Goal: Information Seeking & Learning: Find contact information

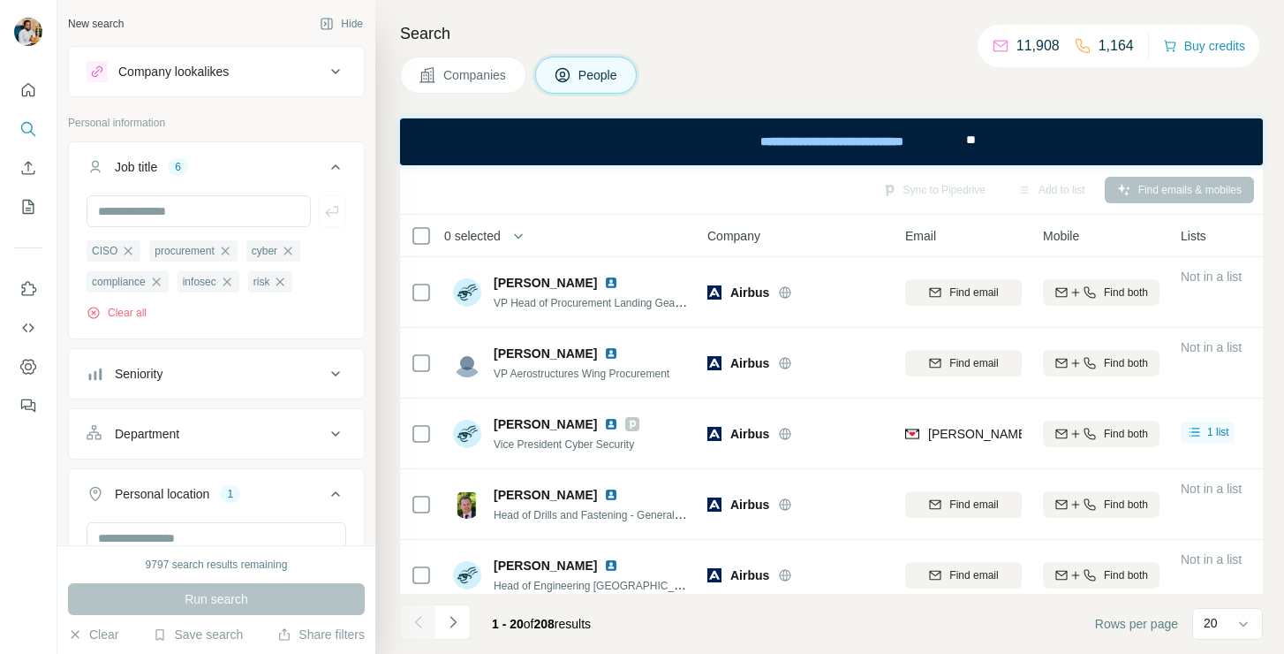
scroll to position [731, 0]
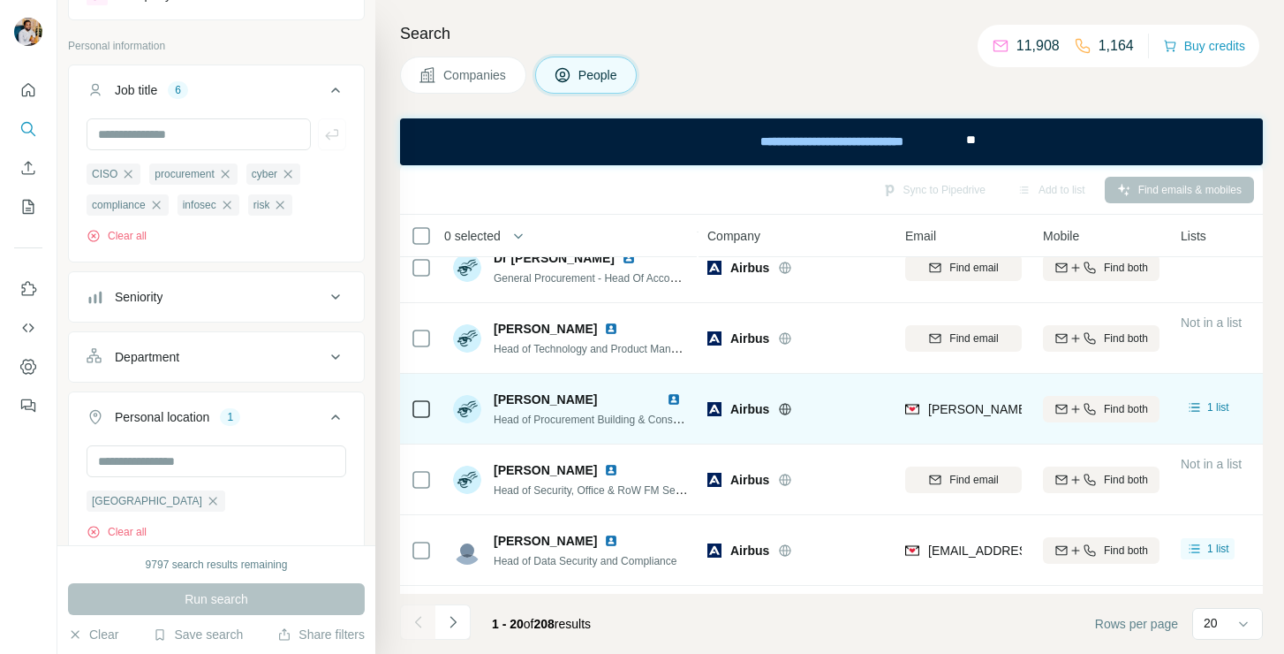
click at [555, 397] on span "[PERSON_NAME]" at bounding box center [545, 399] width 103 height 14
copy span "[PERSON_NAME]"
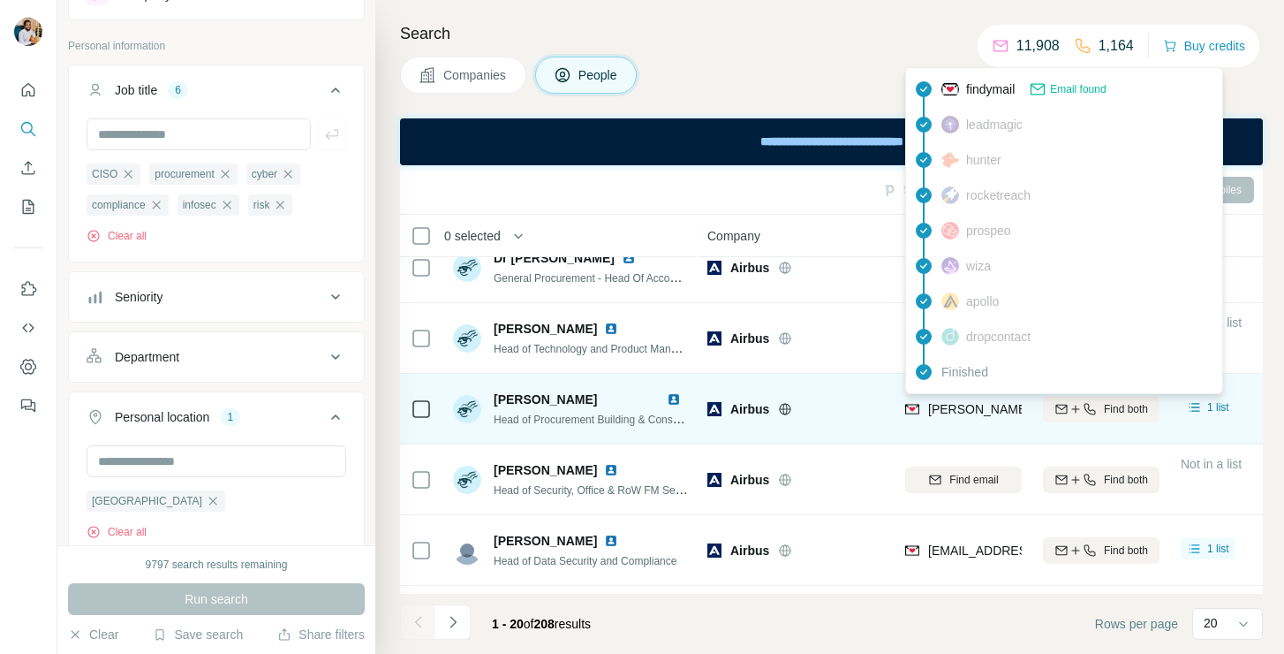
click at [948, 406] on span "[PERSON_NAME][EMAIL_ADDRESS][PERSON_NAME][DOMAIN_NAME]" at bounding box center [1134, 409] width 413 height 14
copy tr "[PERSON_NAME][EMAIL_ADDRESS][PERSON_NAME][DOMAIN_NAME]"
click at [561, 422] on span "Head of Procurement Building & Construction [GEOGRAPHIC_DATA]" at bounding box center [657, 419] width 327 height 14
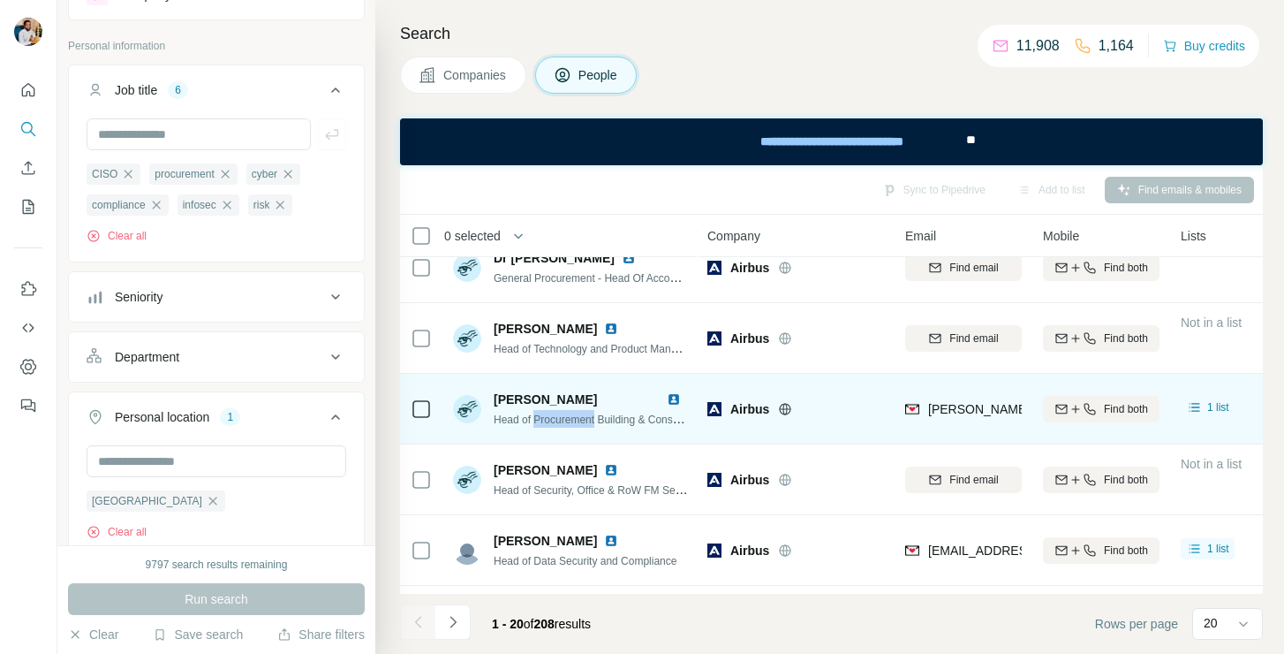
click at [561, 422] on span "Head of Procurement Building & Construction [GEOGRAPHIC_DATA]" at bounding box center [657, 419] width 327 height 14
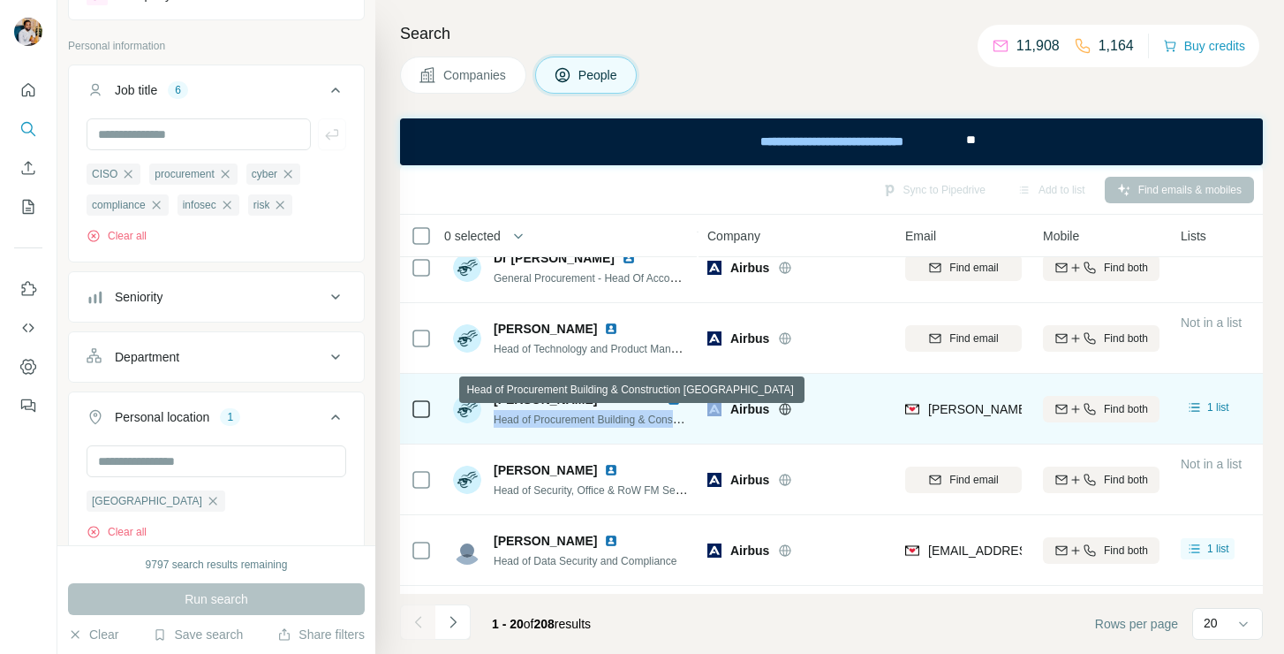
copy span "Head of Procurement Building & Construction [GEOGRAPHIC_DATA]"
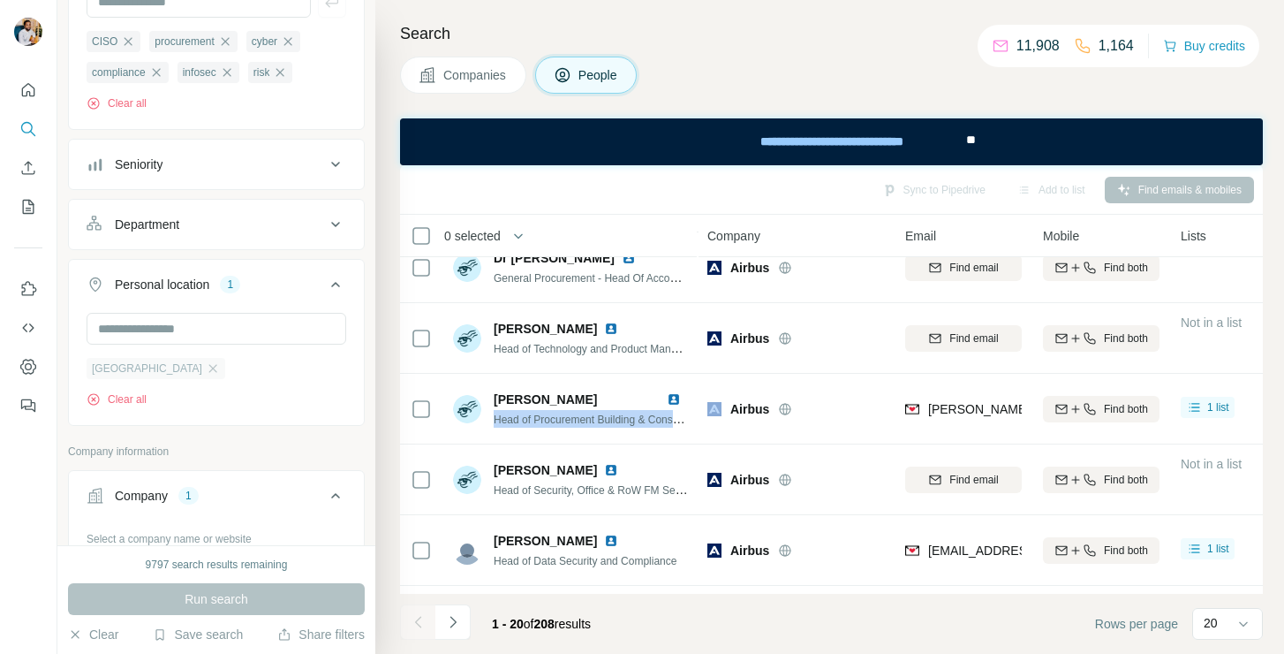
scroll to position [213, 0]
click at [206, 361] on icon "button" at bounding box center [213, 365] width 14 height 14
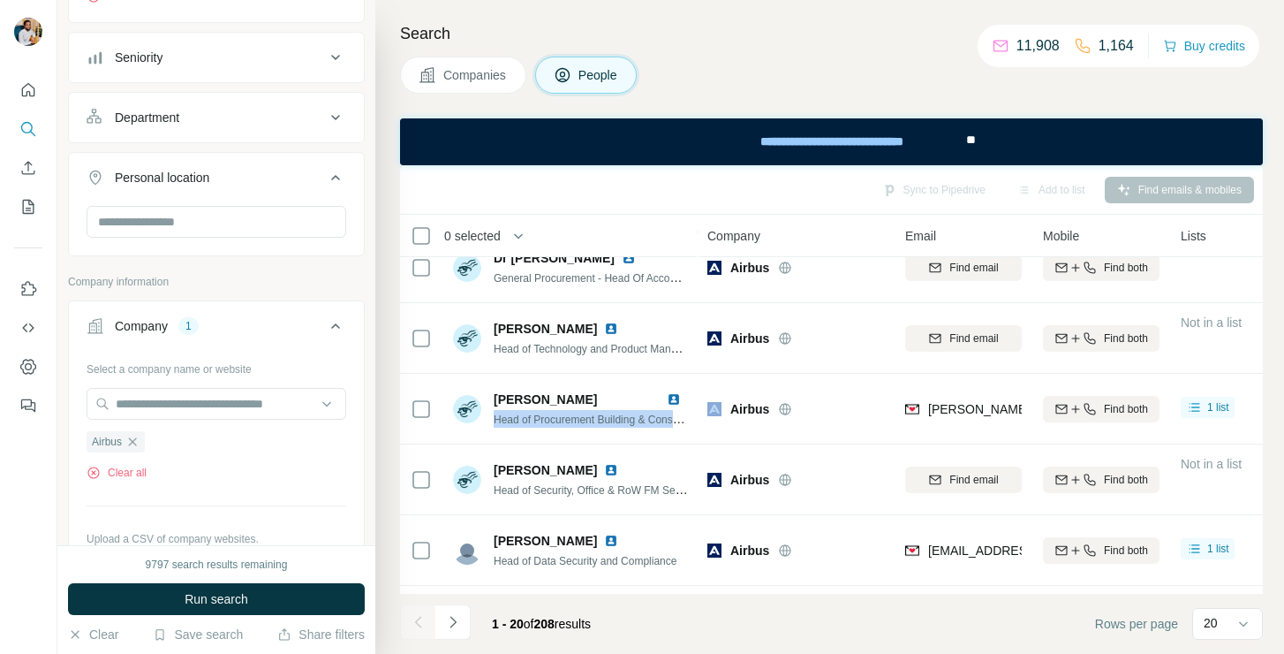
scroll to position [321, 0]
click at [134, 437] on icon "button" at bounding box center [133, 437] width 8 height 8
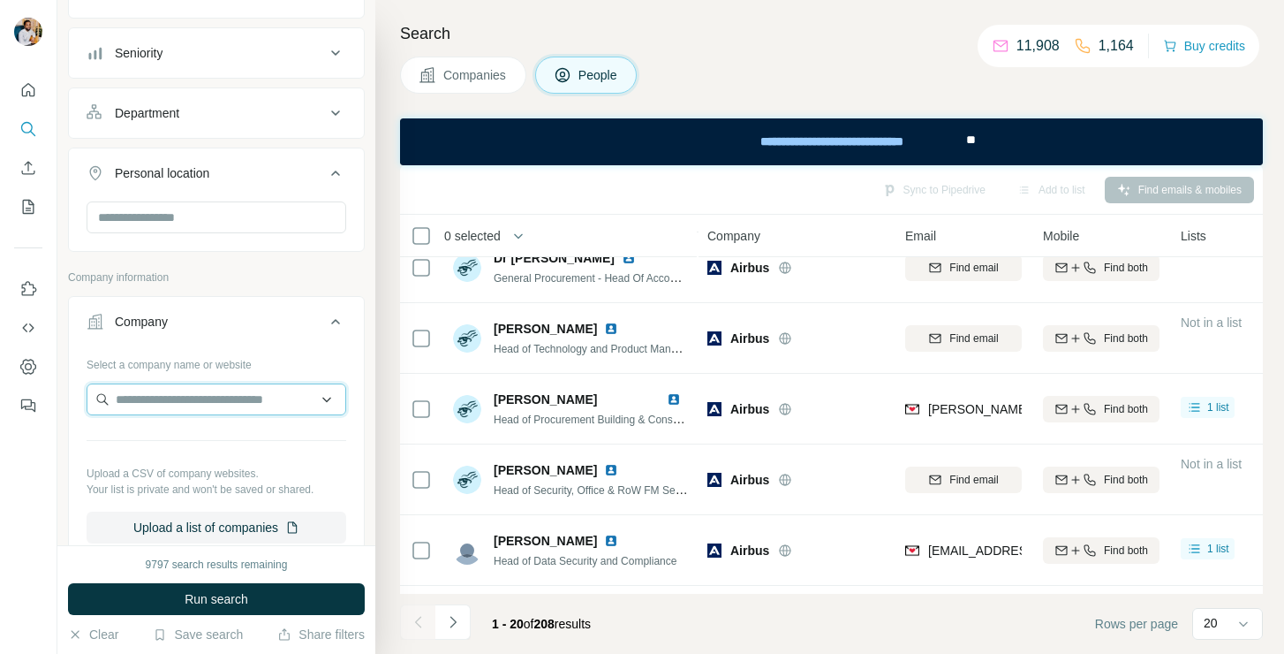
click at [152, 414] on input "text" at bounding box center [217, 399] width 260 height 32
paste input "**********"
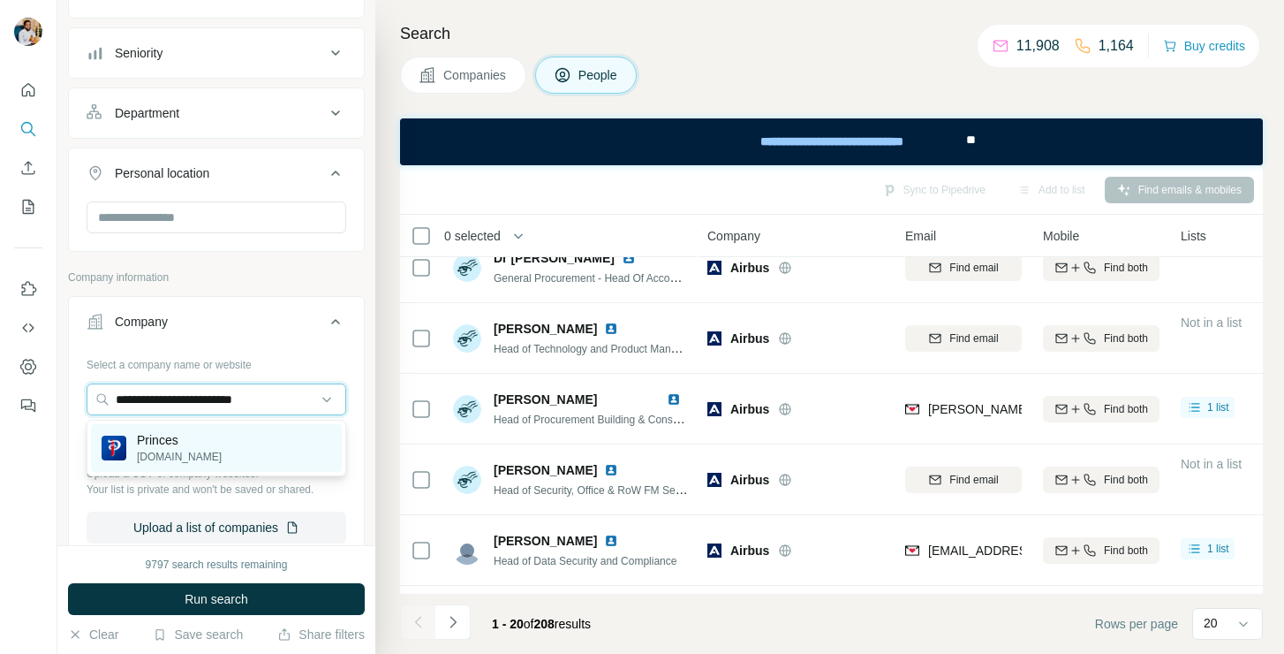
type input "**********"
click at [154, 433] on p "Princes" at bounding box center [179, 440] width 85 height 18
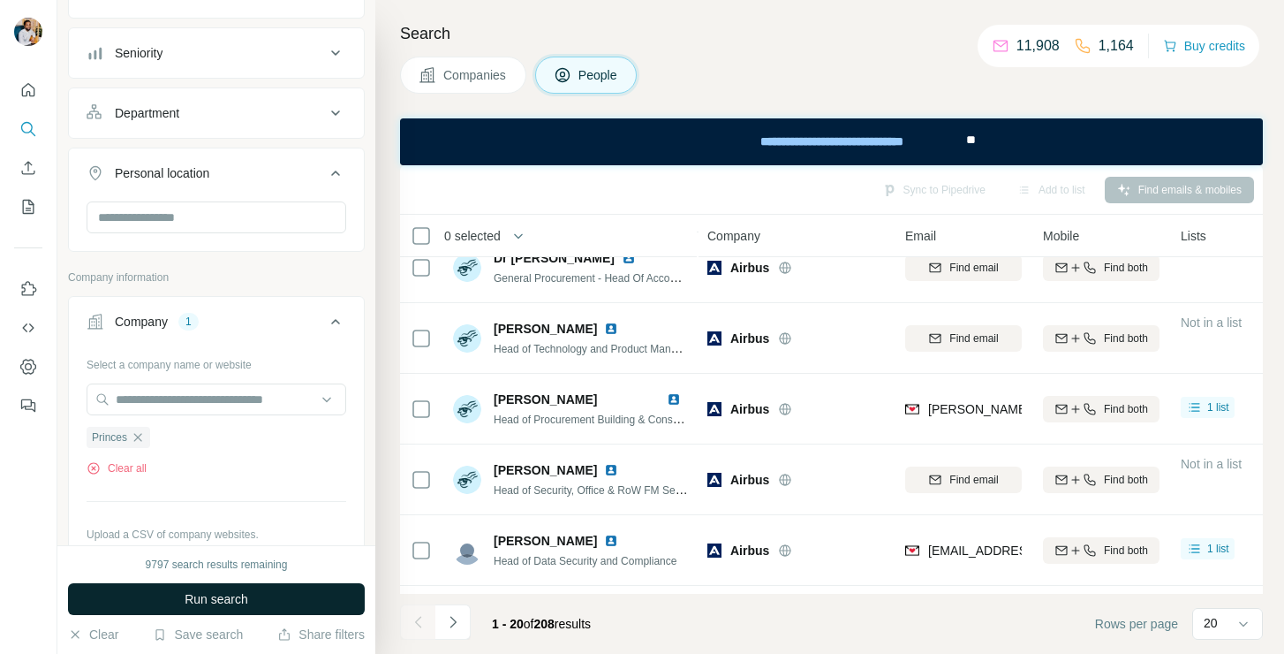
click at [138, 586] on button "Run search" at bounding box center [216, 599] width 297 height 32
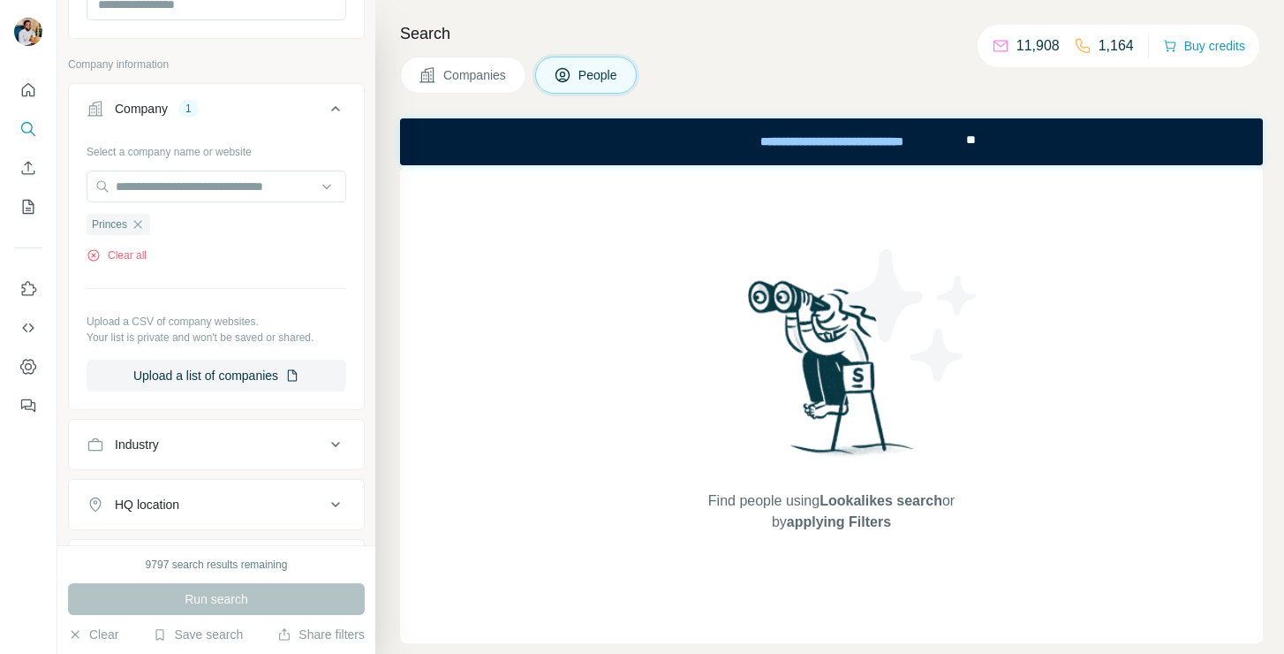
scroll to position [540, 0]
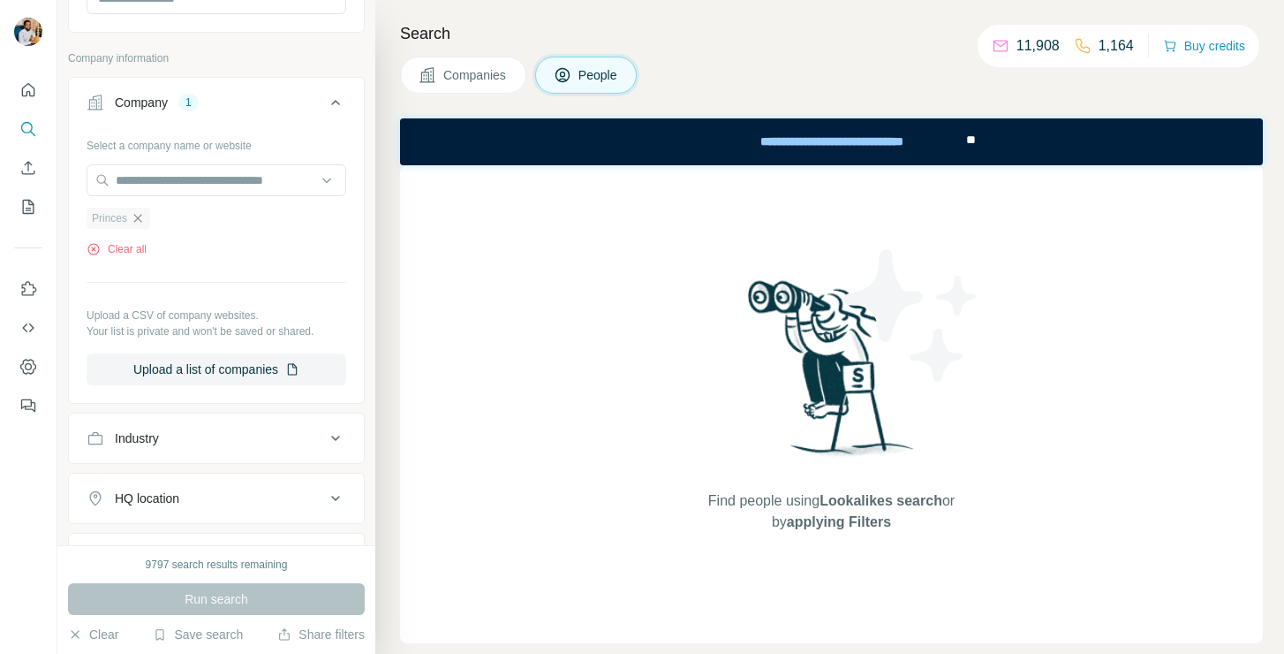
click at [136, 219] on icon "button" at bounding box center [138, 218] width 14 height 14
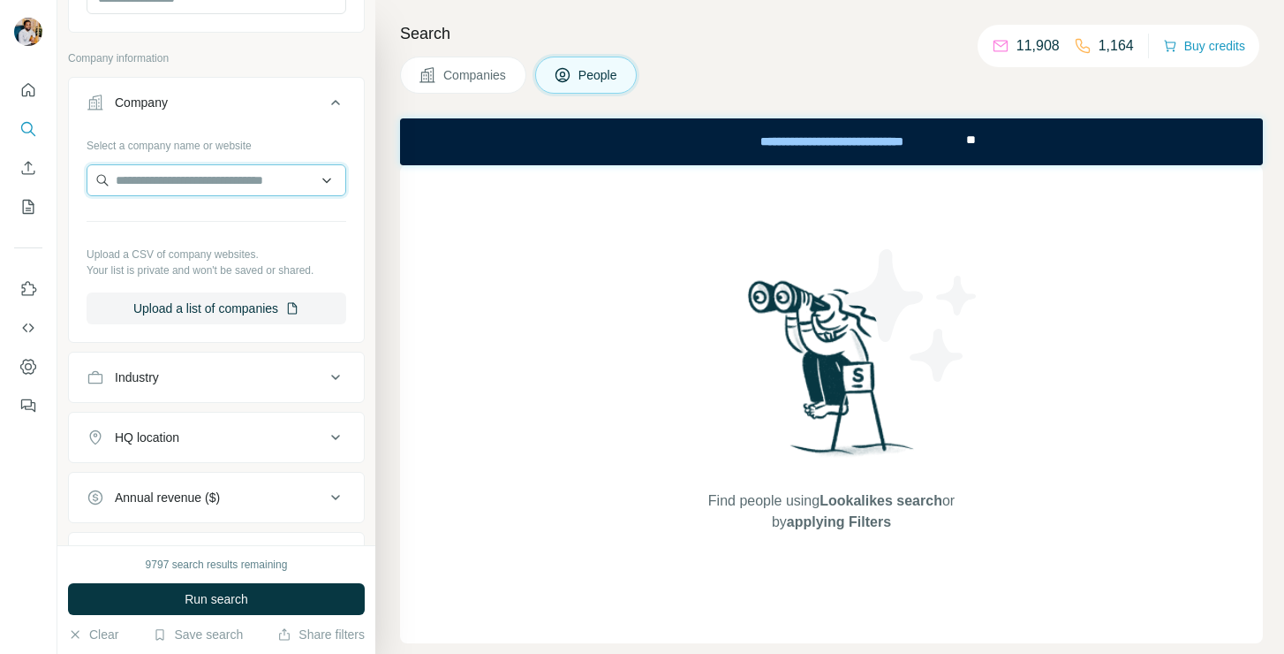
click at [170, 184] on input "text" at bounding box center [217, 180] width 260 height 32
paste input "**********"
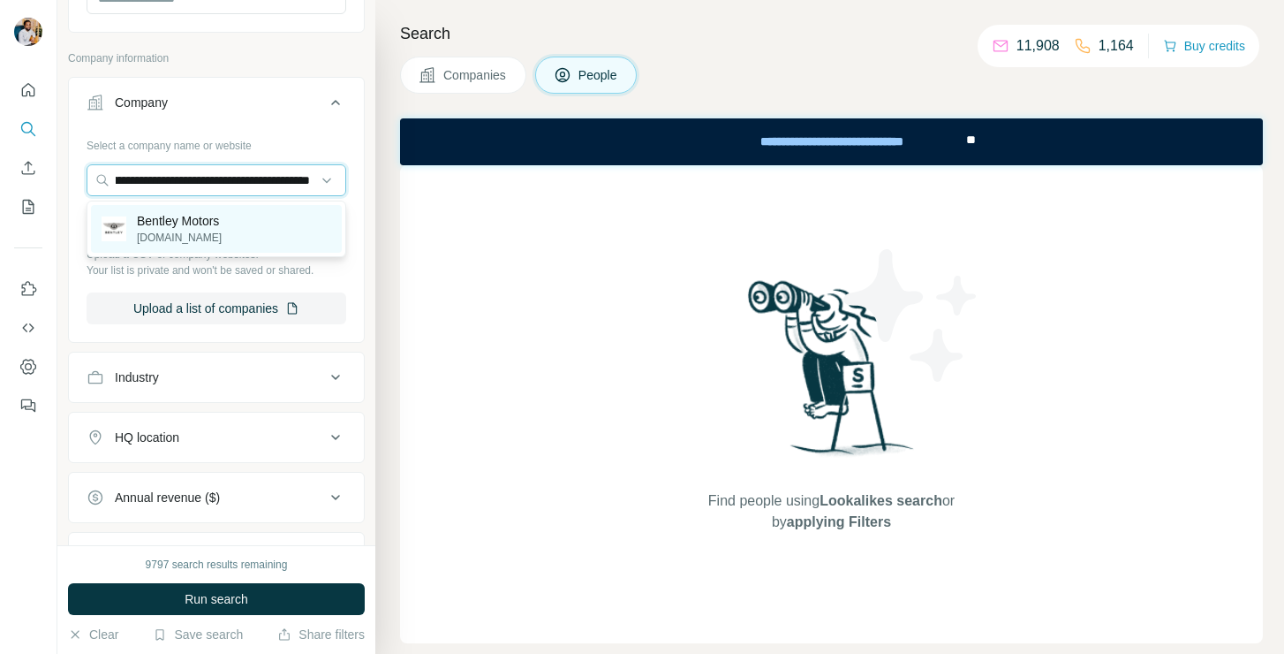
type input "**********"
click at [181, 220] on p "Bentley Motors" at bounding box center [179, 221] width 85 height 18
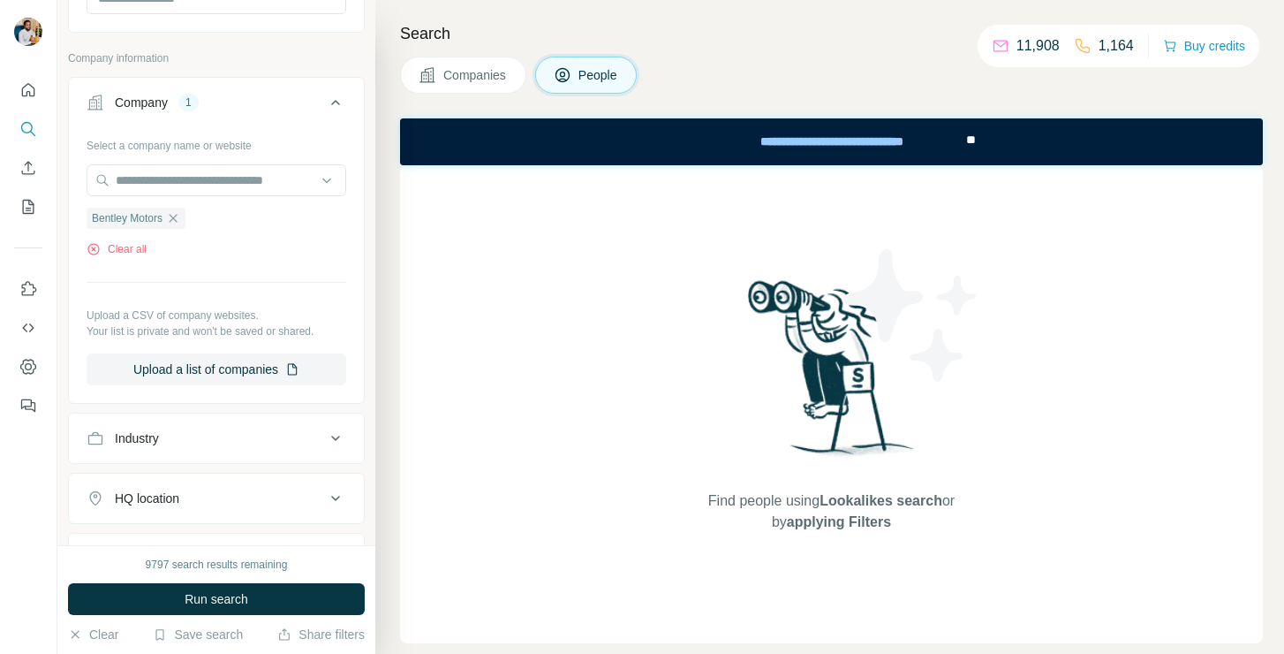
scroll to position [0, 0]
click at [148, 594] on button "Run search" at bounding box center [216, 599] width 297 height 32
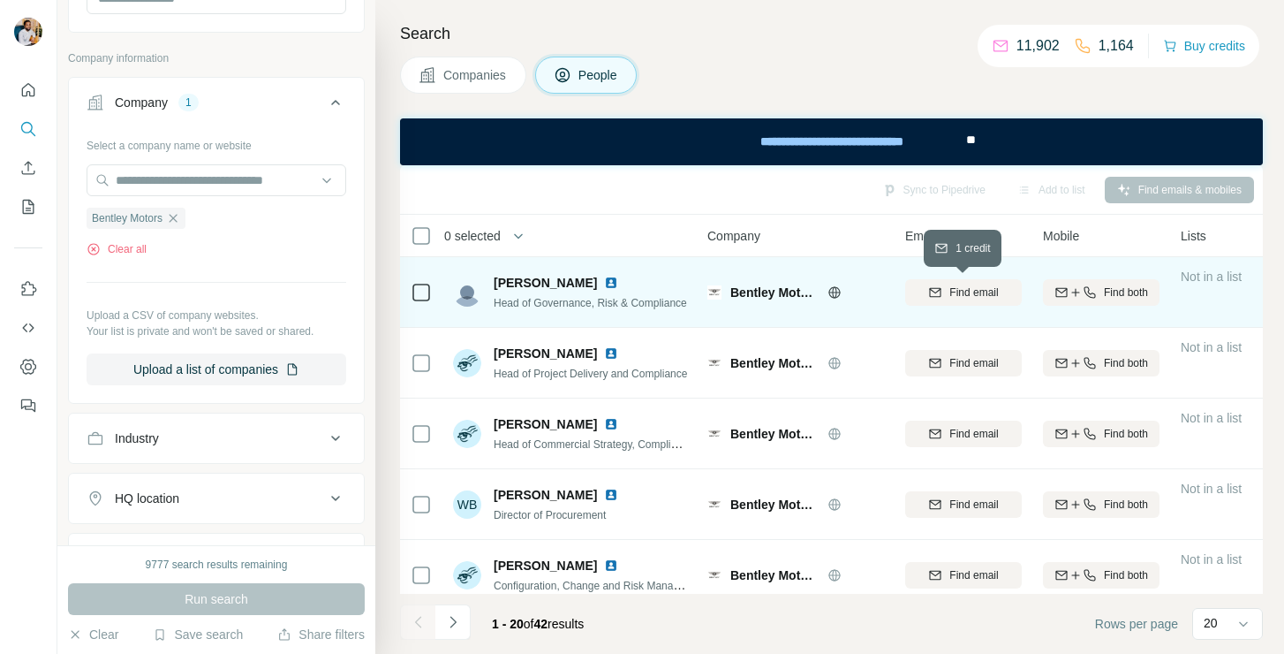
click at [932, 286] on icon "button" at bounding box center [935, 292] width 14 height 14
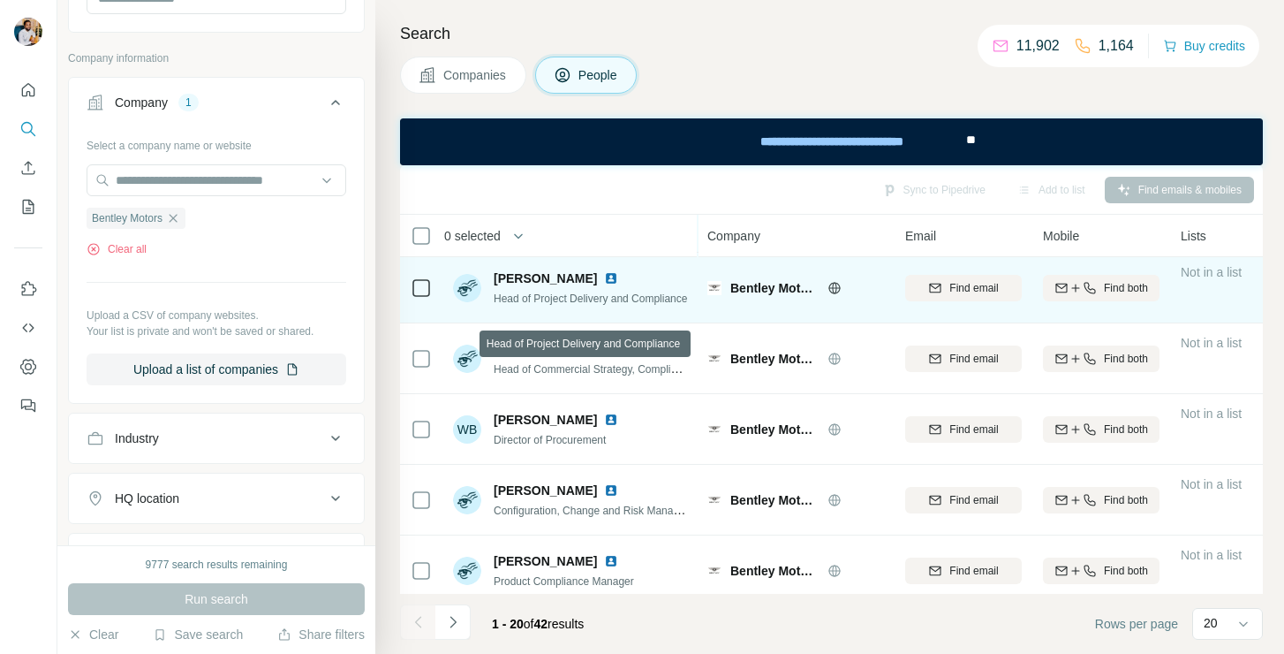
scroll to position [84, 0]
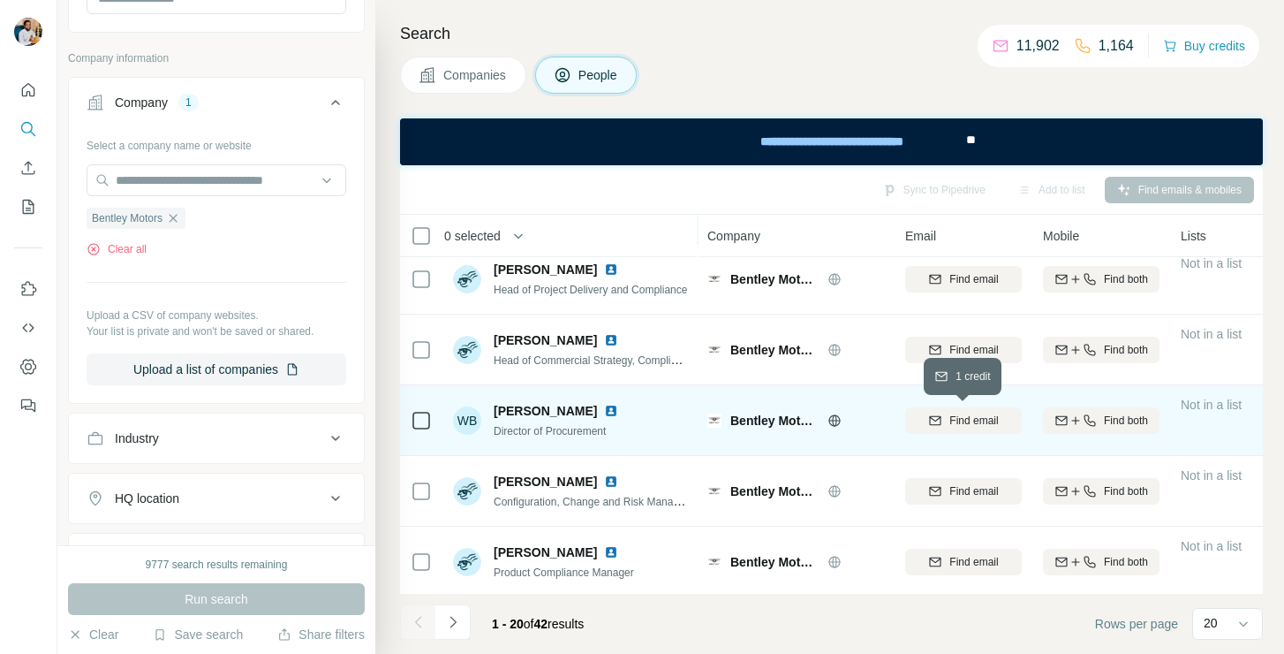
click at [949, 423] on span "Find email" at bounding box center [973, 420] width 49 height 16
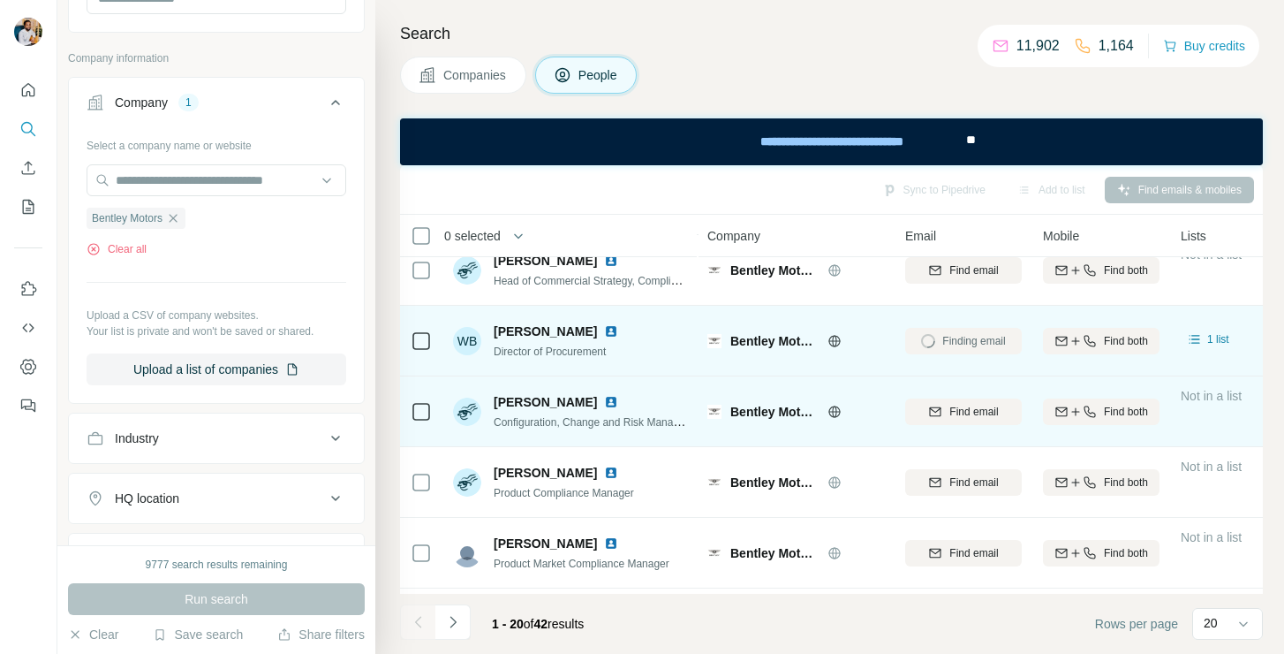
scroll to position [167, 0]
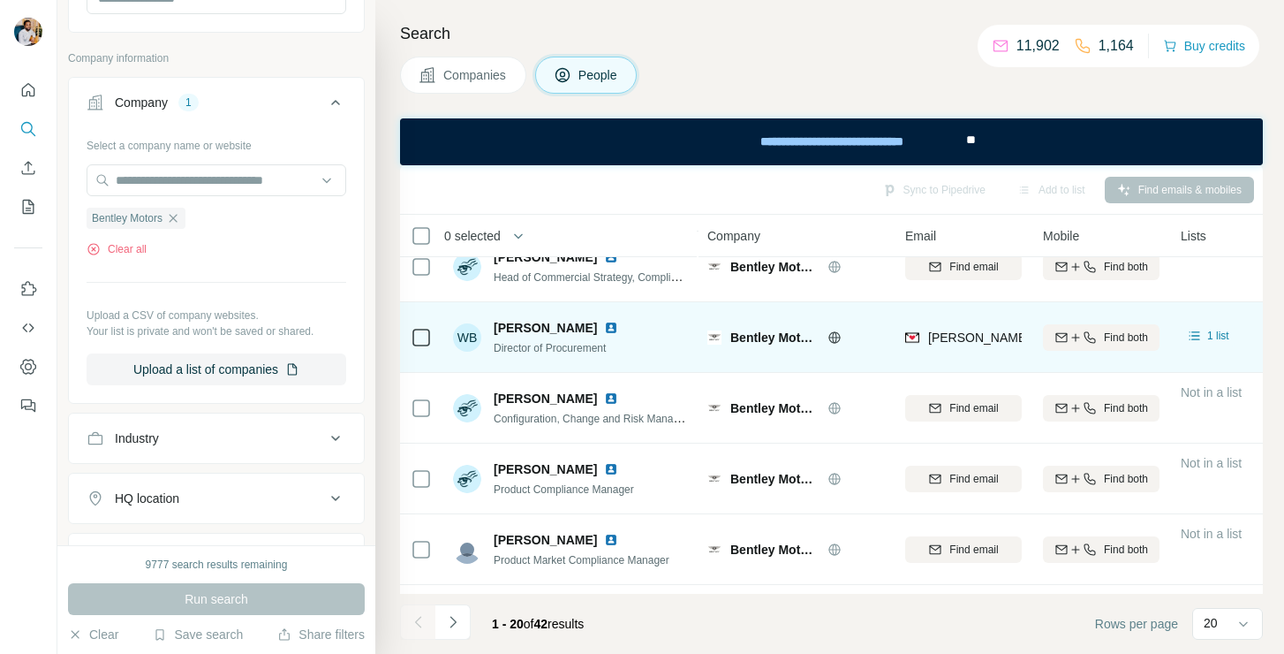
click at [554, 332] on span "[PERSON_NAME]" at bounding box center [545, 328] width 103 height 18
copy span "[PERSON_NAME]"
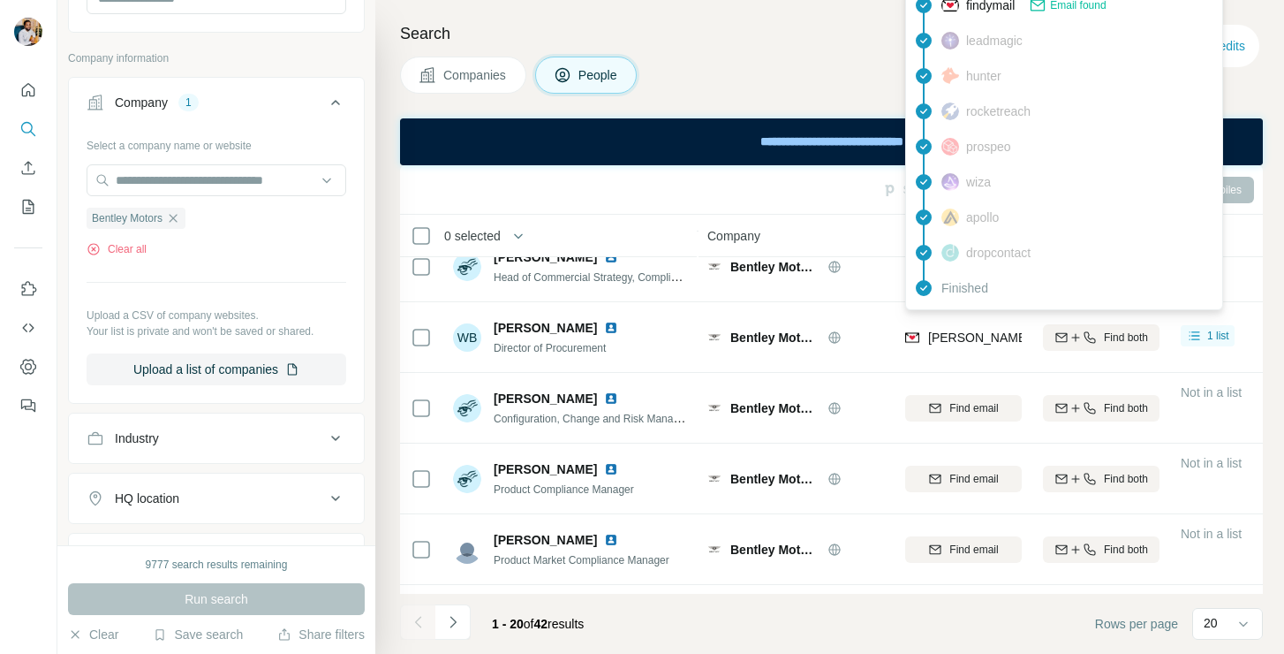
click at [949, 342] on span "[PERSON_NAME][EMAIL_ADDRESS][PERSON_NAME][PERSON_NAME][DOMAIN_NAME]" at bounding box center [1185, 337] width 515 height 14
copy tr "[PERSON_NAME][EMAIL_ADDRESS][PERSON_NAME][PERSON_NAME][DOMAIN_NAME]"
click at [586, 343] on span "Director of Procurement" at bounding box center [550, 348] width 112 height 12
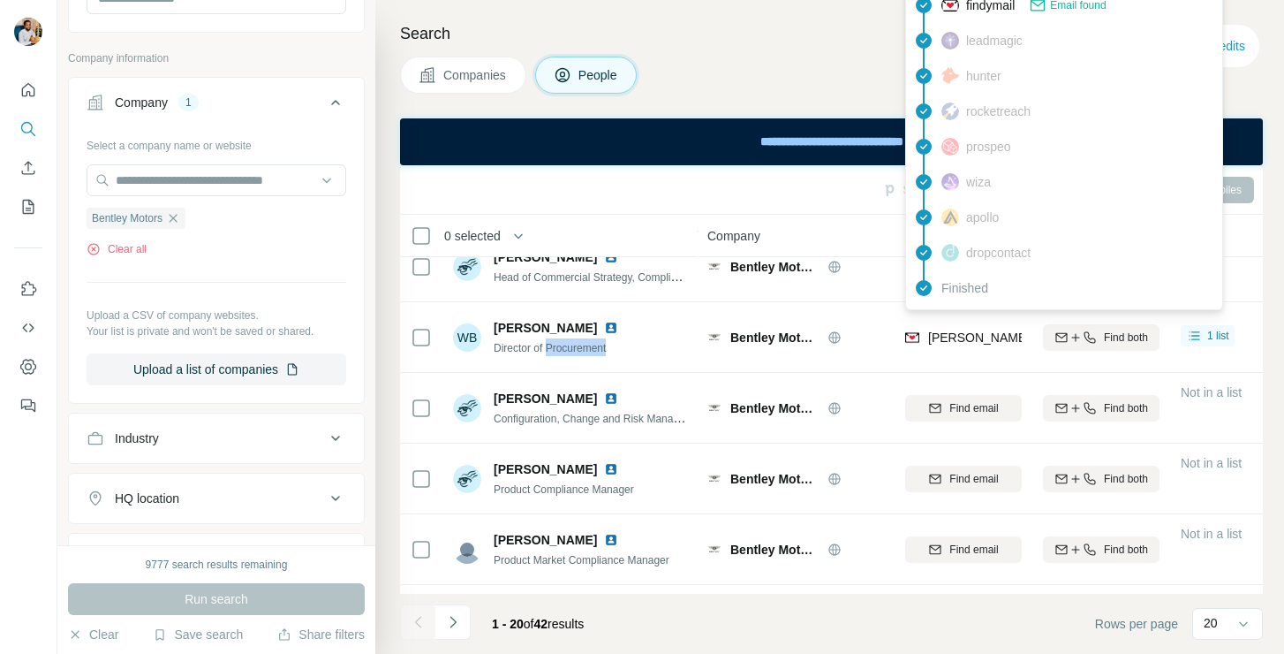
click at [586, 343] on span "Director of Procurement" at bounding box center [550, 348] width 112 height 12
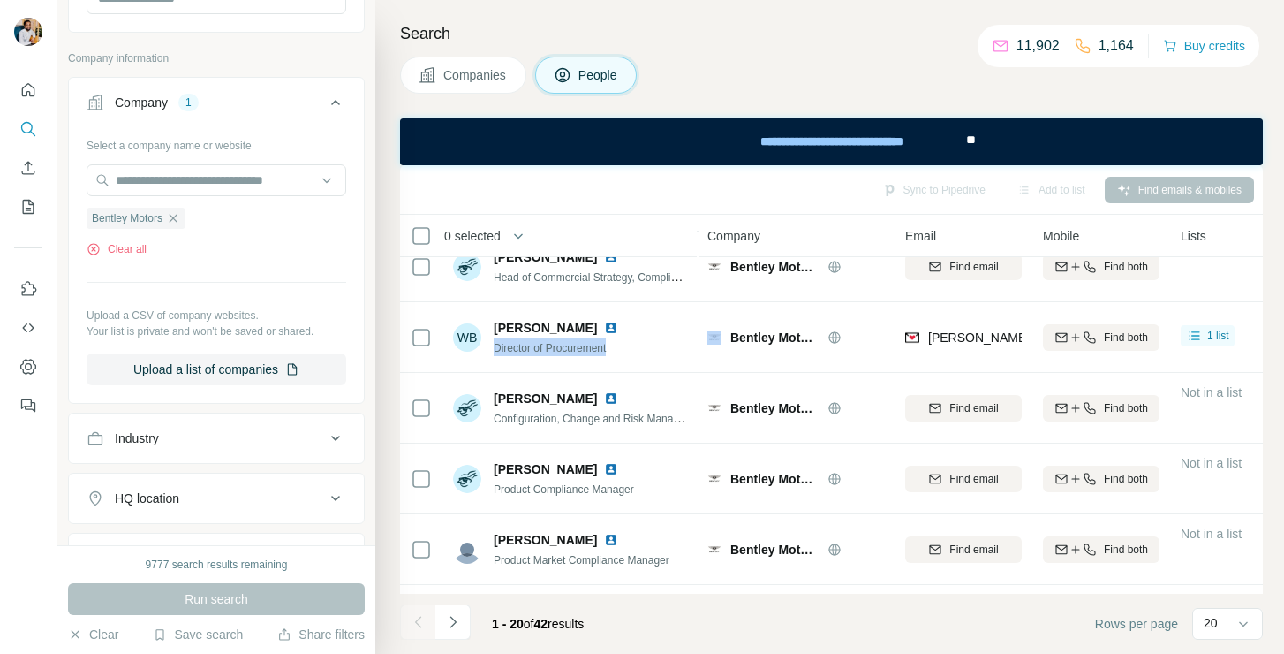
click at [586, 343] on span "Director of Procurement" at bounding box center [550, 348] width 112 height 12
copy span "Director of Procurement"
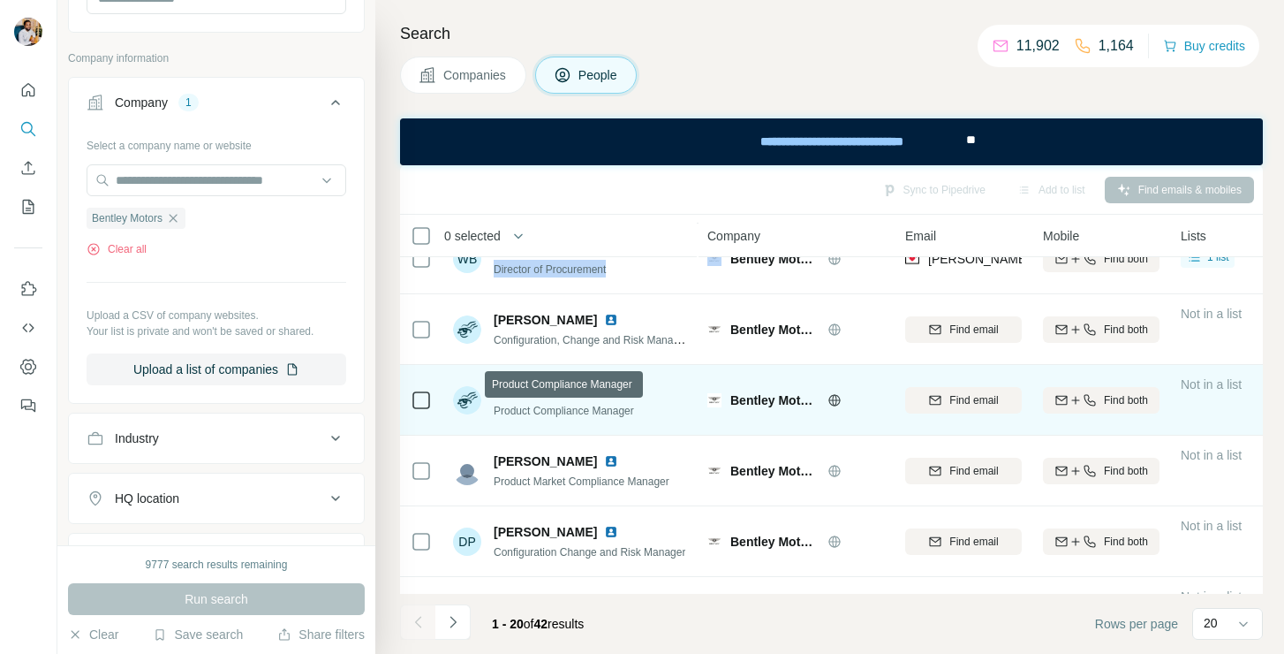
scroll to position [246, 0]
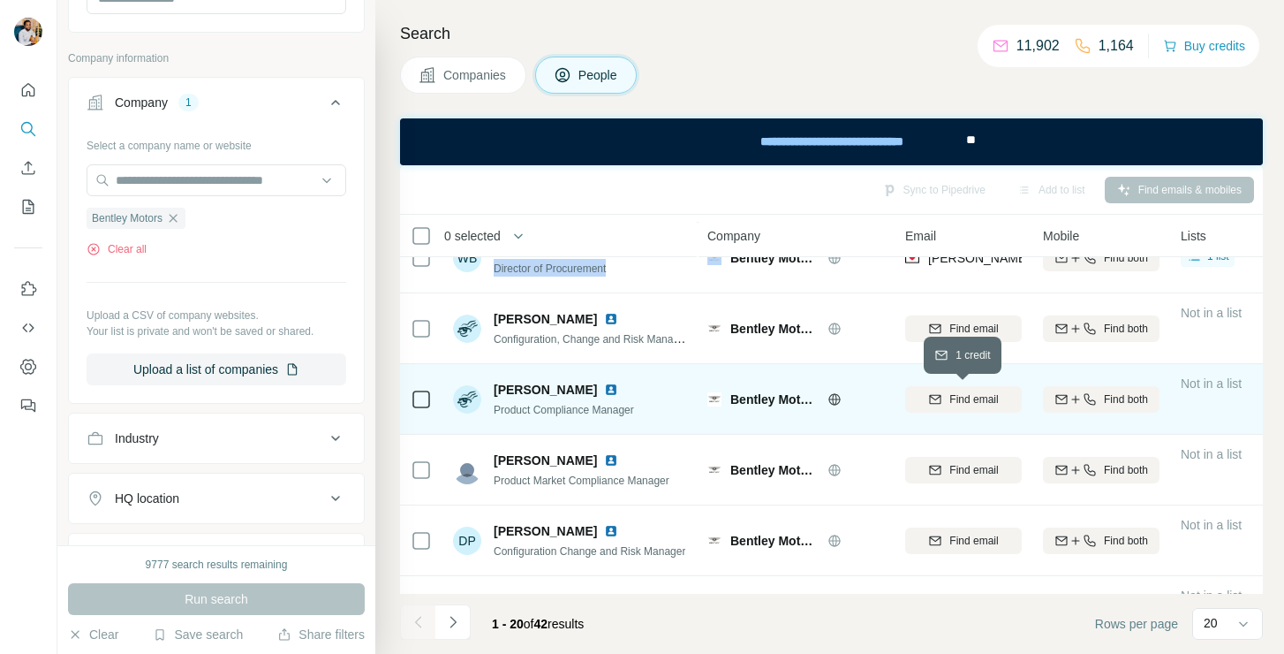
click at [930, 394] on icon "button" at bounding box center [935, 398] width 11 height 9
click at [576, 387] on span "[PERSON_NAME]" at bounding box center [545, 390] width 103 height 18
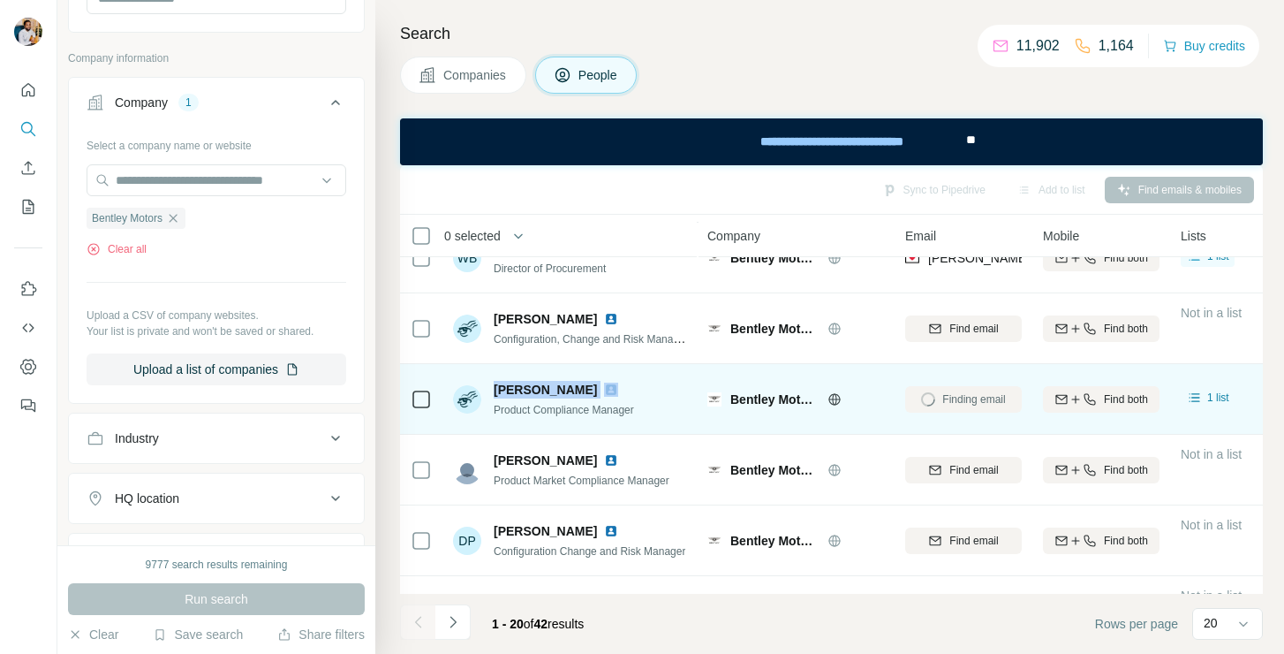
click at [576, 387] on span "[PERSON_NAME]" at bounding box center [545, 390] width 103 height 18
copy span "[PERSON_NAME]"
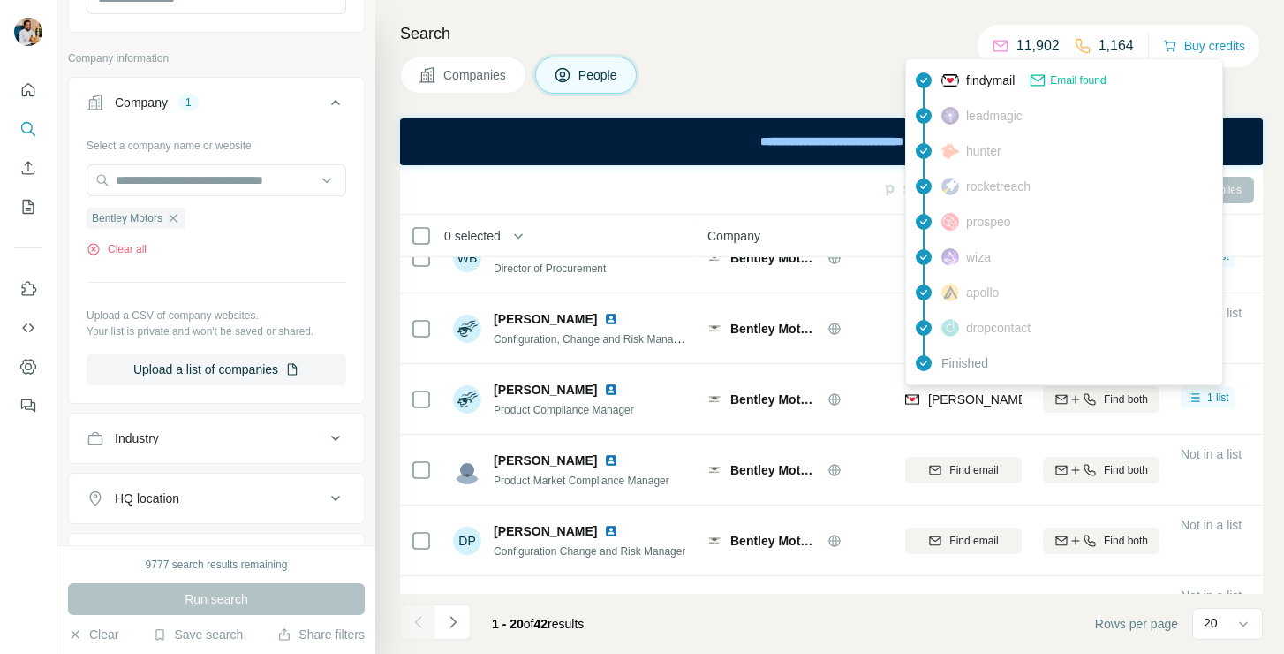
click at [919, 401] on div "[PERSON_NAME][EMAIL_ADDRESS][PERSON_NAME][PERSON_NAME][DOMAIN_NAME]" at bounding box center [1167, 399] width 524 height 18
click at [928, 401] on span "[PERSON_NAME][EMAIL_ADDRESS][PERSON_NAME][PERSON_NAME][DOMAIN_NAME]" at bounding box center [1185, 399] width 515 height 14
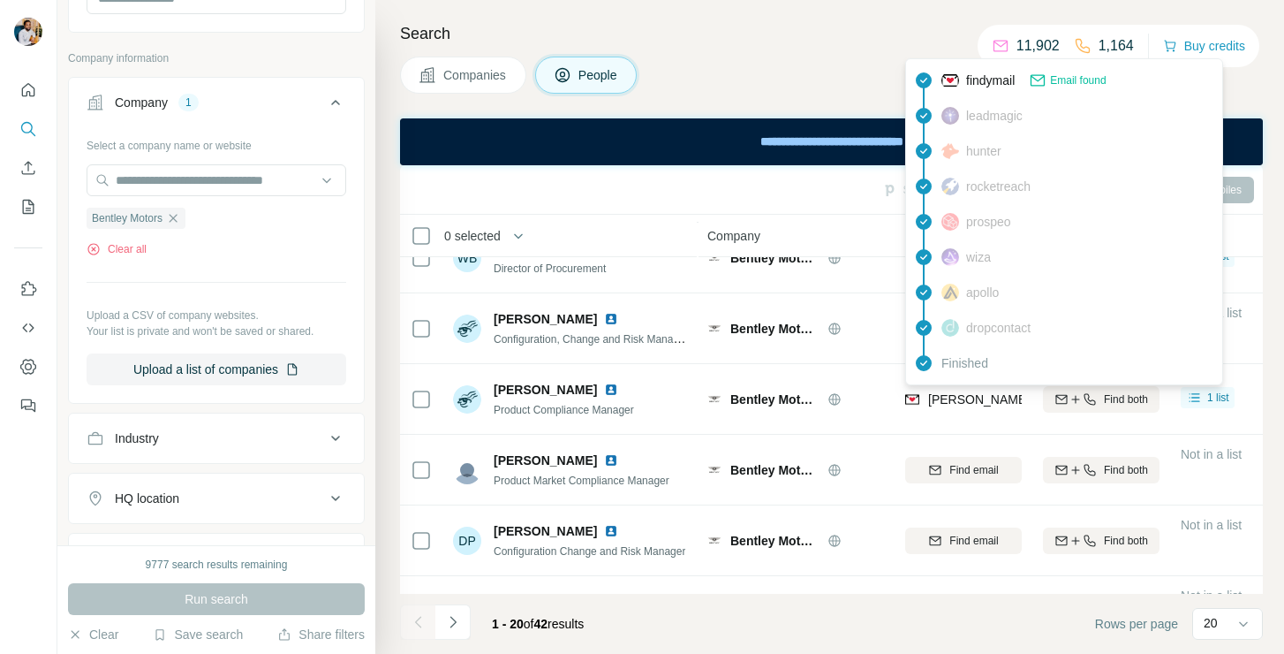
click at [620, 412] on span "Product Compliance Manager" at bounding box center [564, 410] width 140 height 12
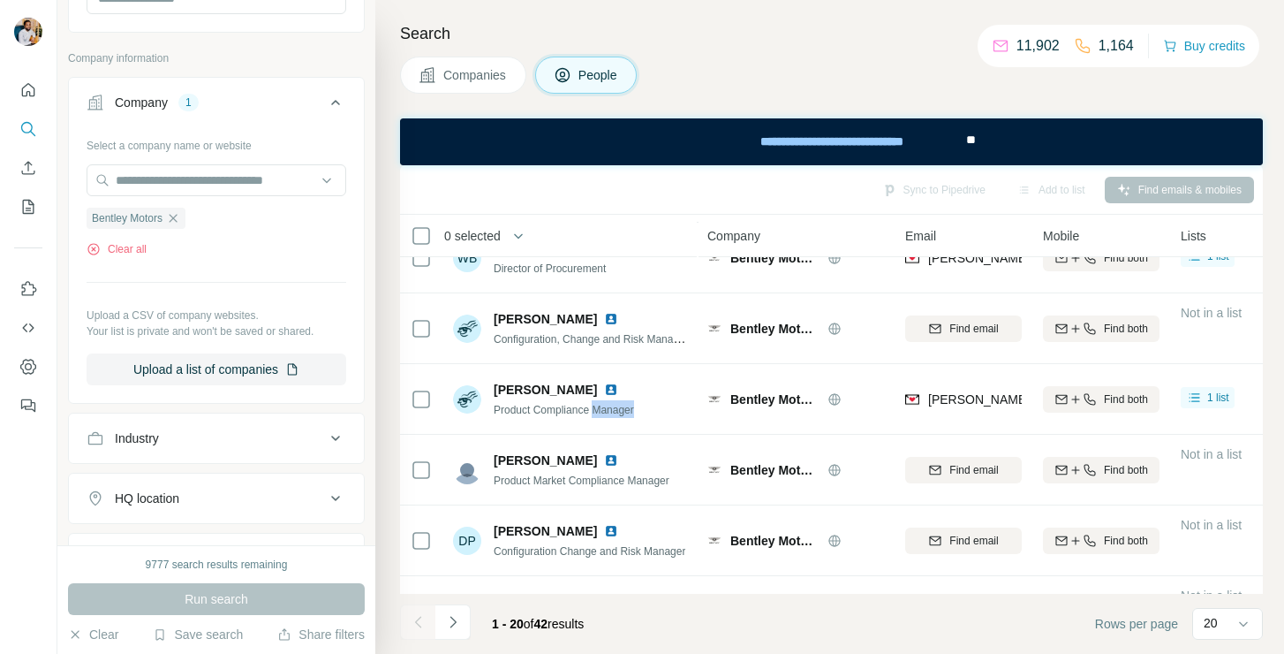
click at [620, 412] on span "Product Compliance Manager" at bounding box center [564, 410] width 140 height 12
copy span "Product Compliance Manager"
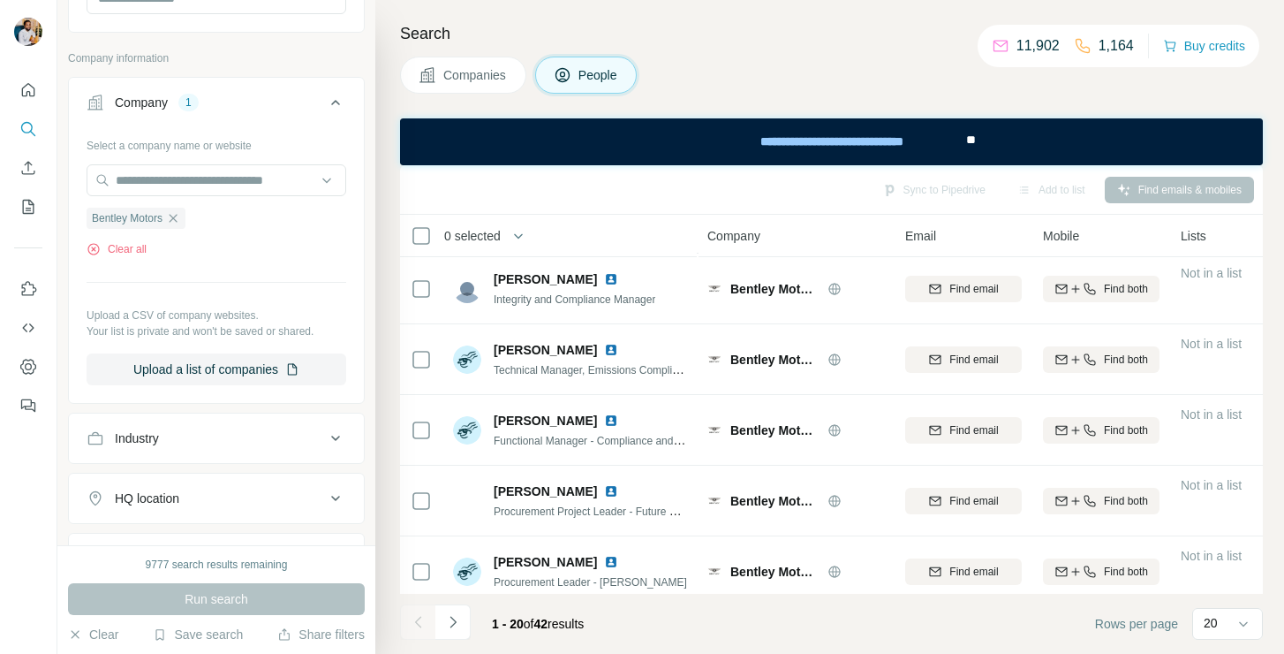
scroll to position [1077, 0]
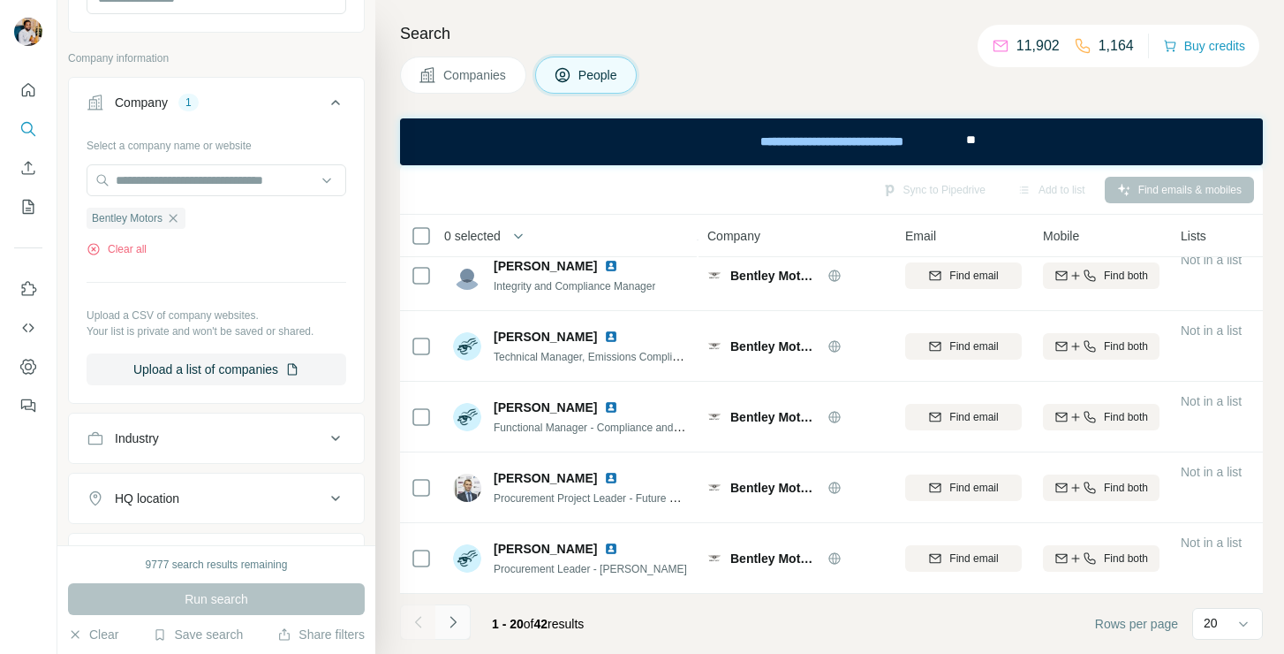
click at [455, 620] on icon "Navigate to next page" at bounding box center [453, 622] width 18 height 18
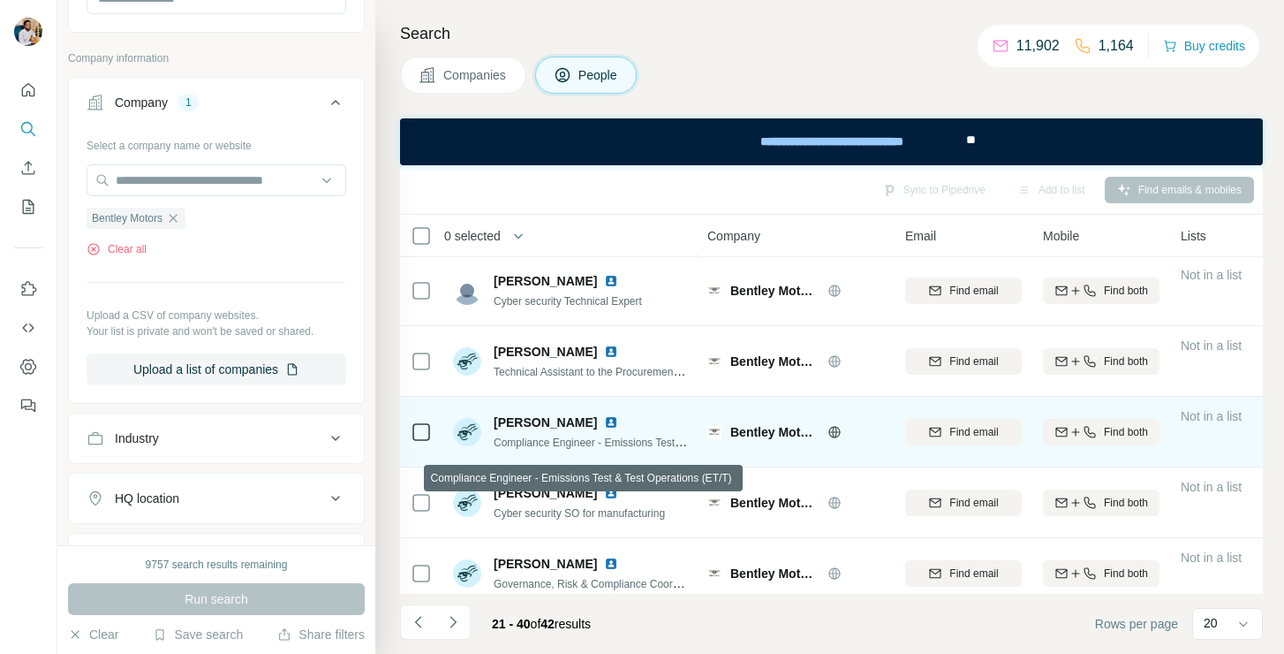
scroll to position [715, 0]
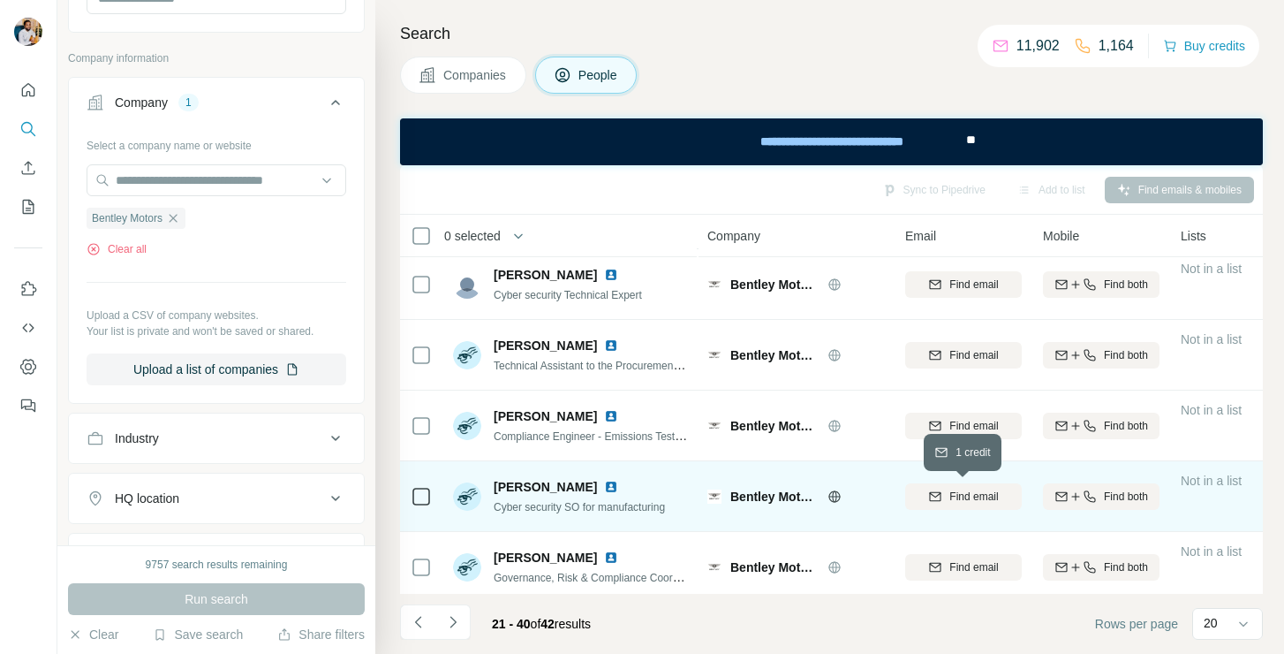
click at [950, 501] on span "Find email" at bounding box center [973, 496] width 49 height 16
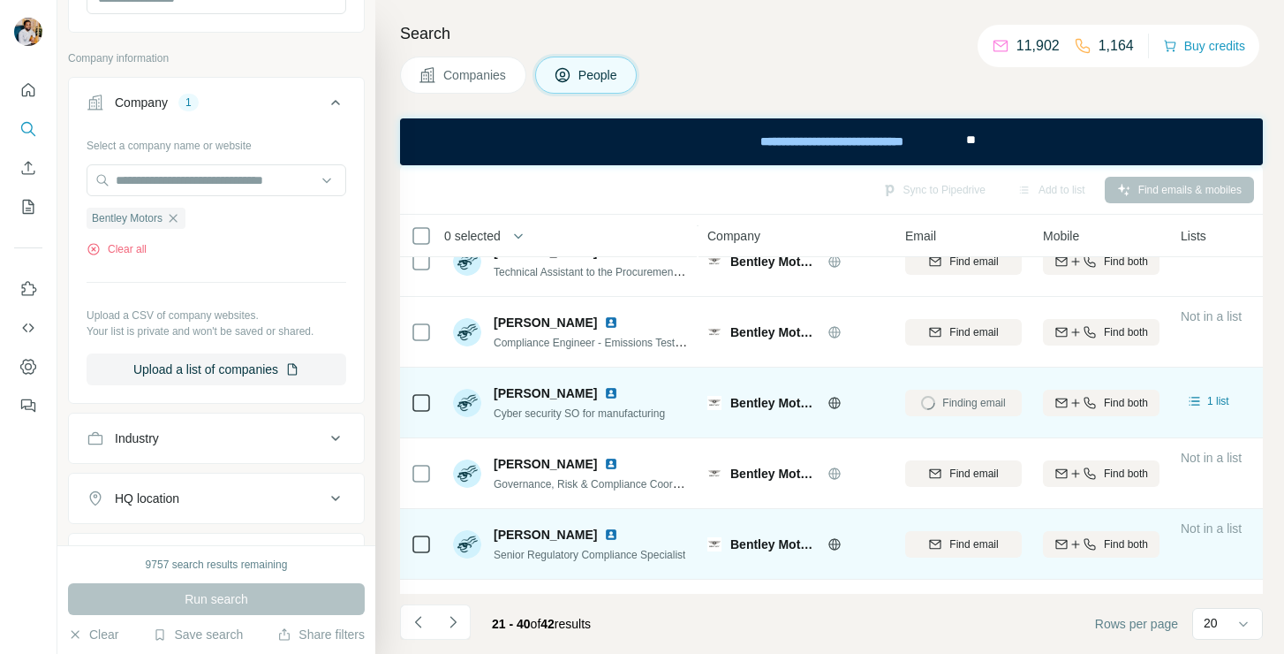
scroll to position [816, 0]
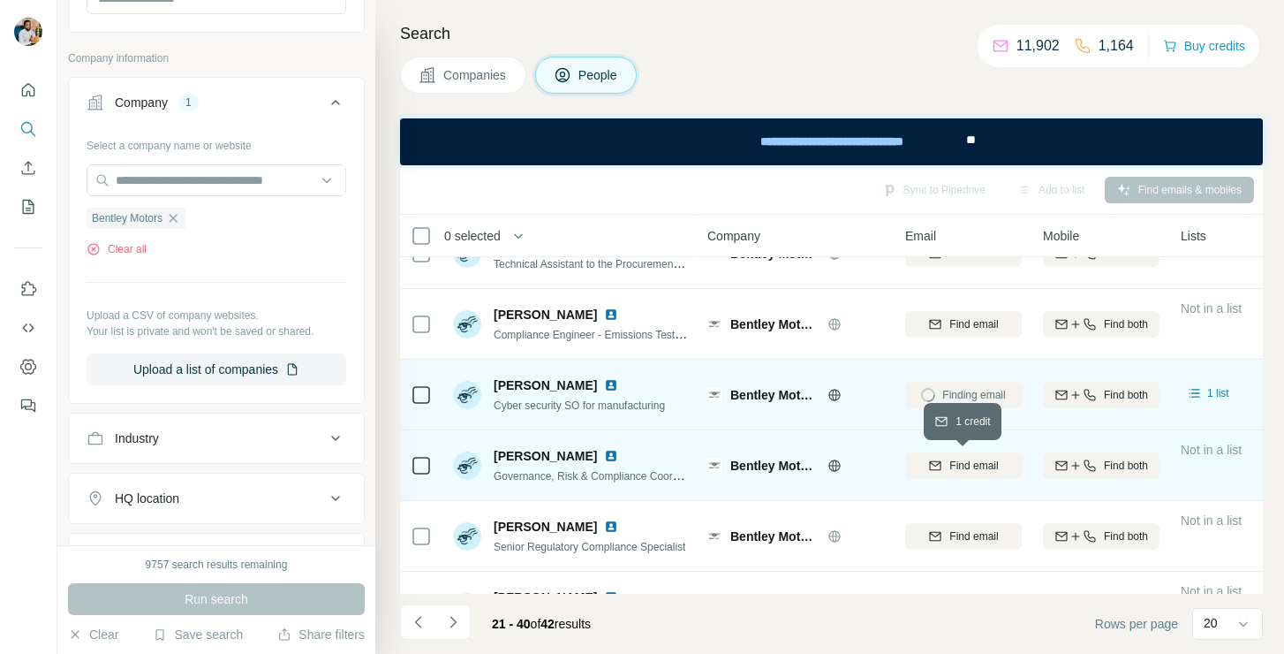
click at [945, 461] on div "Find email" at bounding box center [963, 466] width 117 height 16
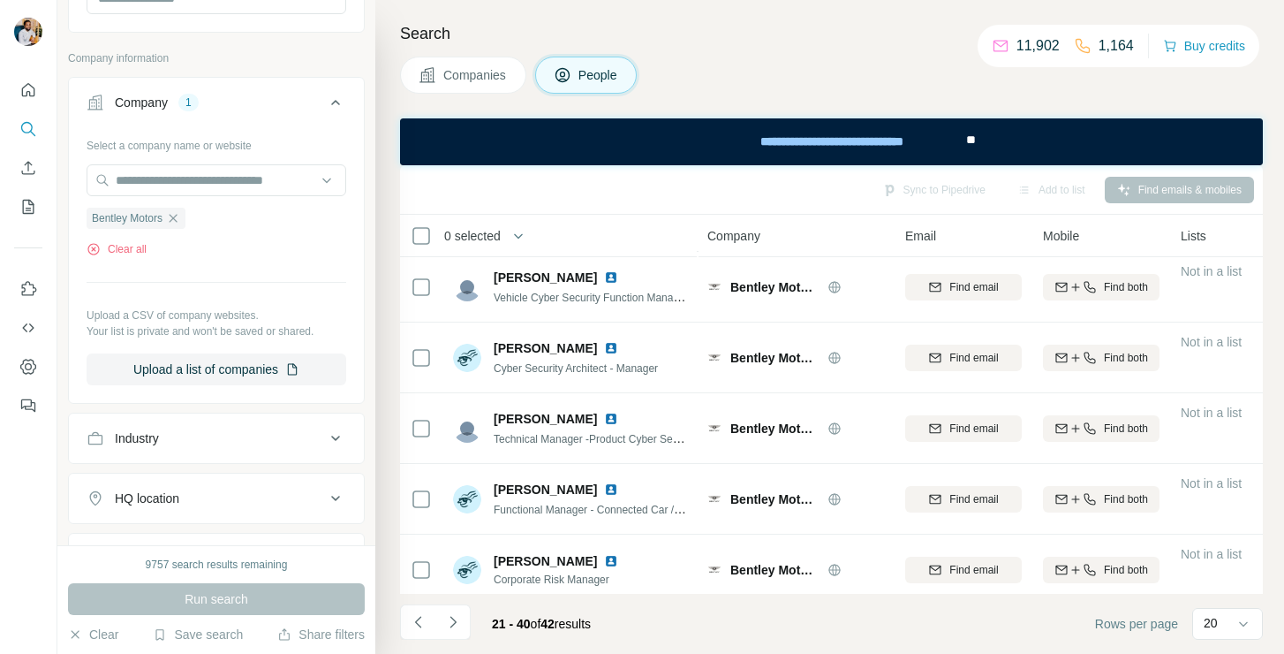
scroll to position [140, 0]
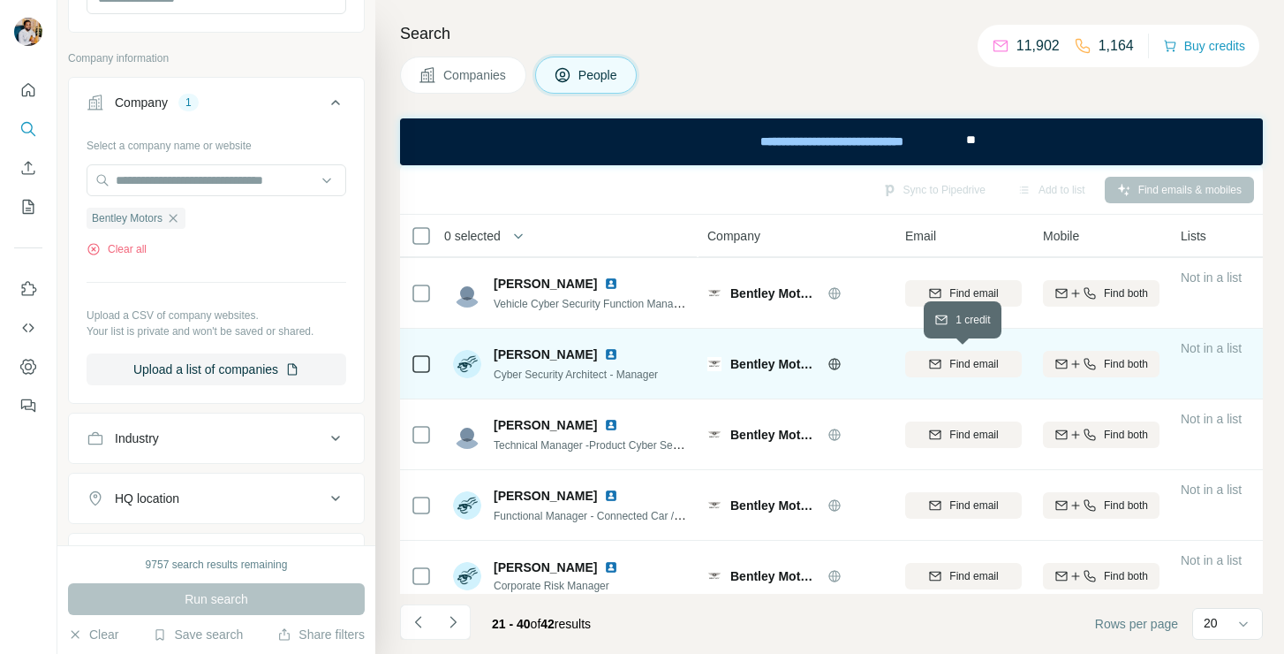
click at [982, 370] on span "Find email" at bounding box center [973, 364] width 49 height 16
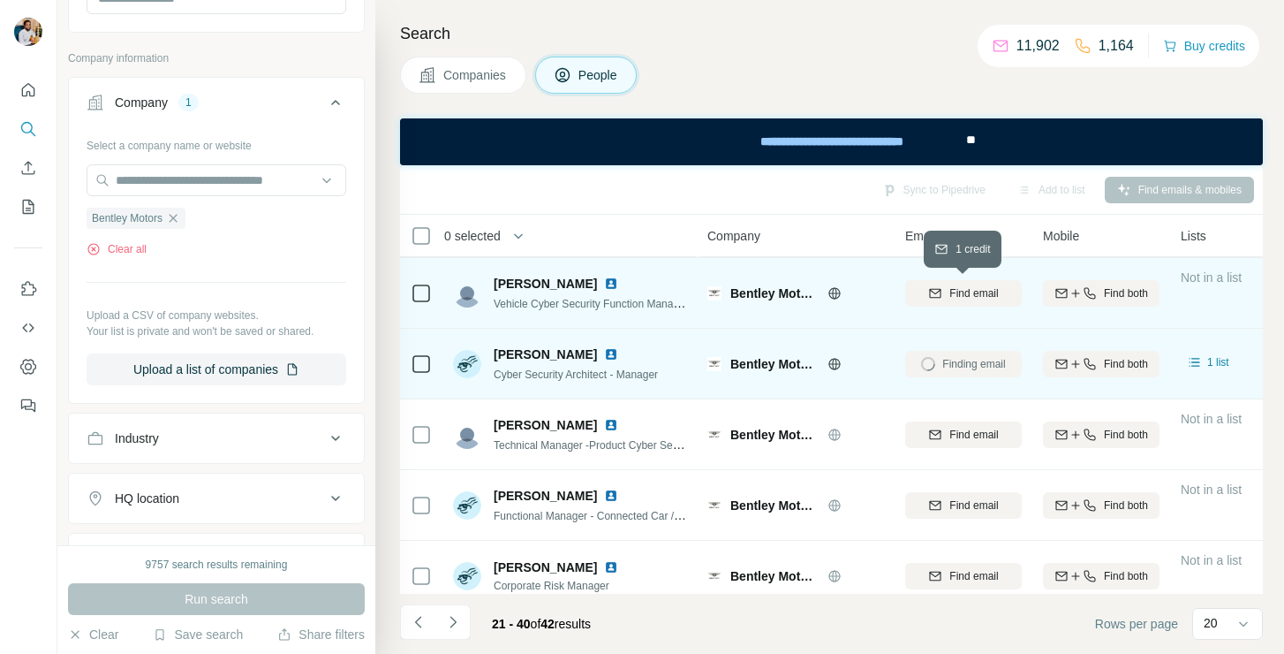
click at [972, 281] on button "Find email" at bounding box center [963, 293] width 117 height 26
click at [533, 350] on span "[PERSON_NAME]" at bounding box center [545, 354] width 103 height 18
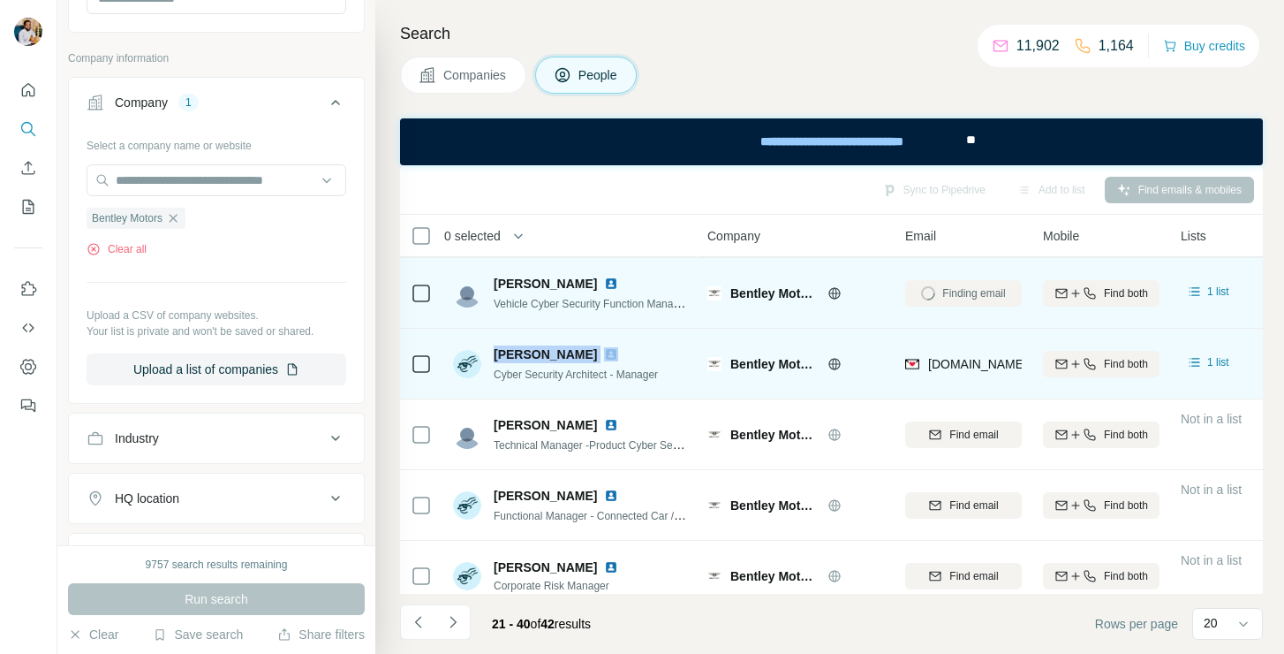
click at [533, 350] on span "[PERSON_NAME]" at bounding box center [545, 354] width 103 height 18
copy span "[PERSON_NAME]"
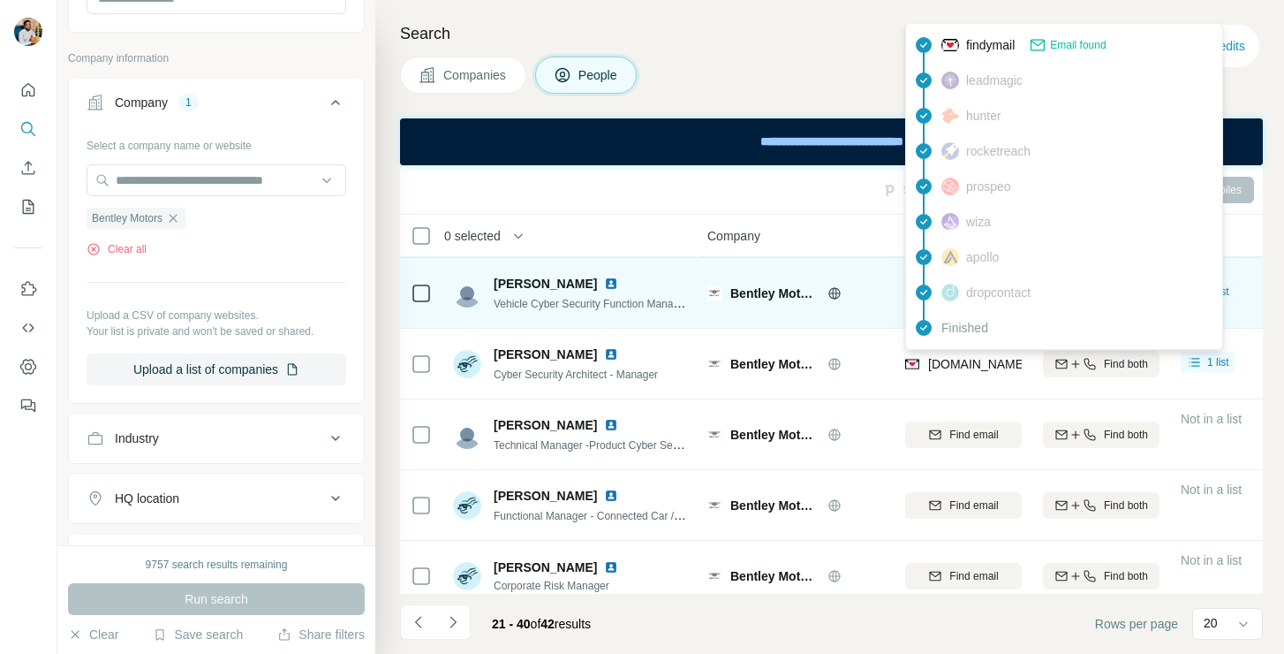
click at [957, 355] on div "[DOMAIN_NAME][EMAIL_ADDRESS][PERSON_NAME][PERSON_NAME][DOMAIN_NAME]" at bounding box center [1184, 364] width 512 height 18
copy tr "[DOMAIN_NAME][EMAIL_ADDRESS][PERSON_NAME][PERSON_NAME][DOMAIN_NAME]"
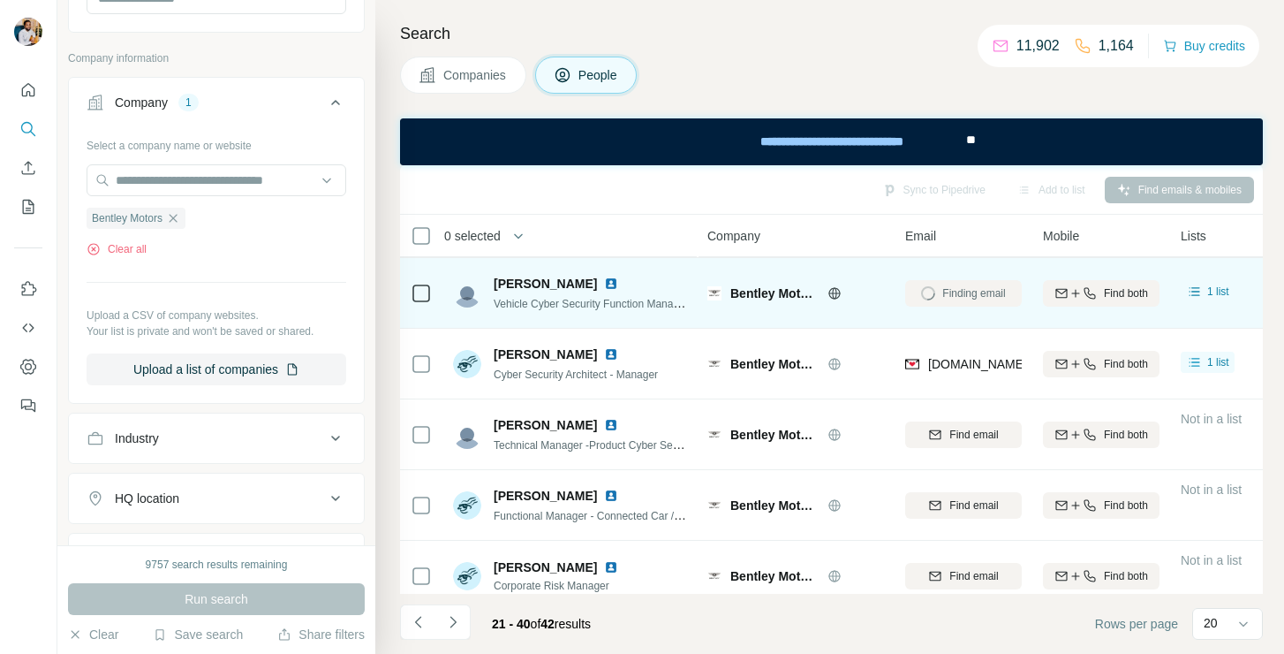
click at [561, 377] on span "Cyber Security Architect - Manager" at bounding box center [576, 374] width 164 height 12
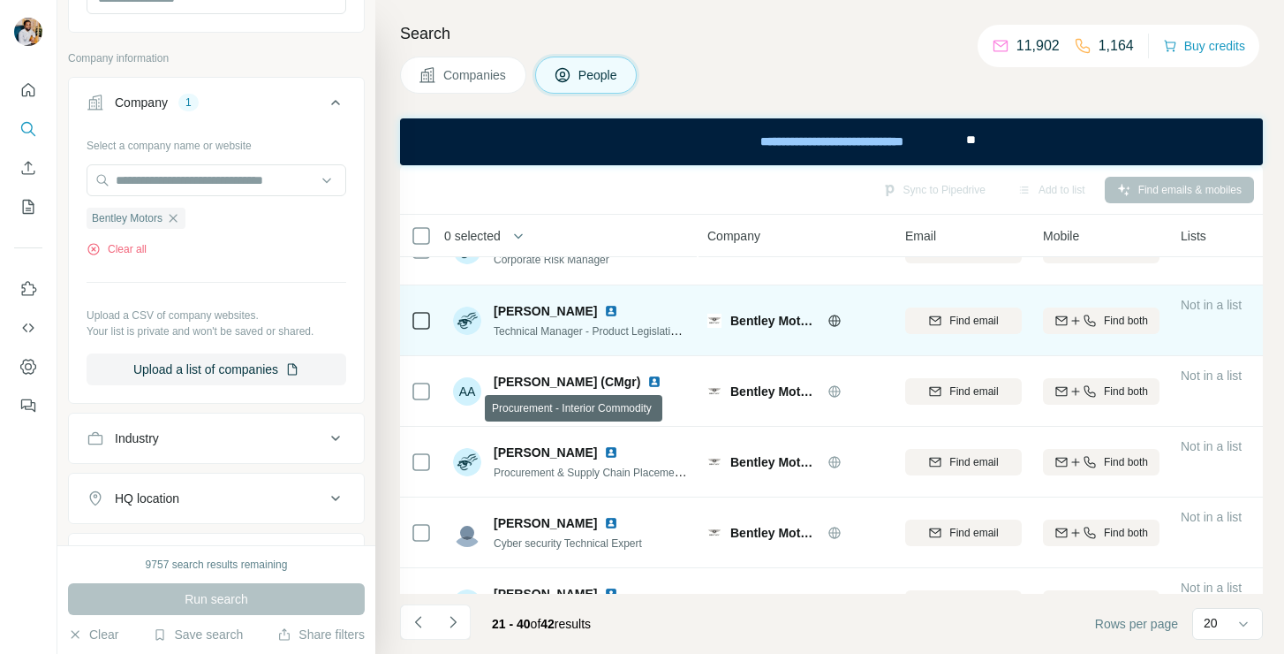
scroll to position [489, 0]
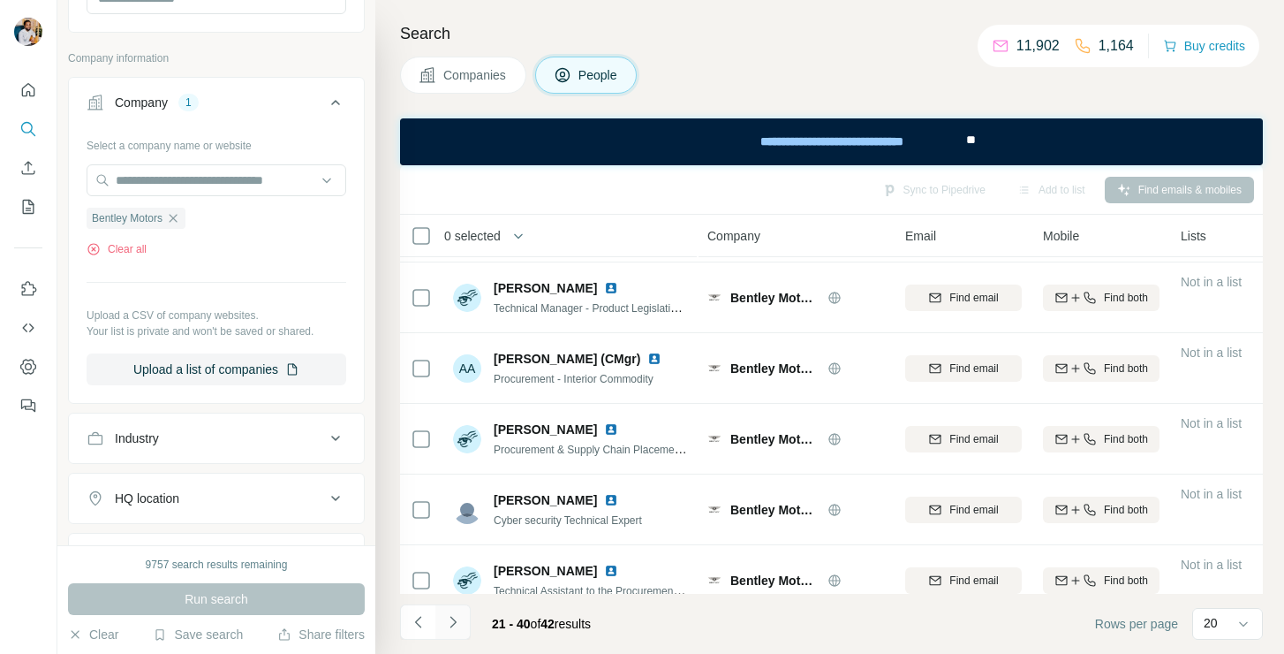
click at [465, 624] on button "Navigate to next page" at bounding box center [452, 621] width 35 height 35
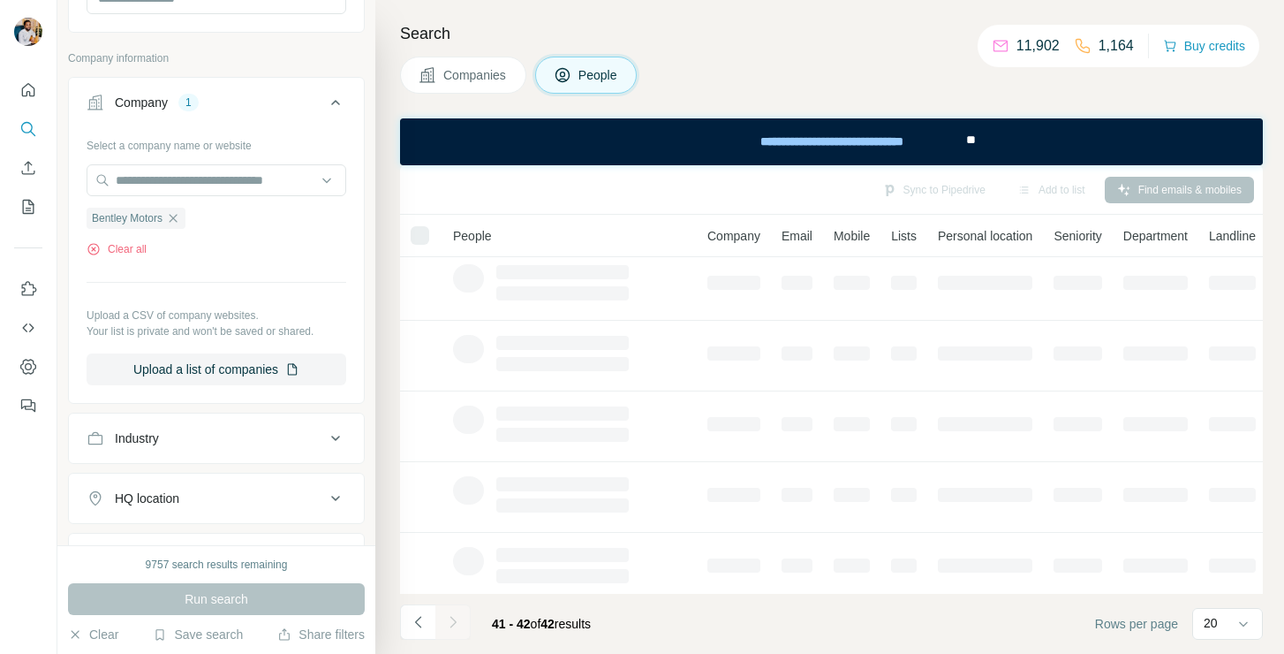
scroll to position [0, 0]
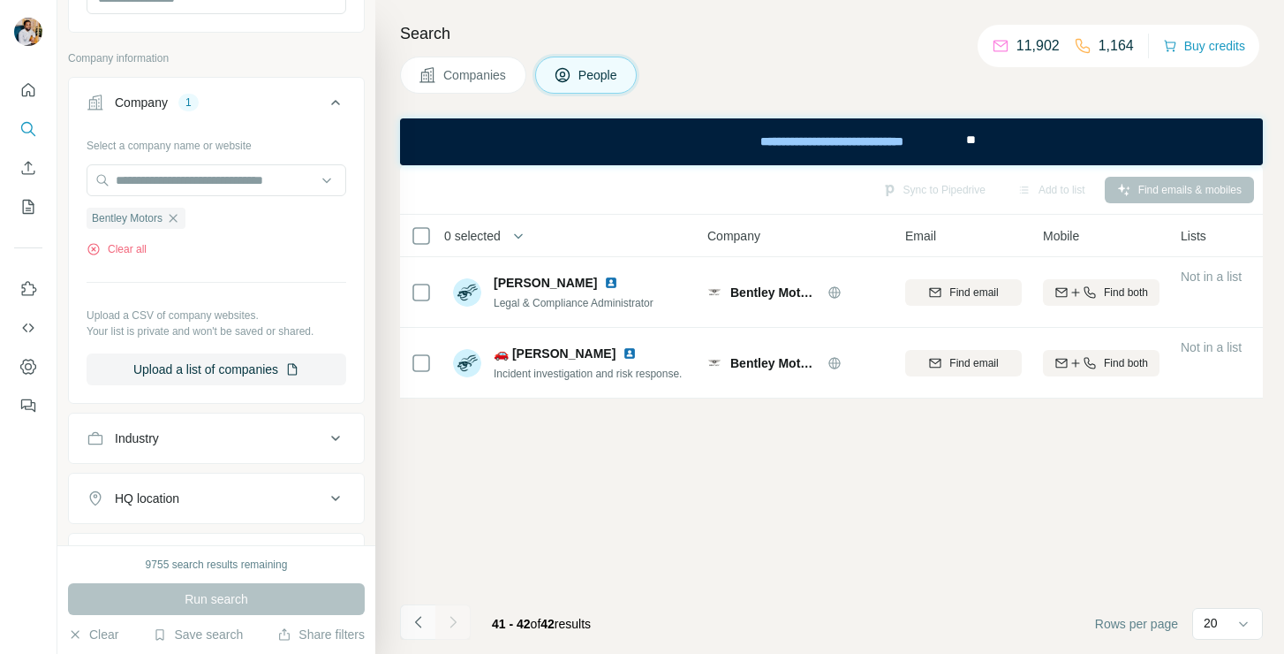
click at [431, 636] on button "Navigate to previous page" at bounding box center [417, 621] width 35 height 35
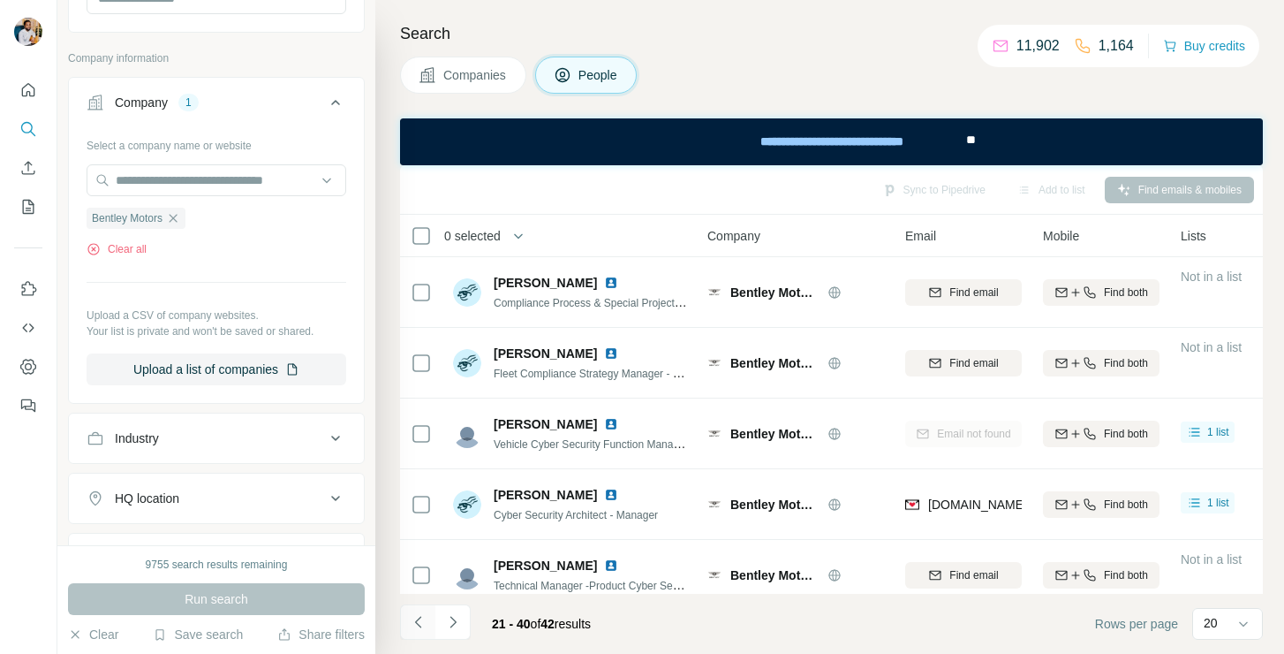
click at [431, 636] on button "Navigate to previous page" at bounding box center [417, 621] width 35 height 35
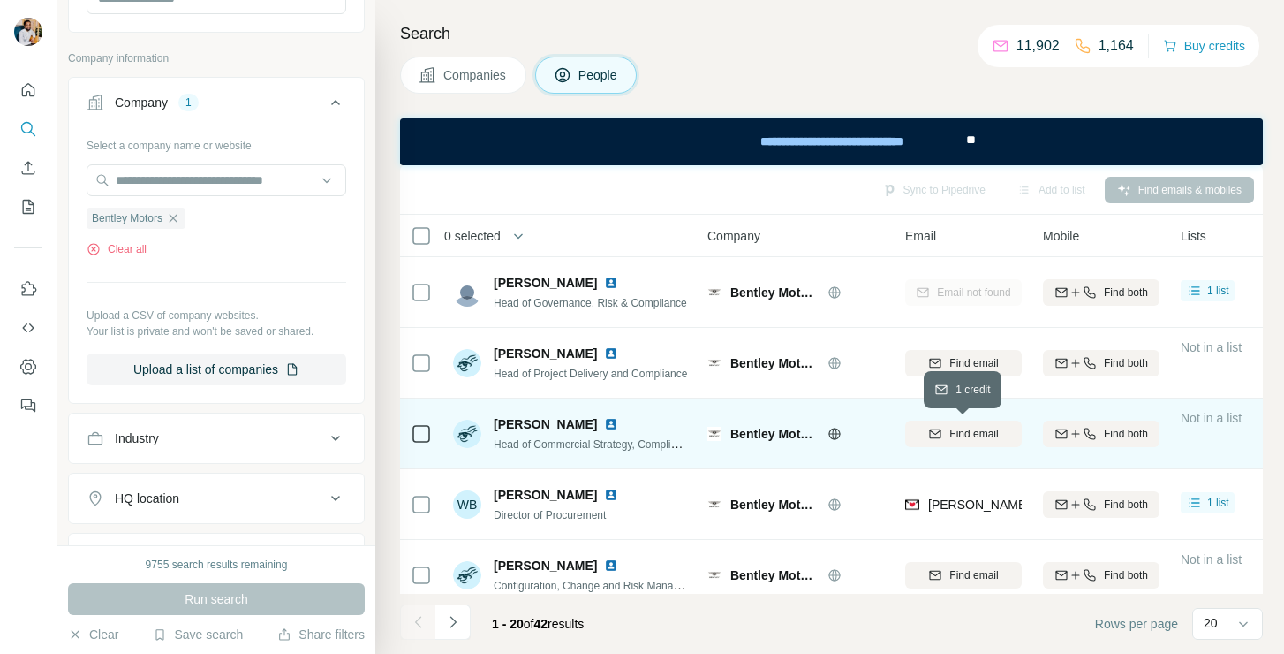
click at [949, 428] on span "Find email" at bounding box center [973, 434] width 49 height 16
click at [558, 421] on span "[PERSON_NAME]" at bounding box center [545, 424] width 103 height 18
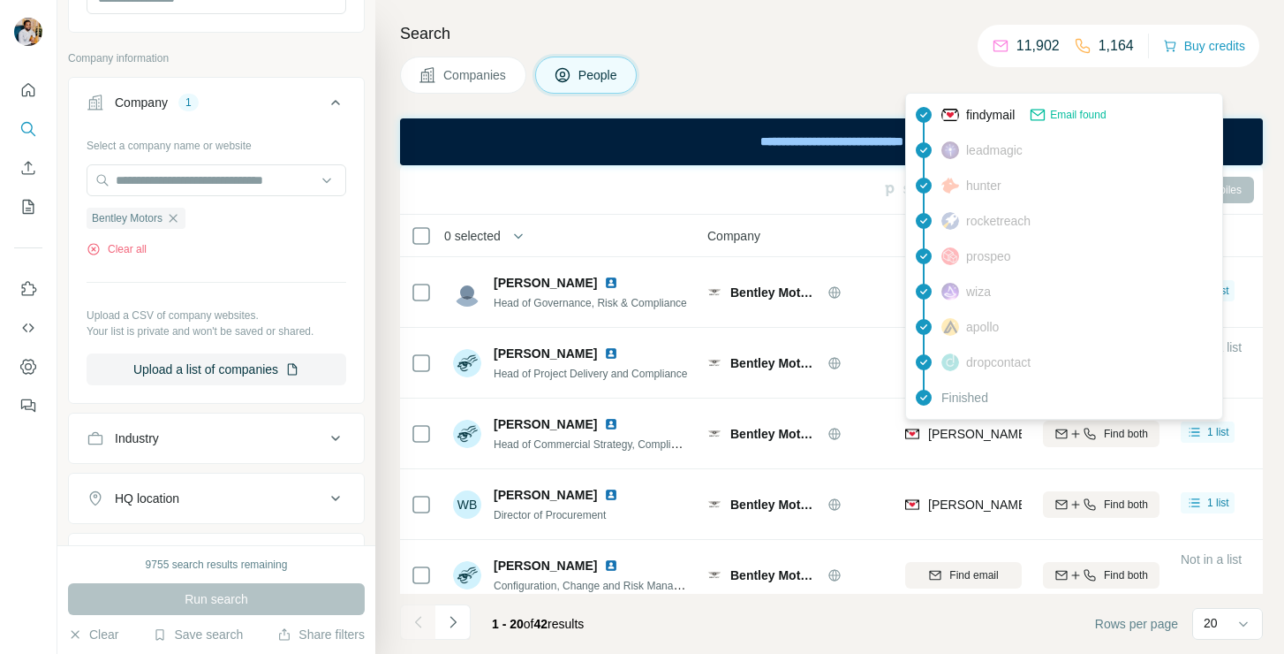
click at [950, 435] on span "[PERSON_NAME][DOMAIN_NAME][EMAIL_ADDRESS][DOMAIN_NAME]" at bounding box center [1133, 434] width 410 height 14
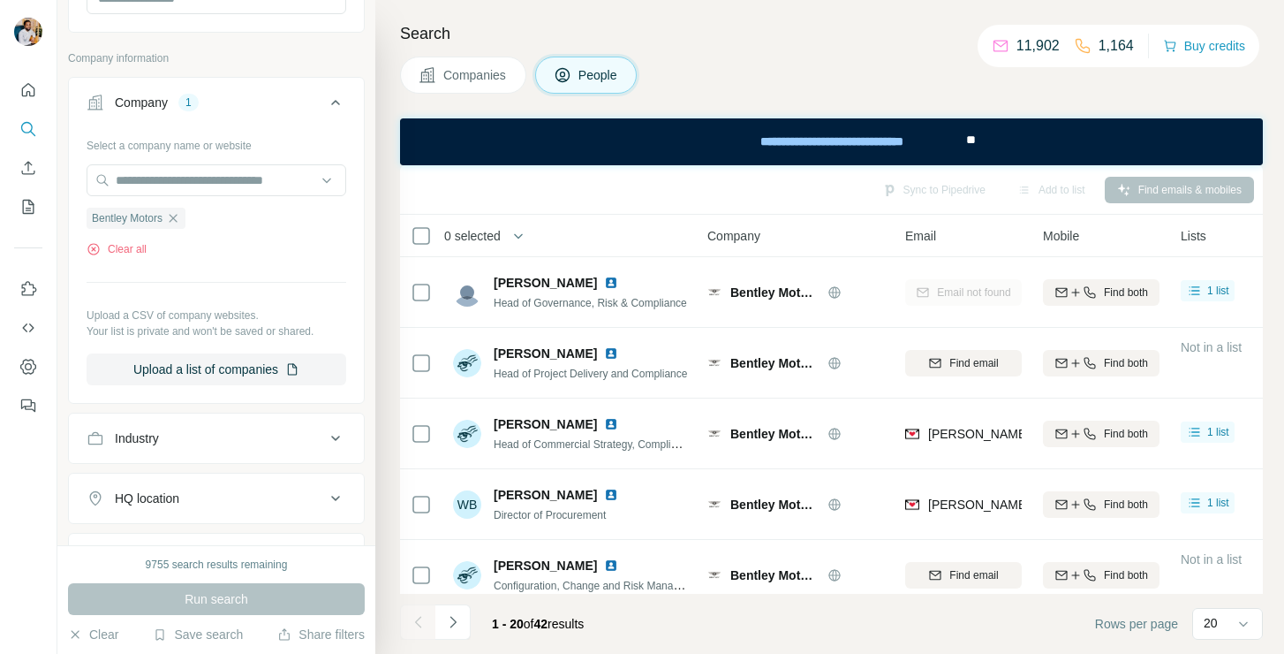
click at [645, 445] on span "Head of Commercial Strategy, Compliance and Risk" at bounding box center [616, 443] width 245 height 14
click at [178, 214] on icon "button" at bounding box center [173, 218] width 14 height 14
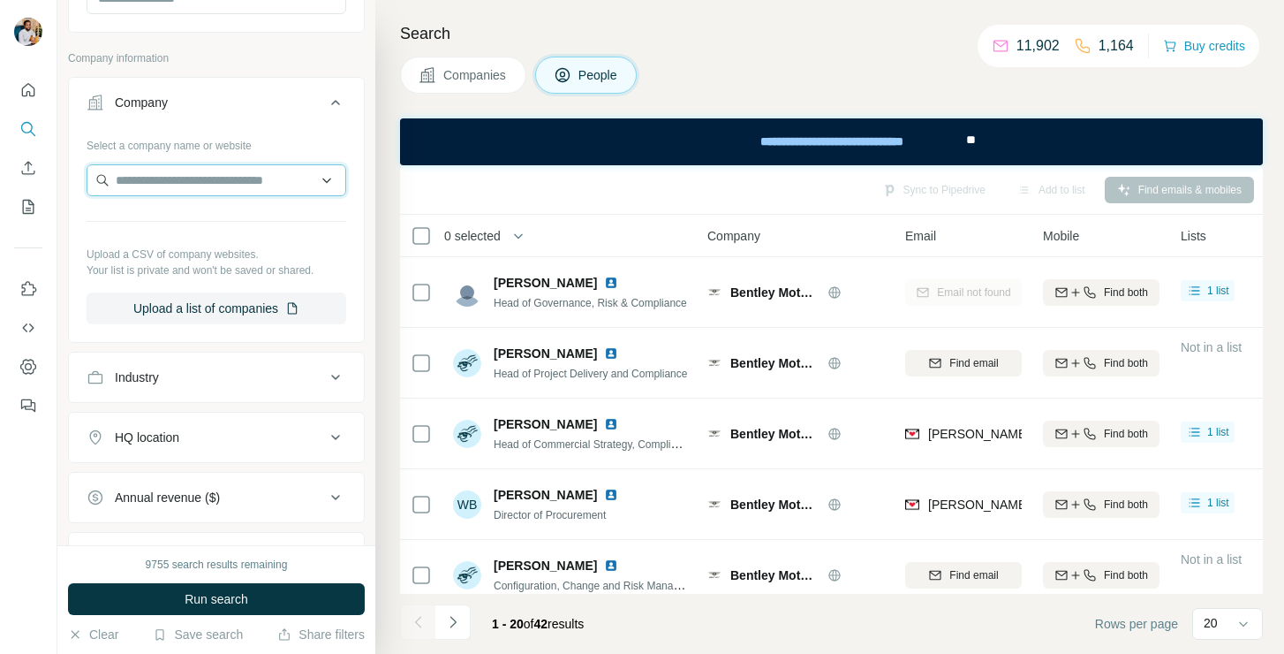
click at [204, 188] on input "text" at bounding box center [217, 180] width 260 height 32
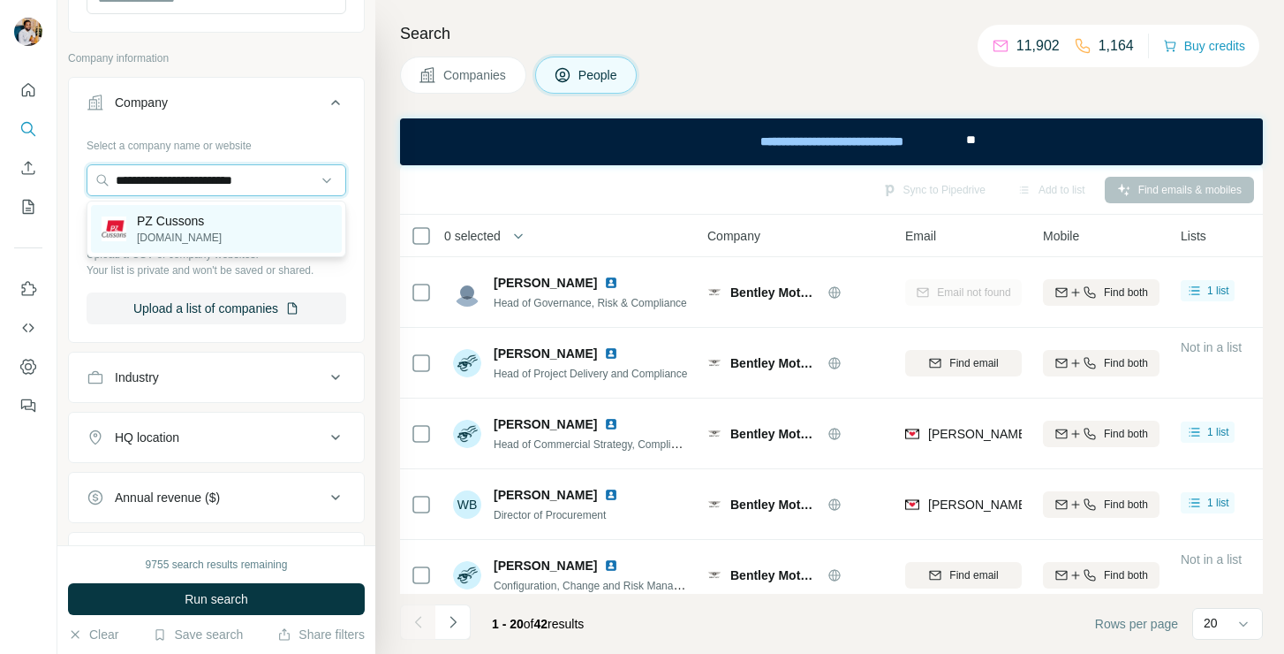
type input "**********"
click at [192, 226] on p "PZ Cussons" at bounding box center [179, 221] width 85 height 18
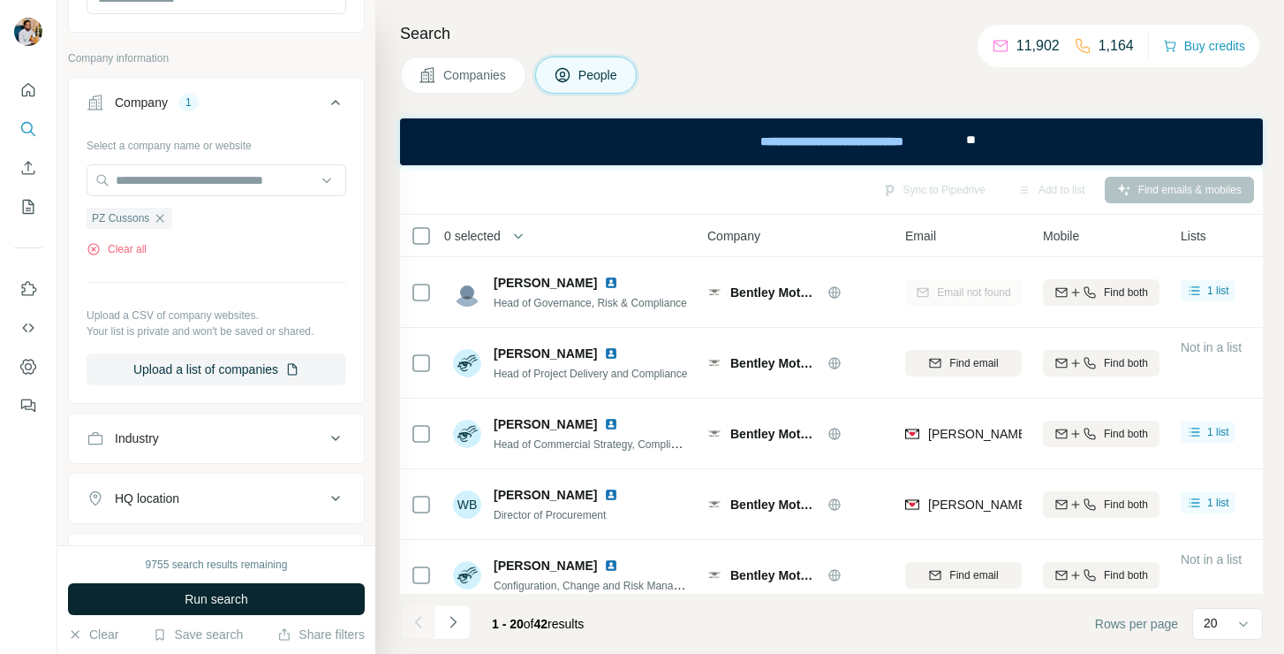
click at [195, 602] on span "Run search" at bounding box center [217, 599] width 64 height 18
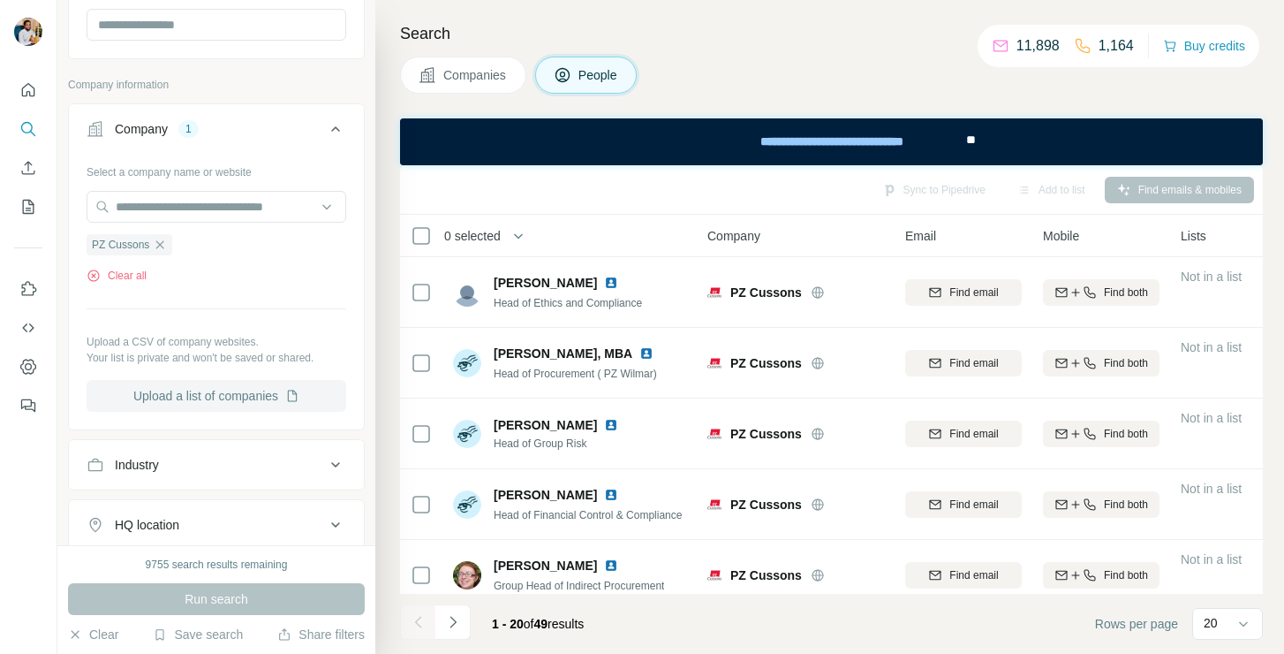
scroll to position [519, 0]
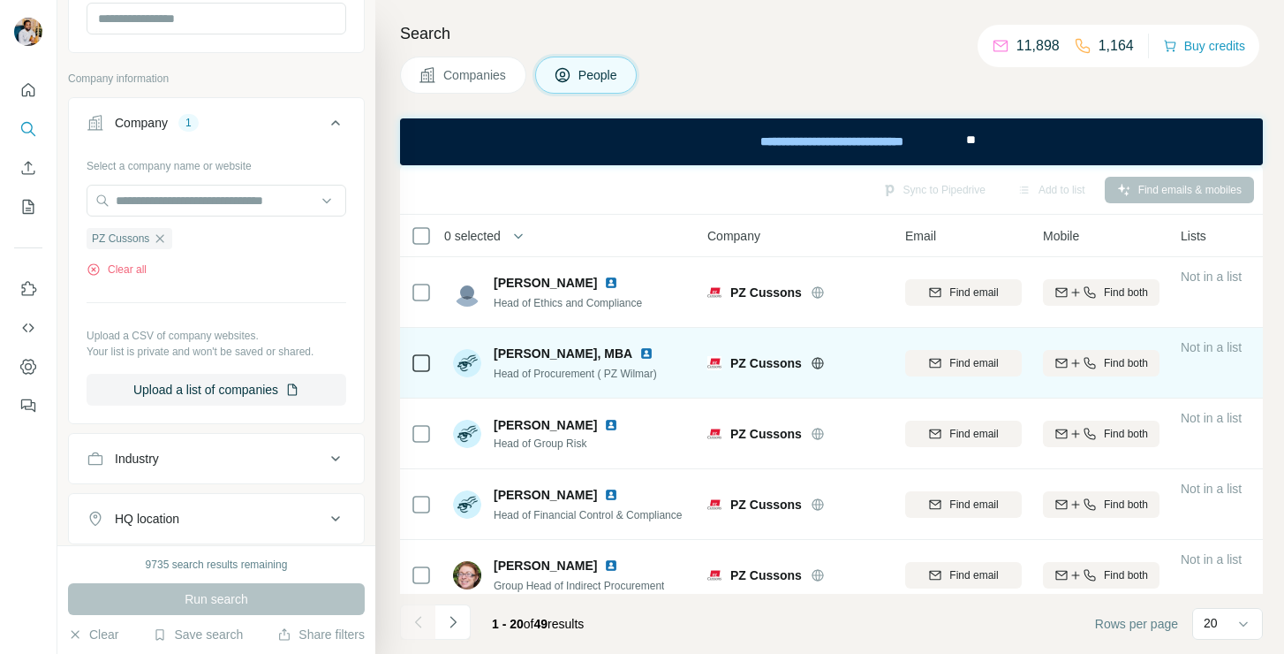
click at [563, 356] on span "[PERSON_NAME], MBA" at bounding box center [563, 353] width 139 height 14
click at [941, 362] on div "Find email" at bounding box center [963, 363] width 117 height 16
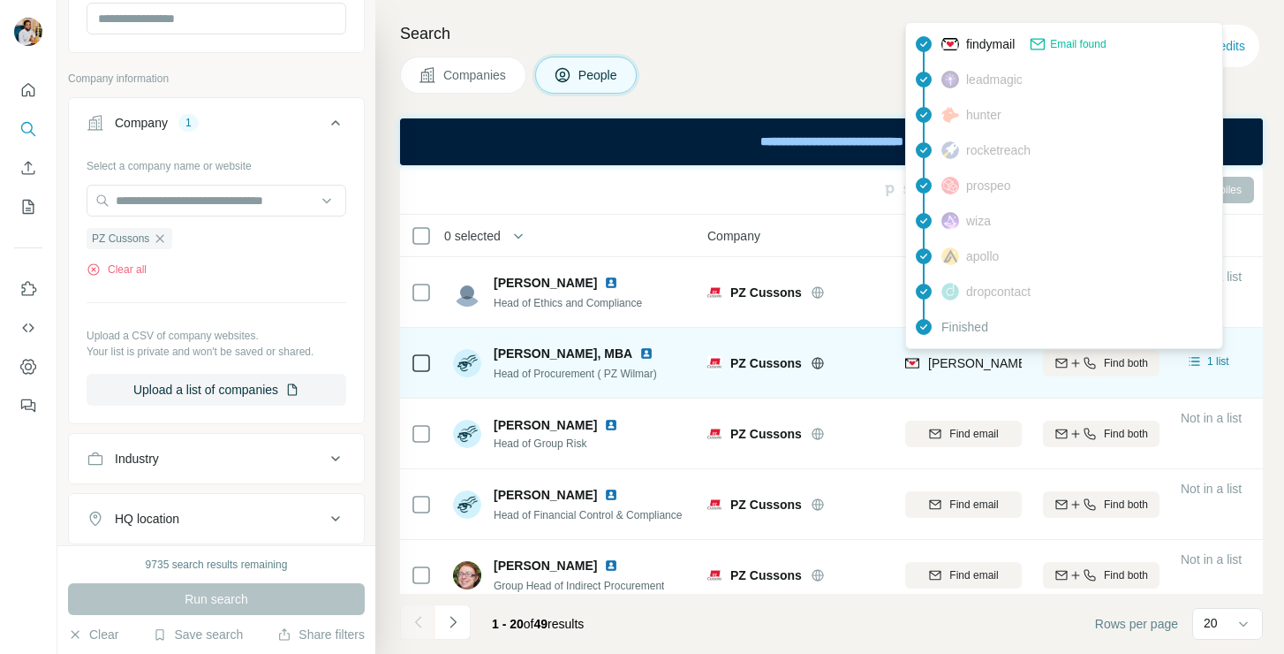
click at [944, 357] on span "[PERSON_NAME][EMAIL_ADDRESS][DOMAIN_NAME]" at bounding box center [1083, 363] width 311 height 14
click at [633, 370] on span "Head of Procurement ( PZ Wilmar)" at bounding box center [575, 373] width 163 height 12
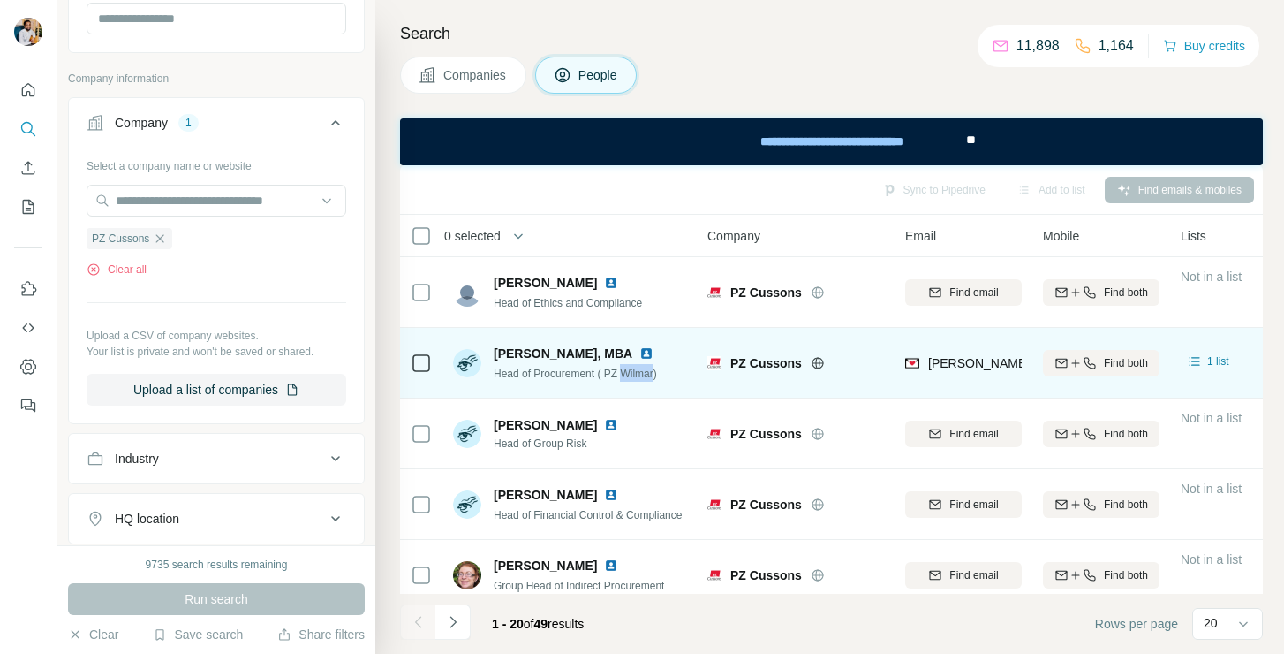
click at [633, 370] on span "Head of Procurement ( PZ Wilmar)" at bounding box center [575, 373] width 163 height 12
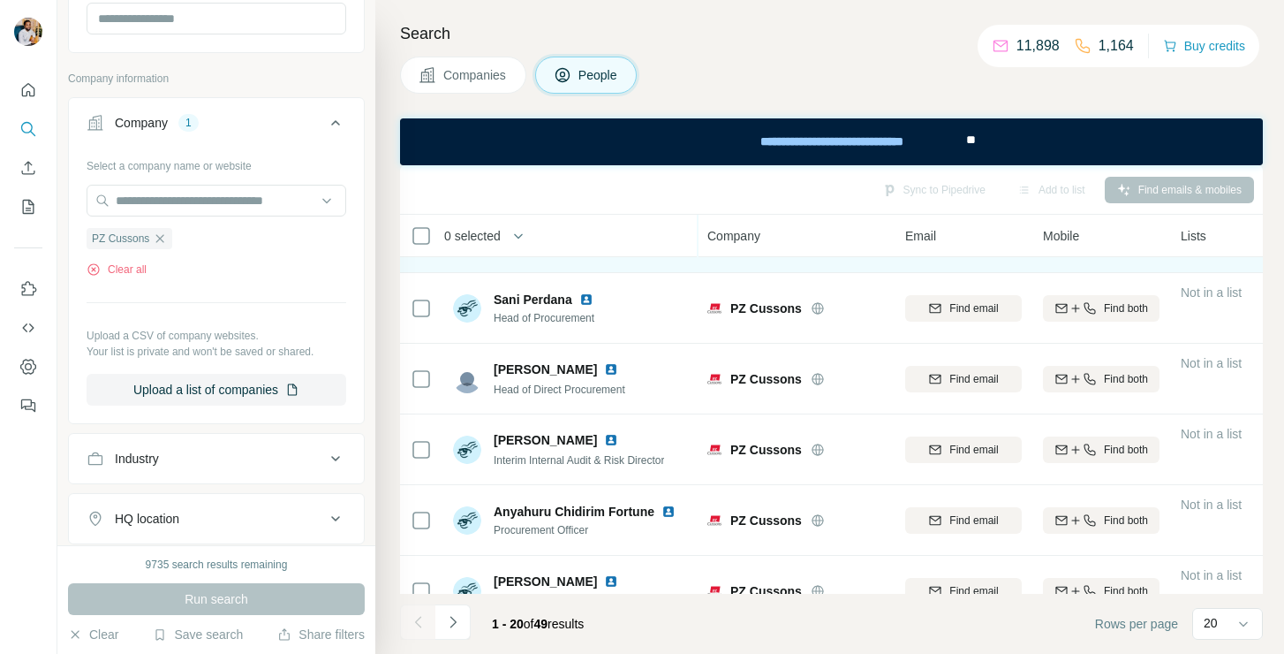
scroll to position [105, 0]
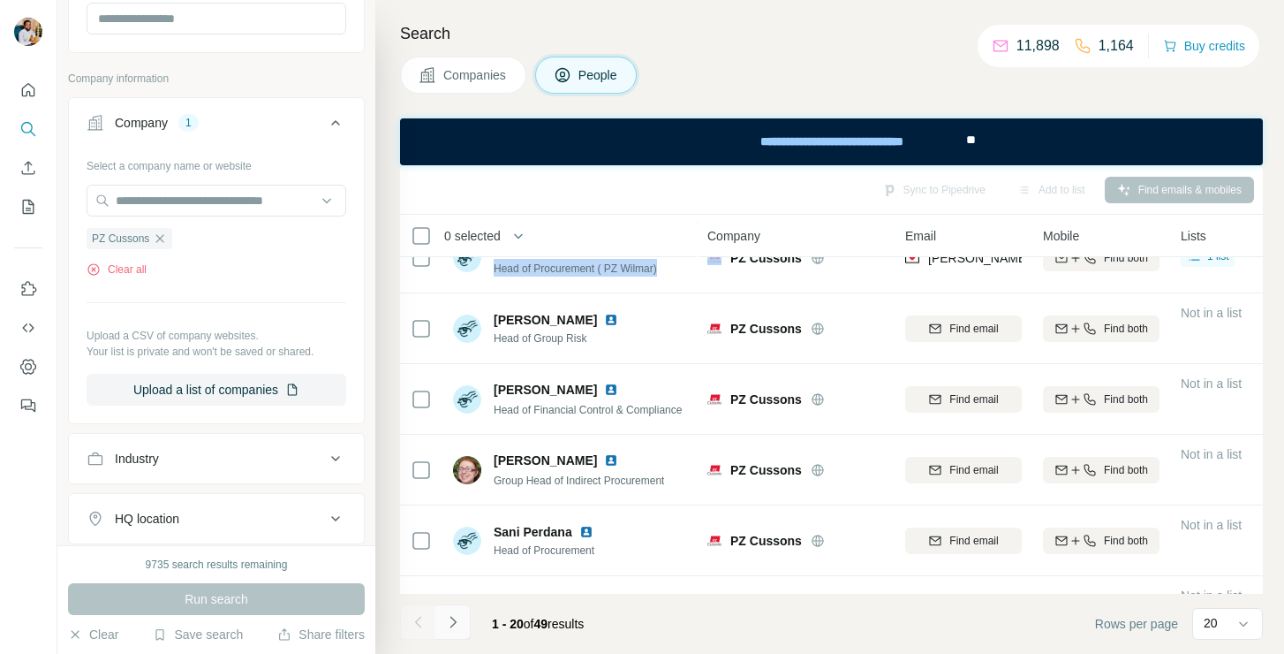
click at [468, 624] on button "Navigate to next page" at bounding box center [452, 621] width 35 height 35
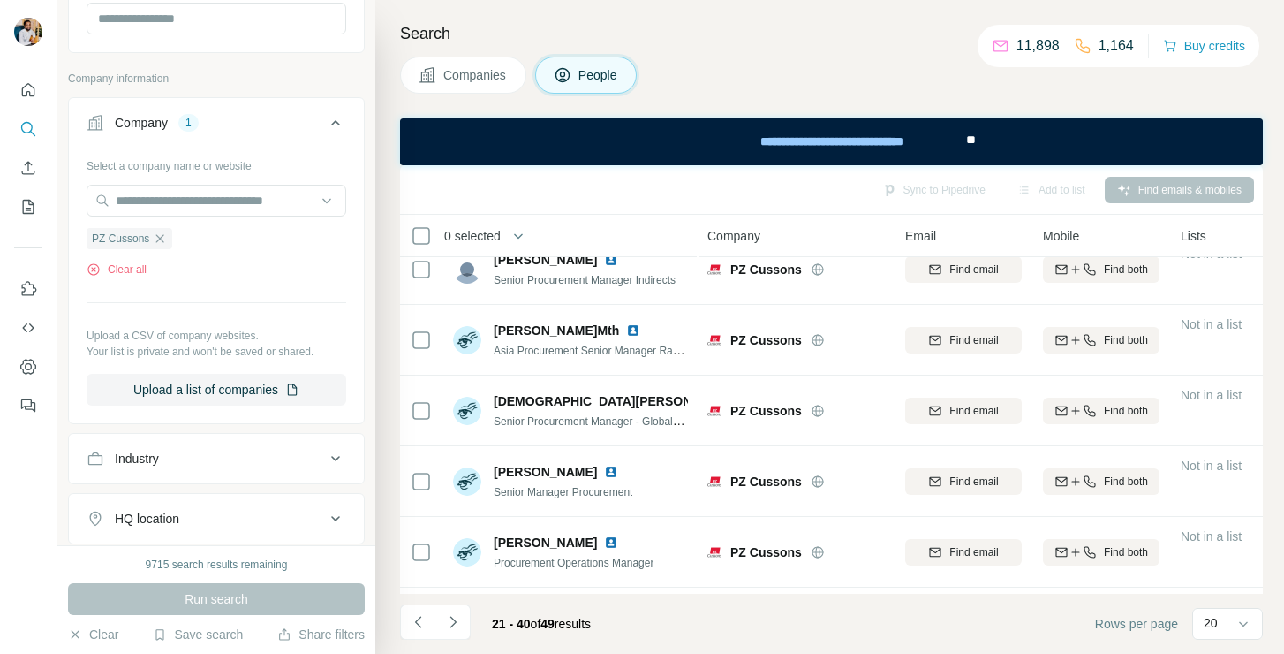
scroll to position [0, 0]
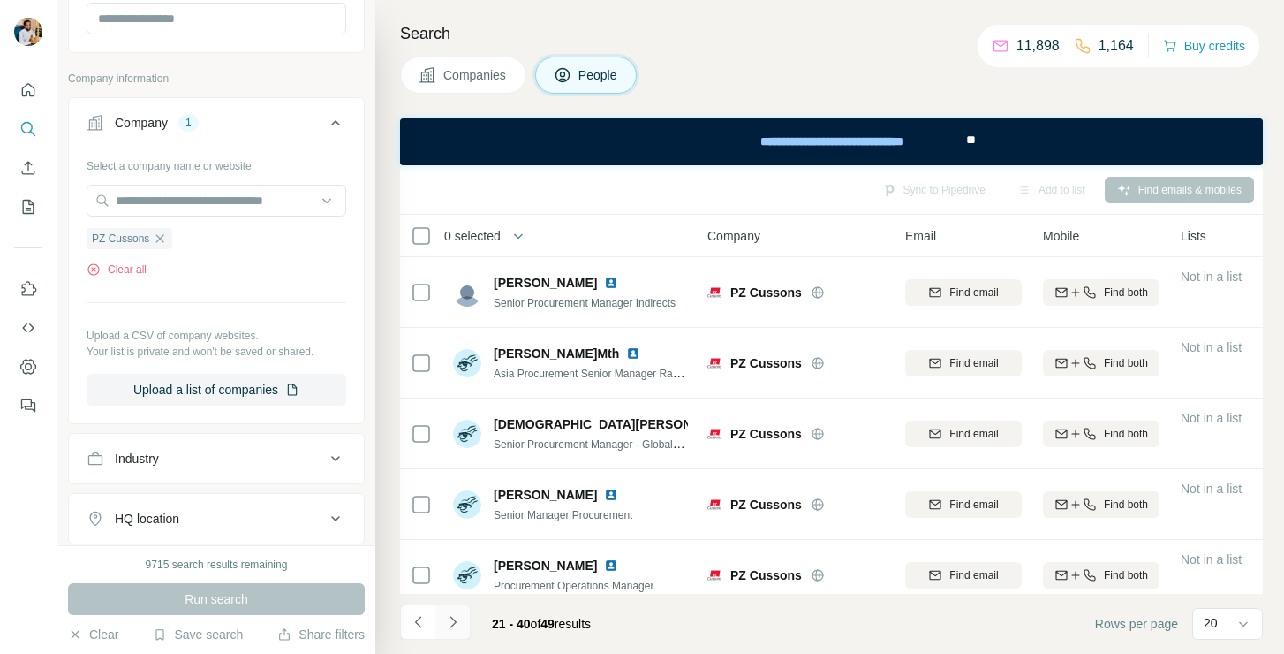
click at [455, 618] on icon "Navigate to next page" at bounding box center [453, 622] width 18 height 18
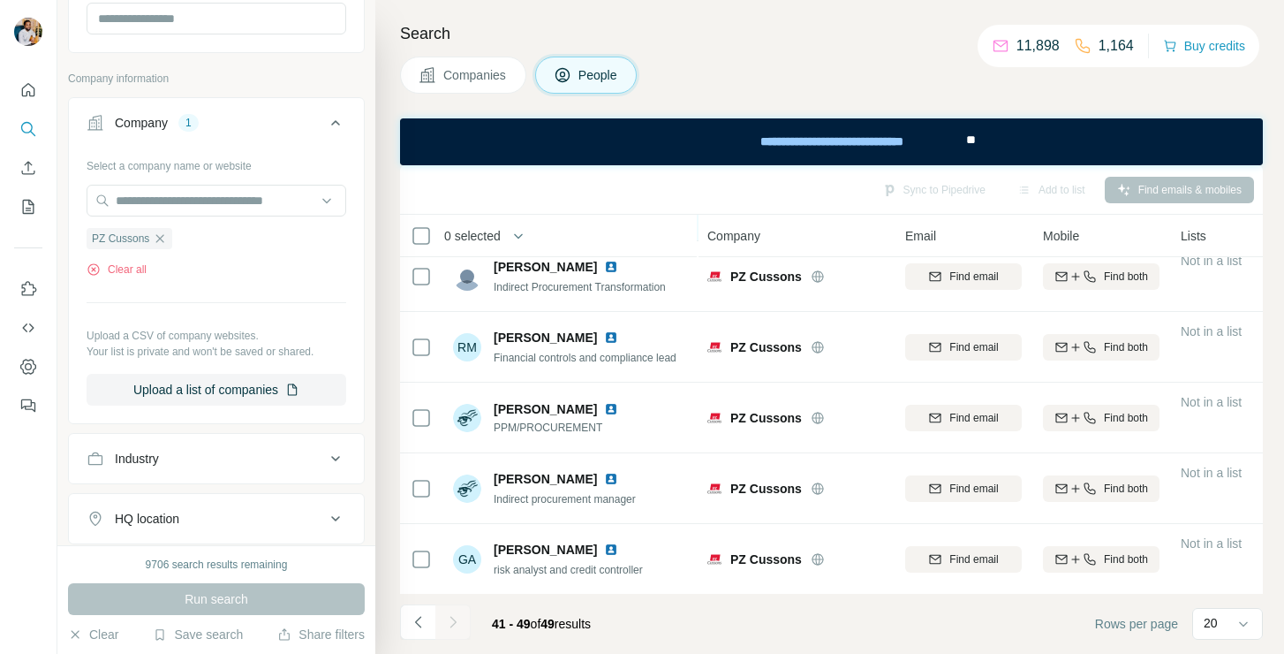
scroll to position [299, 0]
click at [421, 623] on icon "Navigate to previous page" at bounding box center [419, 622] width 18 height 18
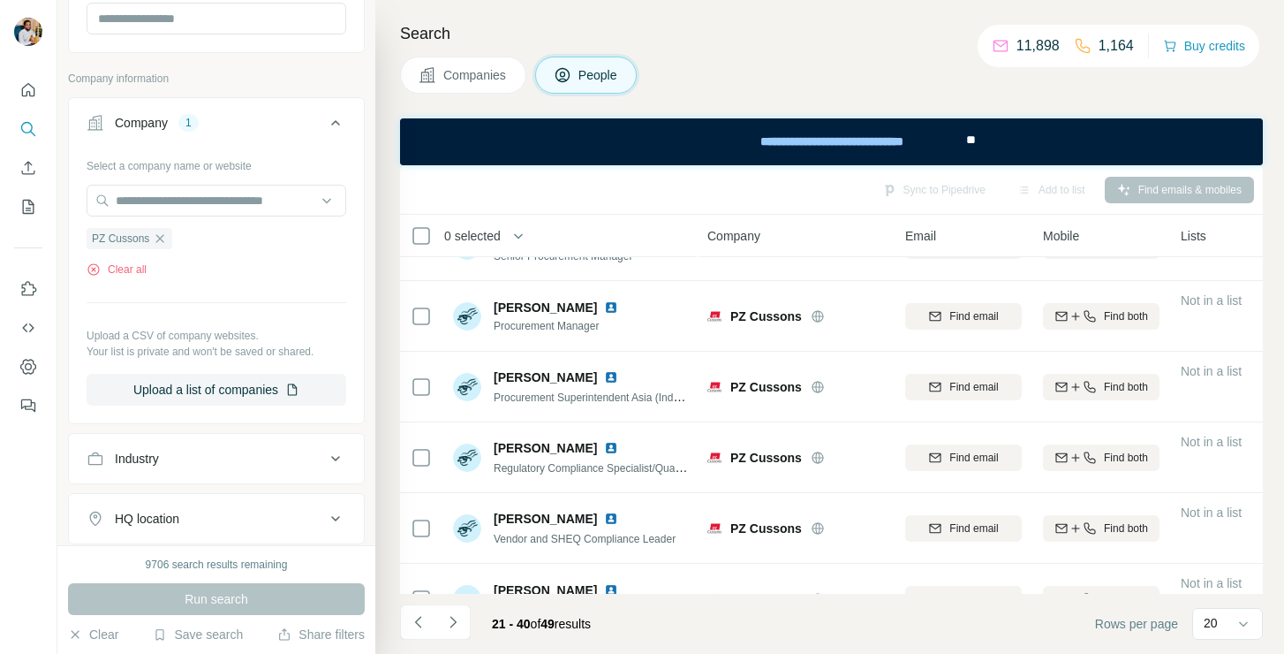
scroll to position [1077, 0]
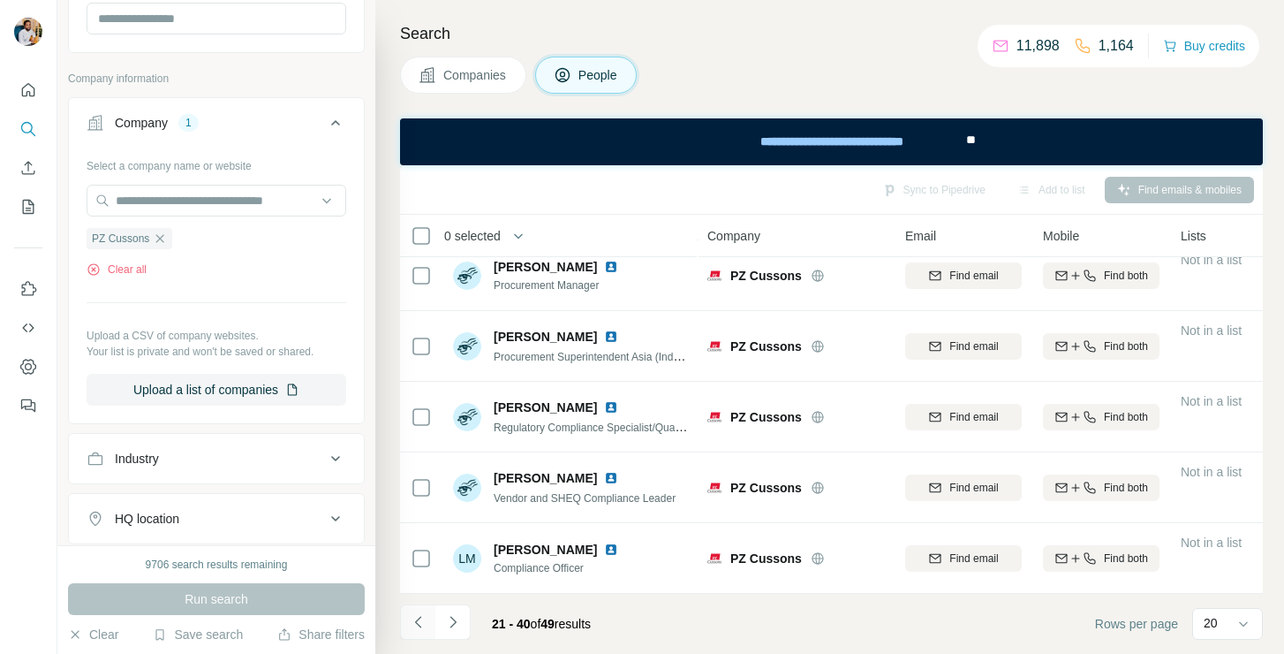
click at [414, 622] on icon "Navigate to previous page" at bounding box center [419, 622] width 18 height 18
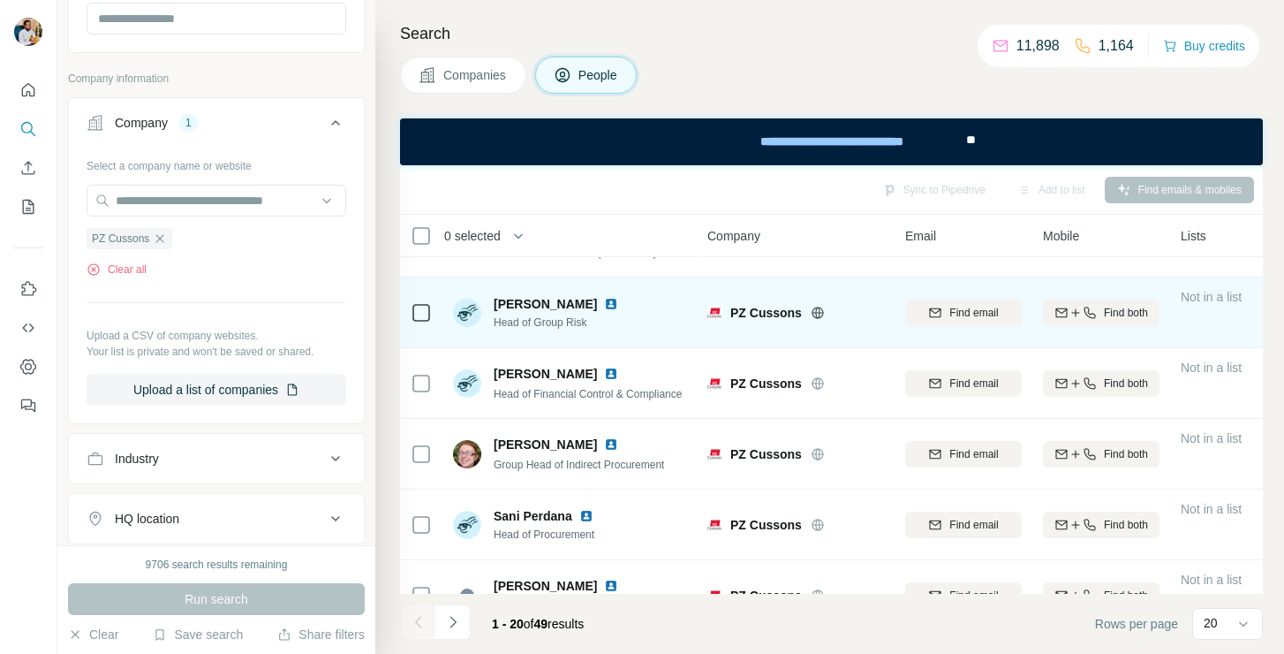
scroll to position [138, 0]
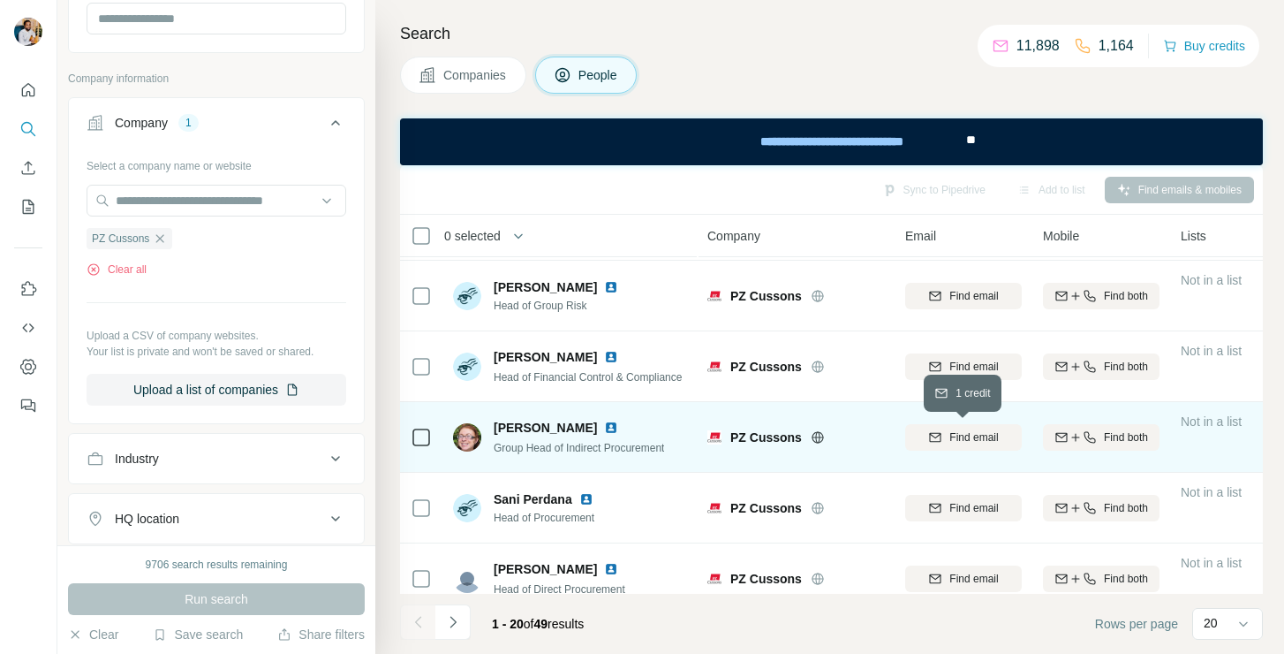
click at [969, 447] on button "Find email" at bounding box center [963, 437] width 117 height 26
click at [604, 425] on img at bounding box center [611, 427] width 14 height 14
click at [566, 427] on span "[PERSON_NAME]" at bounding box center [545, 428] width 103 height 18
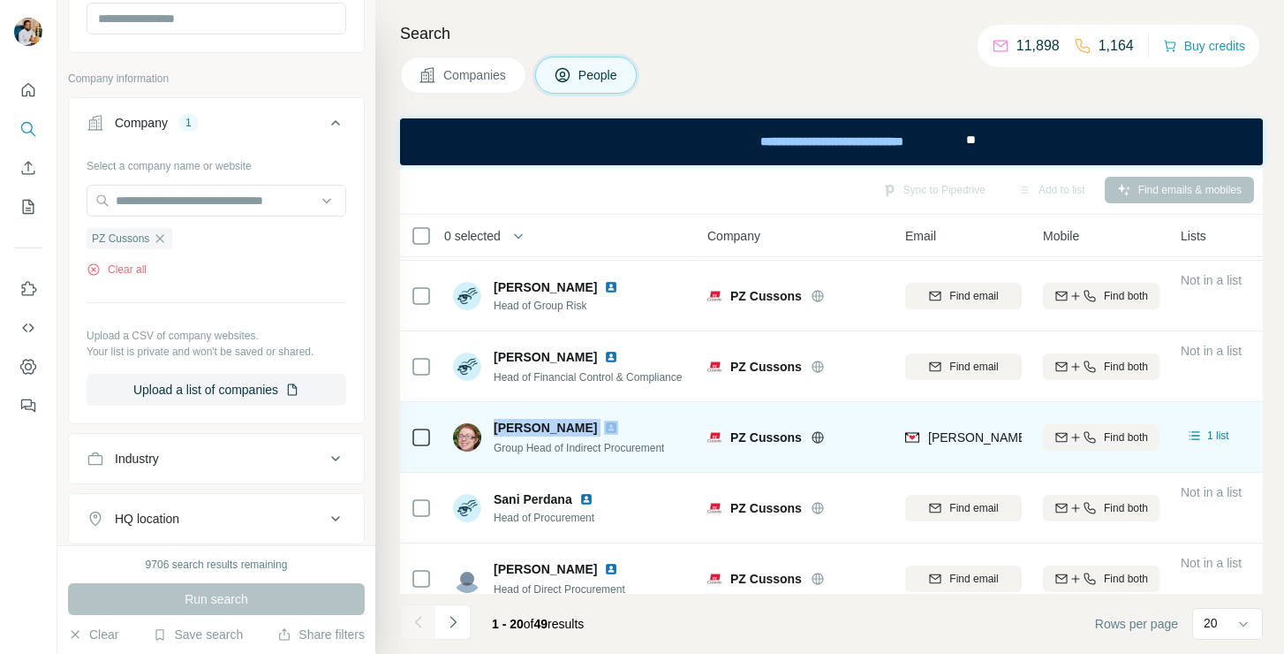
click at [566, 427] on span "[PERSON_NAME]" at bounding box center [545, 428] width 103 height 18
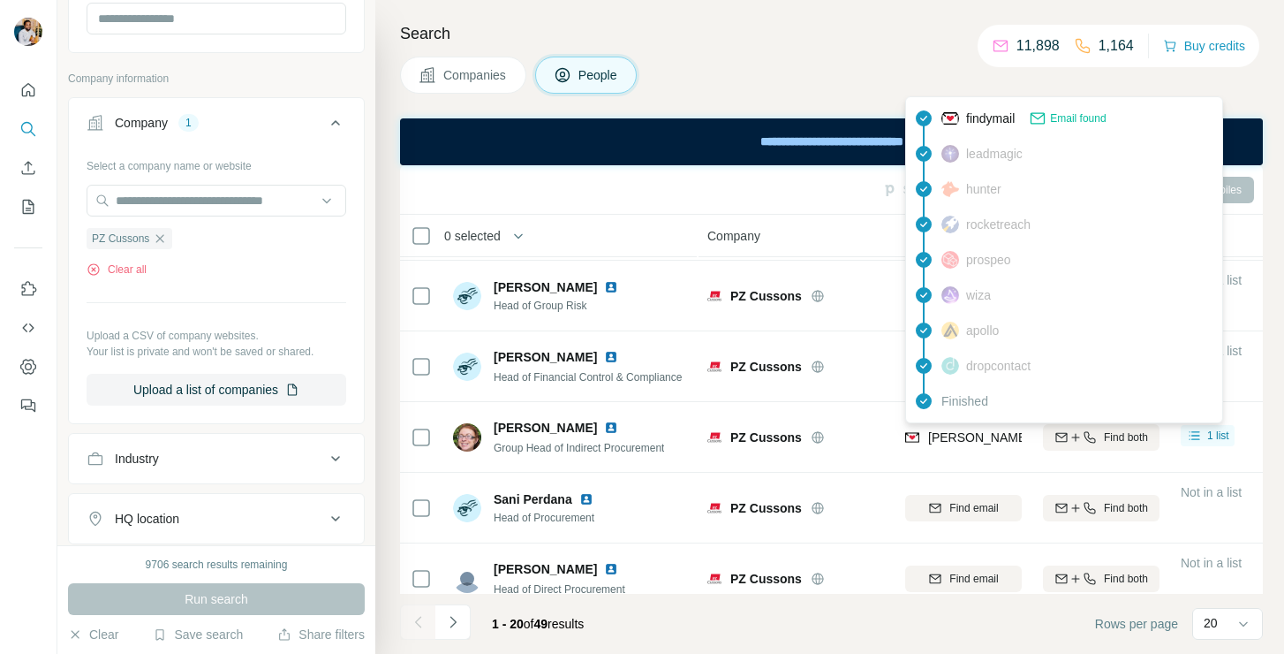
click at [944, 432] on span "[PERSON_NAME][EMAIL_ADDRESS][PERSON_NAME][DOMAIN_NAME]" at bounding box center [1134, 437] width 413 height 14
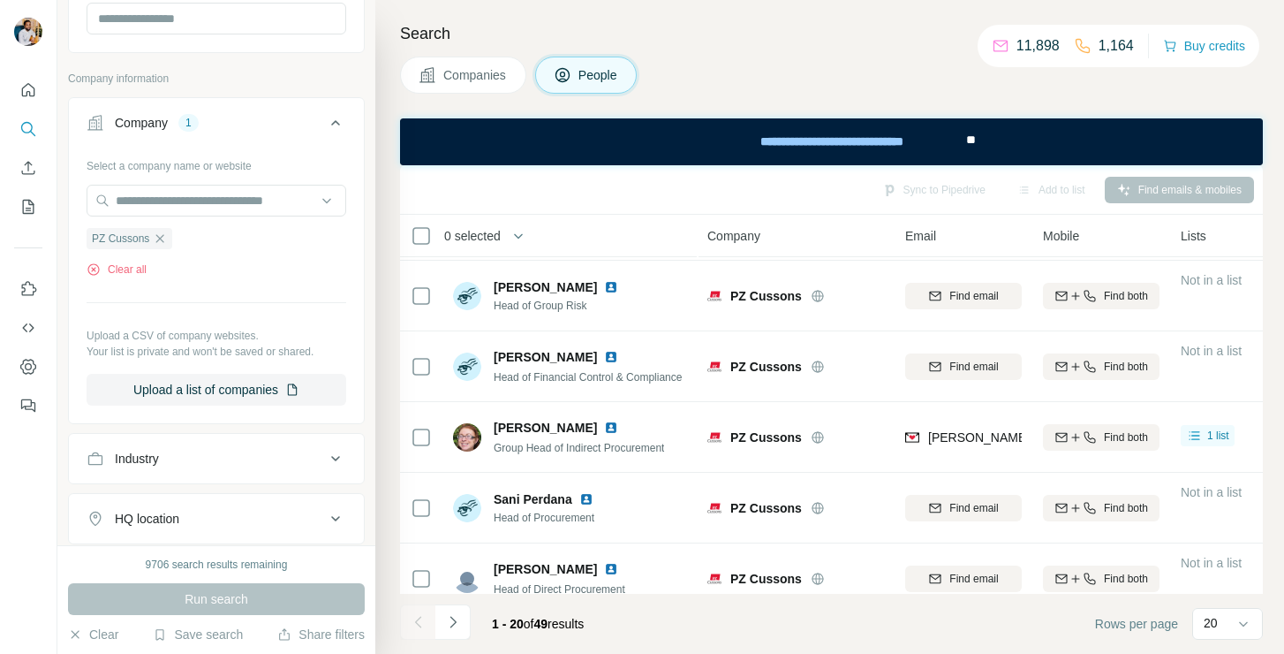
click at [657, 445] on span "Group Head of Indirect Procurement" at bounding box center [579, 448] width 170 height 12
click at [589, 444] on span "Group Head of Indirect Procurement" at bounding box center [579, 448] width 170 height 12
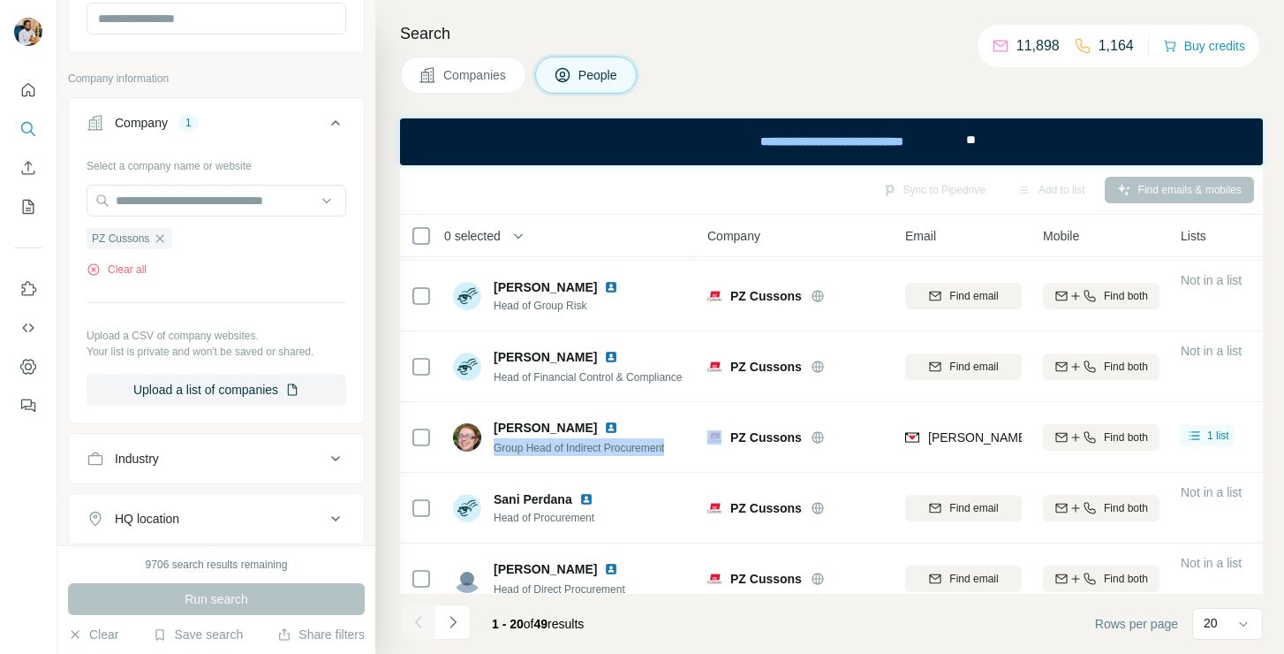
click at [589, 444] on span "Group Head of Indirect Procurement" at bounding box center [579, 448] width 170 height 12
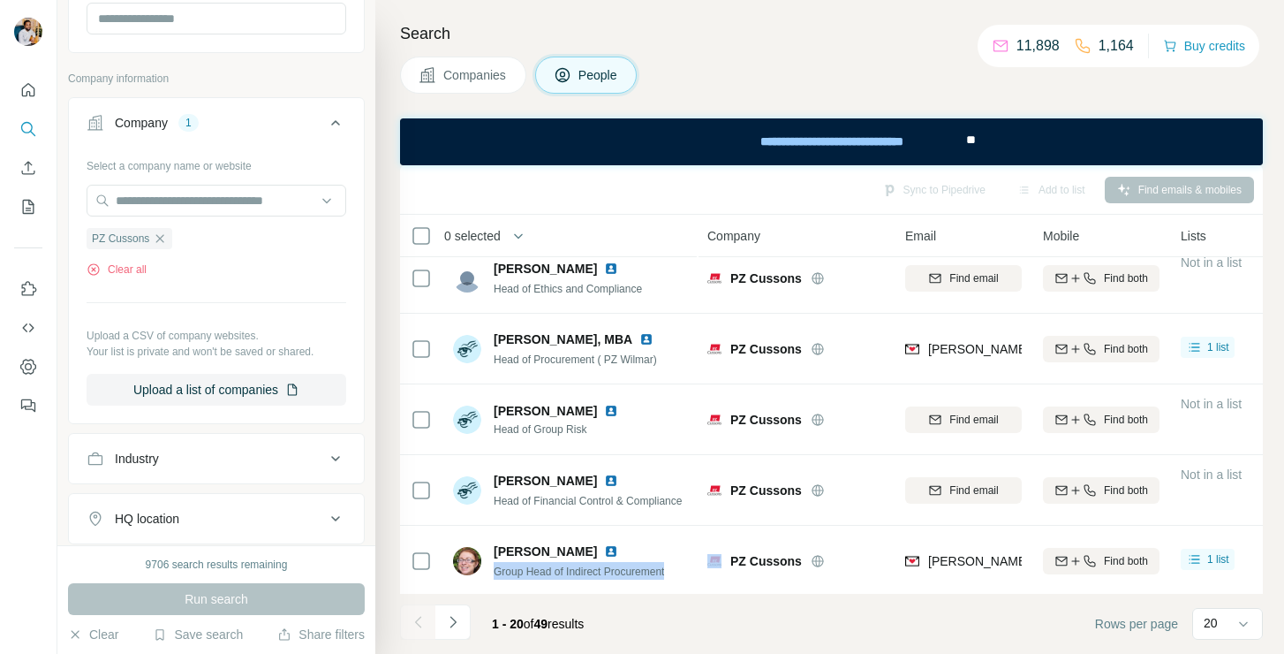
scroll to position [16, 0]
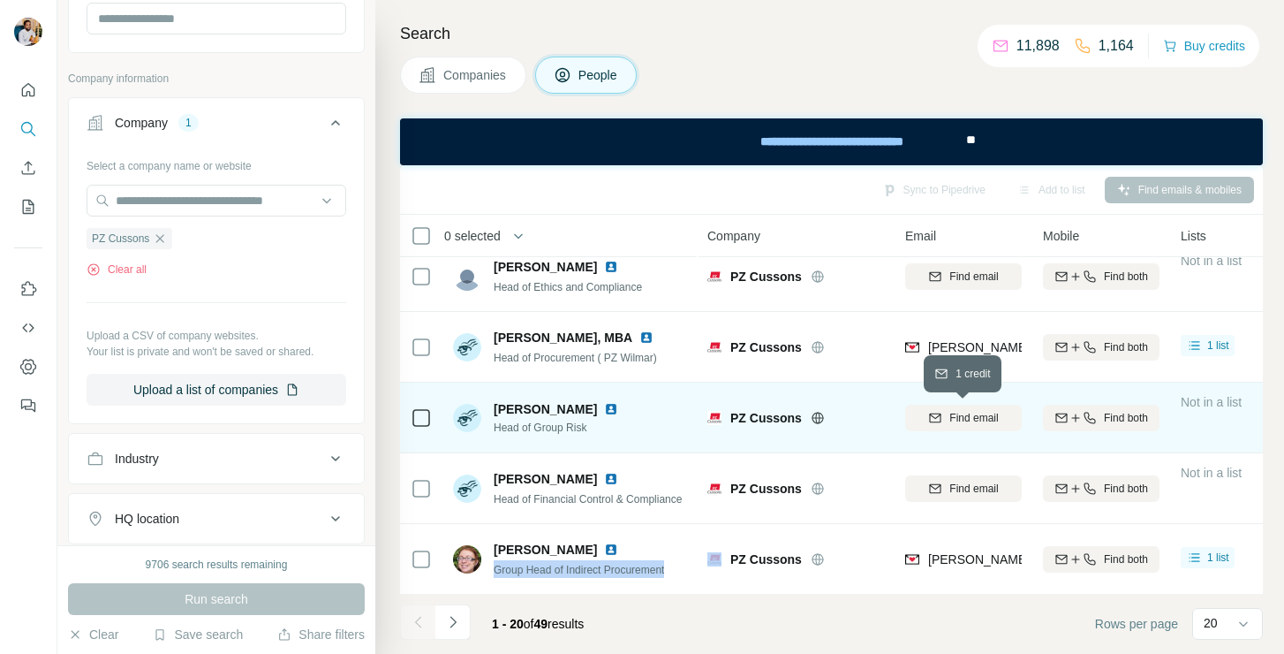
click at [928, 422] on icon "button" at bounding box center [935, 418] width 14 height 14
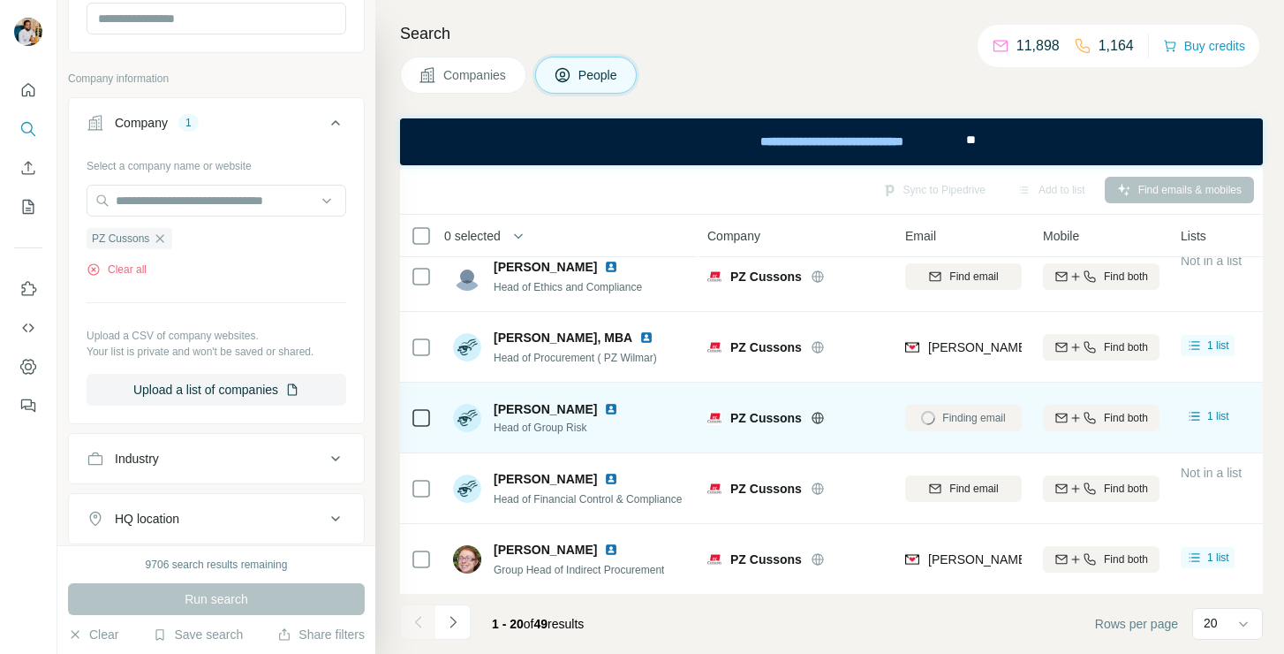
click at [519, 403] on span "[PERSON_NAME]" at bounding box center [545, 409] width 103 height 18
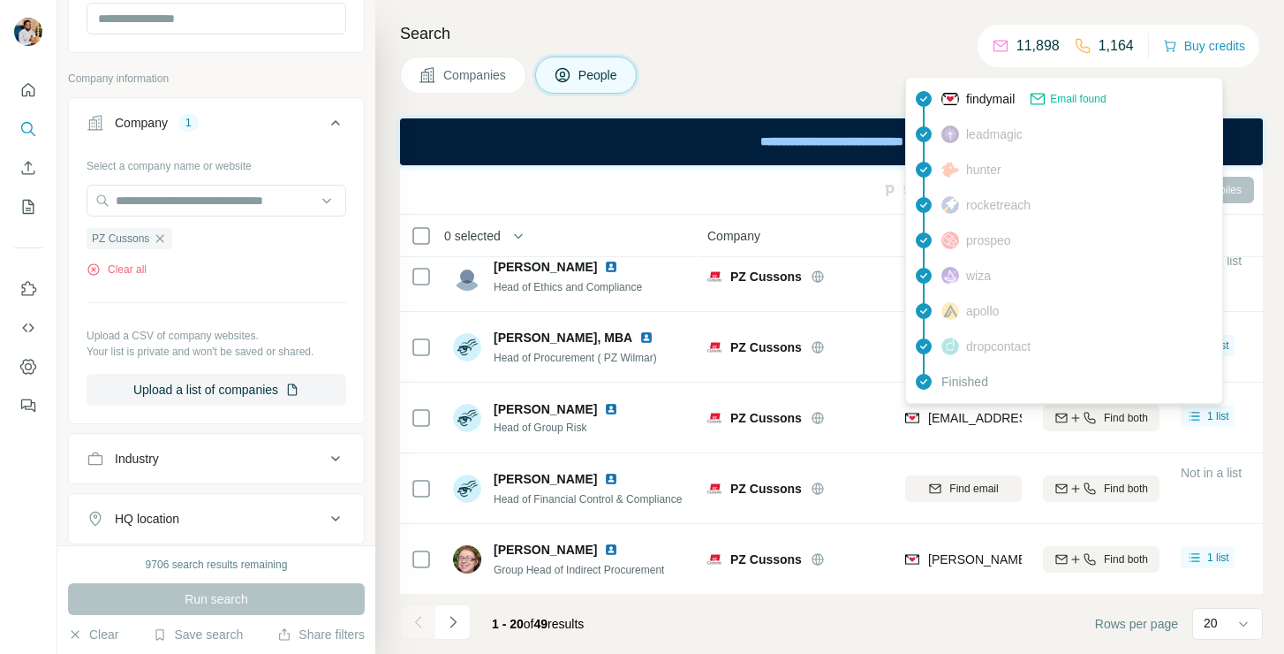
click at [964, 409] on div "[EMAIL_ADDRESS][PERSON_NAME][DOMAIN_NAME]" at bounding box center [1083, 418] width 311 height 18
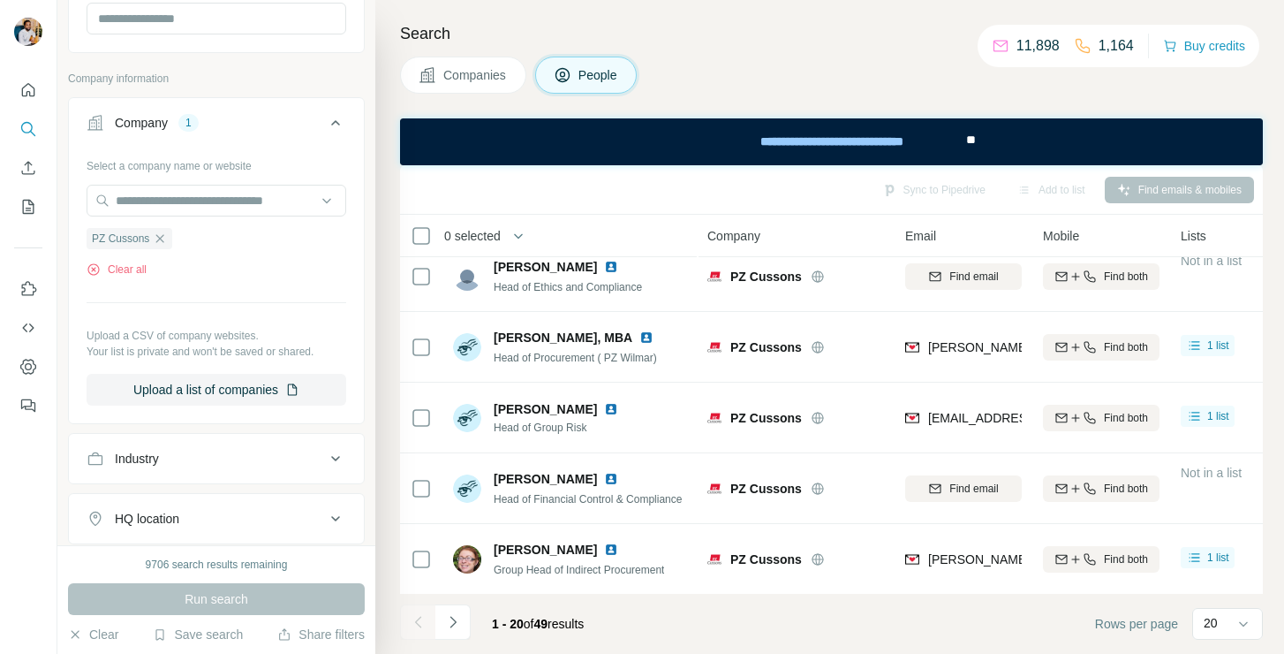
click at [551, 422] on span "Head of Group Risk" at bounding box center [560, 428] width 132 height 16
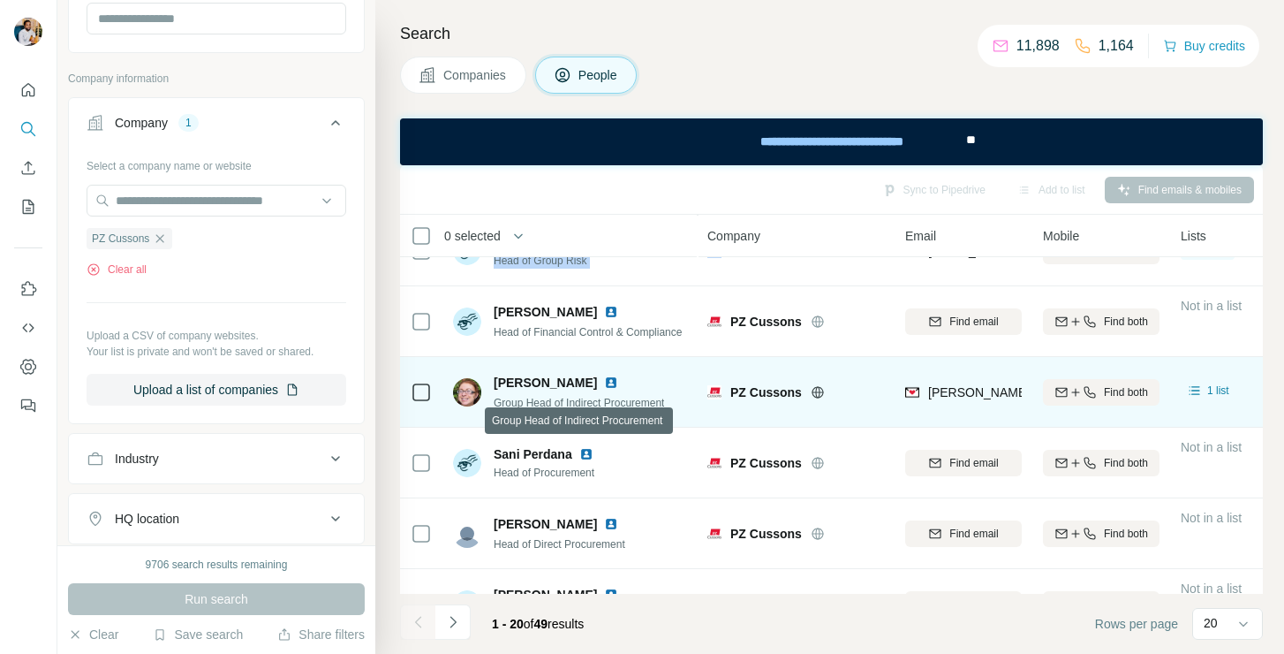
scroll to position [202, 0]
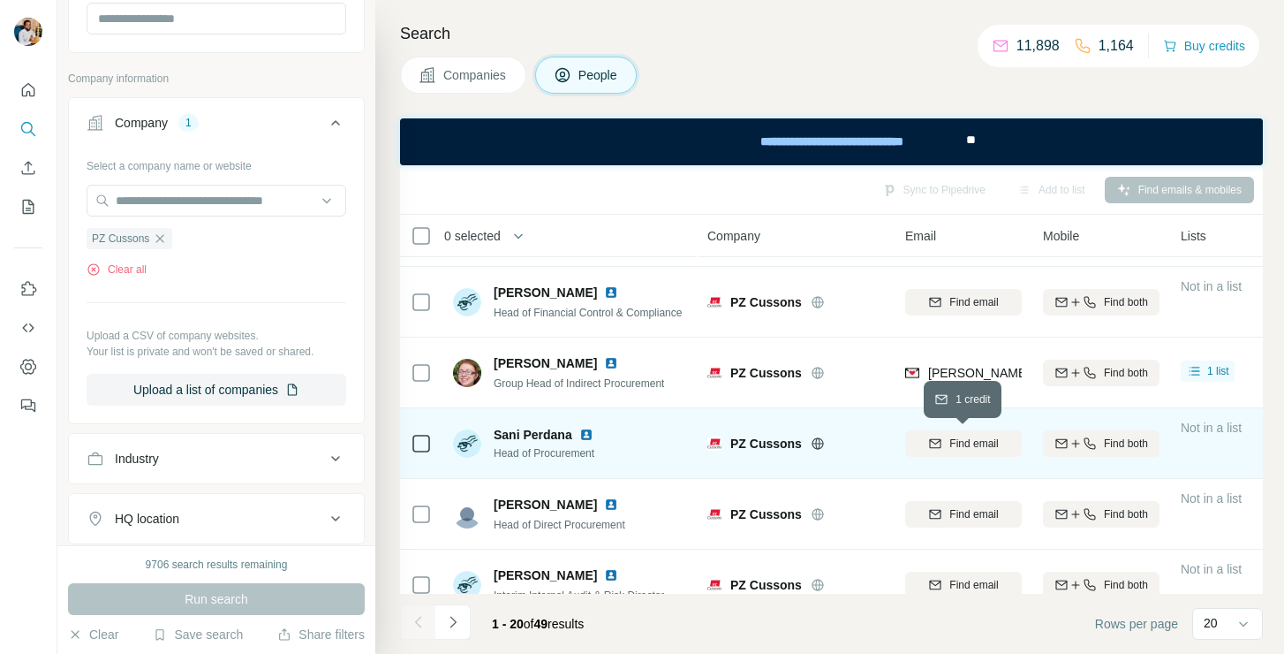
click at [943, 441] on div "Find email" at bounding box center [963, 443] width 117 height 16
click at [510, 432] on span "Sani Perdana" at bounding box center [533, 435] width 79 height 18
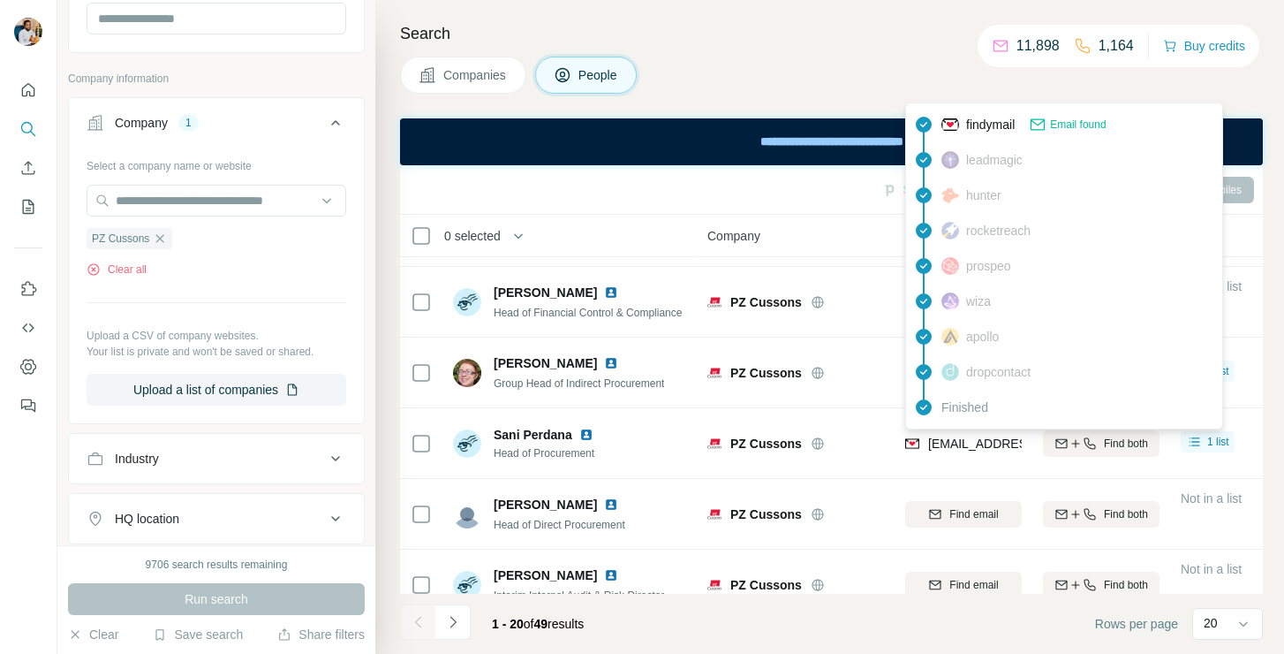
click at [944, 440] on span "[EMAIL_ADDRESS][DOMAIN_NAME]" at bounding box center [1032, 443] width 209 height 14
click at [541, 454] on span "Head of Procurement" at bounding box center [547, 453] width 107 height 16
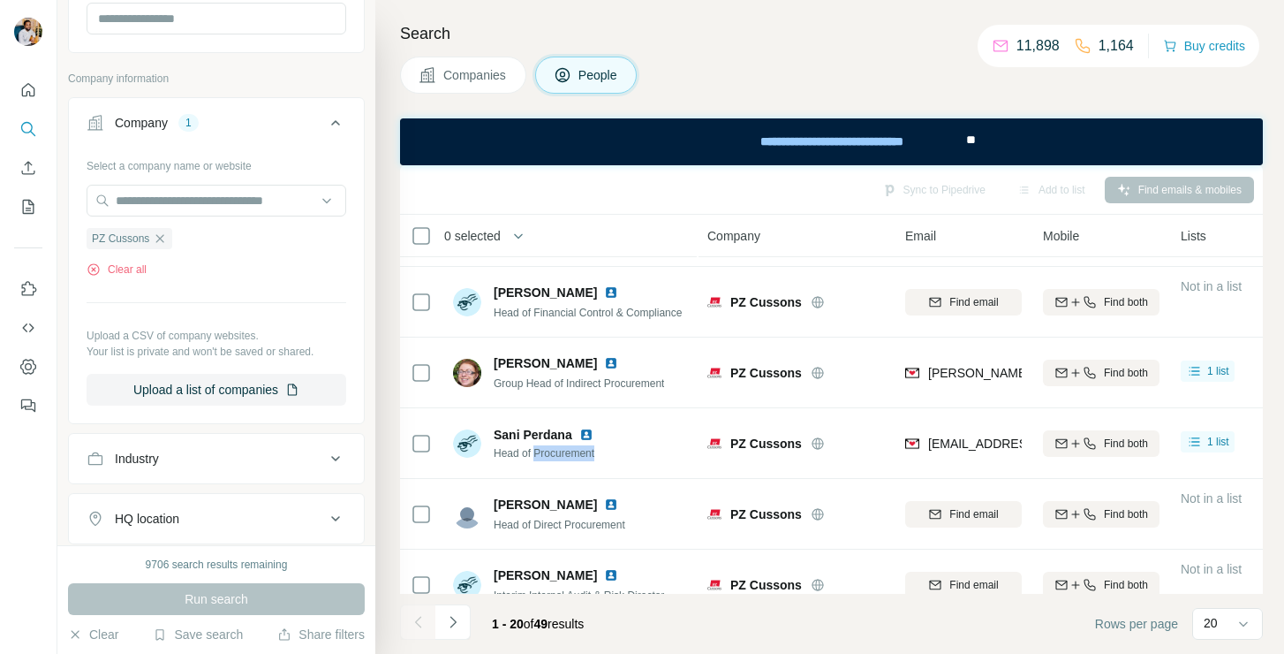
click at [541, 454] on span "Head of Procurement" at bounding box center [547, 453] width 107 height 16
click at [167, 242] on icon "button" at bounding box center [160, 238] width 14 height 14
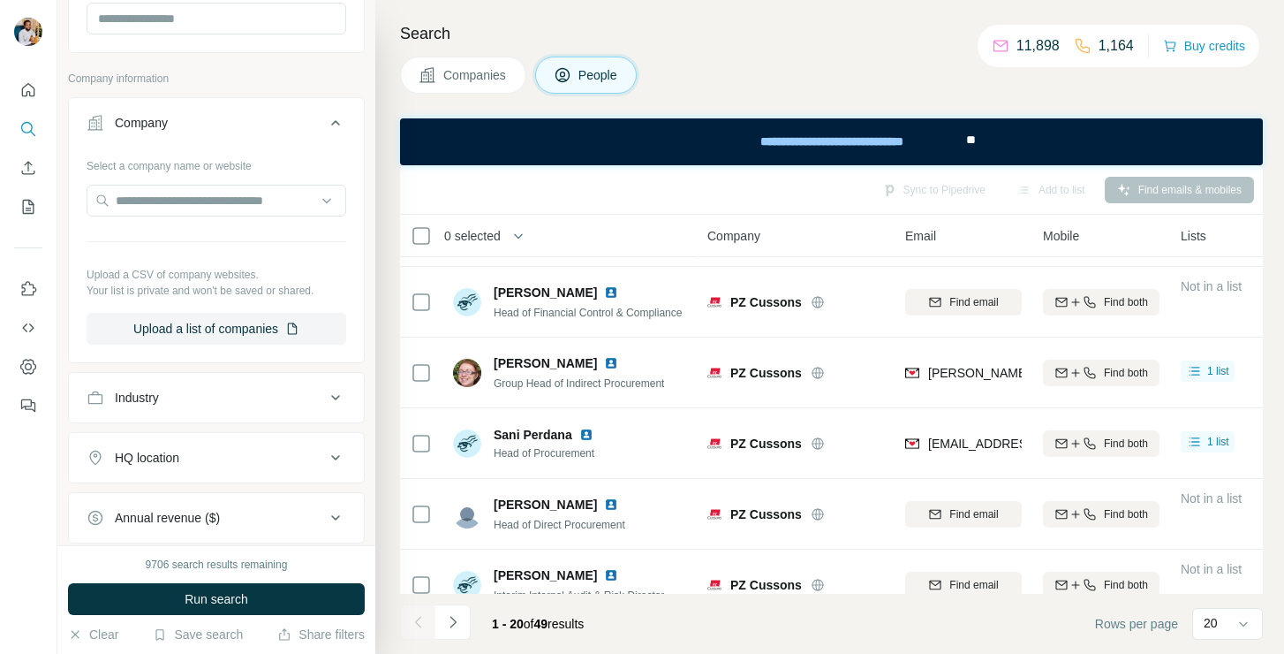
click at [170, 223] on div "Select a company name or website Upload a CSV of company websites. Your list is…" at bounding box center [217, 247] width 260 height 193
click at [171, 217] on div at bounding box center [217, 202] width 260 height 35
click at [177, 205] on input "text" at bounding box center [217, 201] width 260 height 32
paste input "**********"
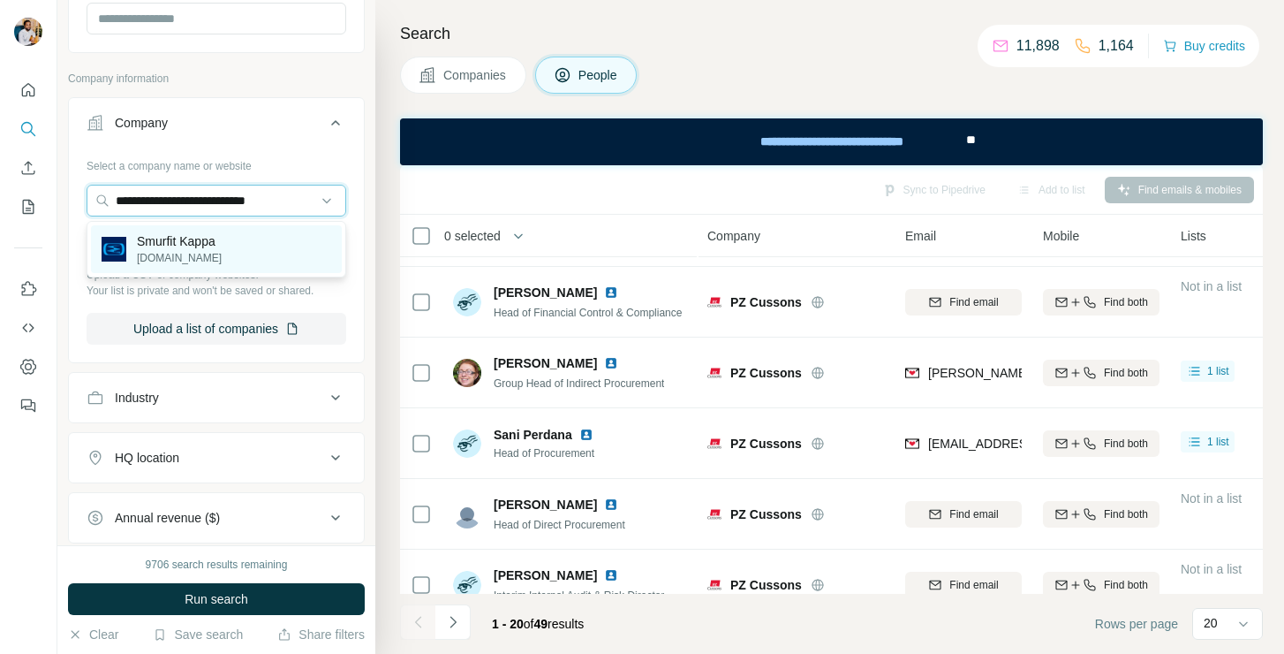
type input "**********"
click at [233, 233] on div "Smurfit Kappa [DOMAIN_NAME]" at bounding box center [216, 249] width 251 height 48
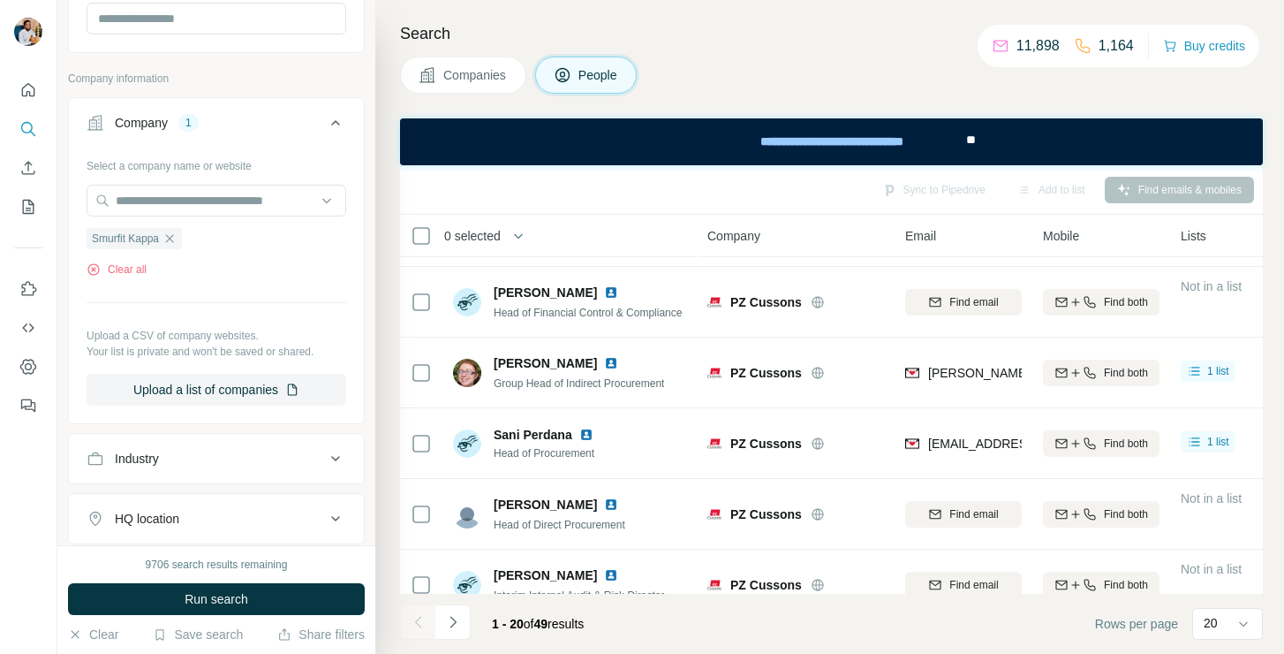
click at [185, 581] on div "9706 search results remaining Run search Clear Save search Share filters" at bounding box center [216, 599] width 318 height 109
click at [185, 586] on button "Run search" at bounding box center [216, 599] width 297 height 32
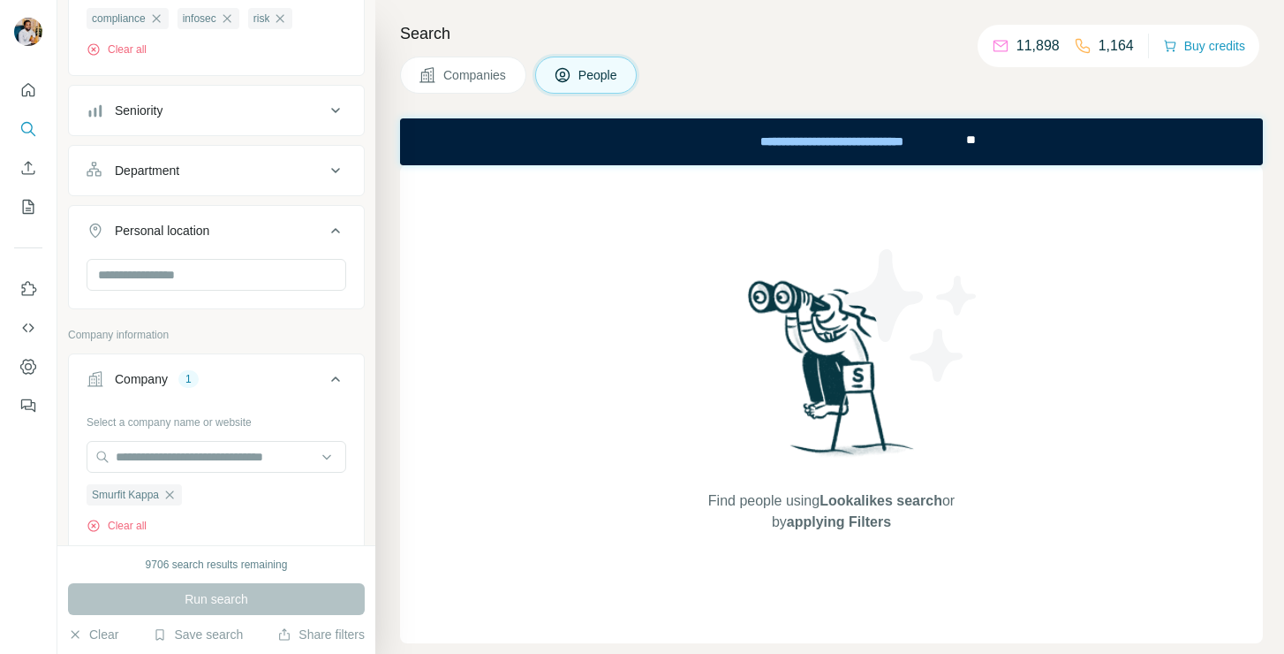
scroll to position [236, 0]
